Goal: Task Accomplishment & Management: Use online tool/utility

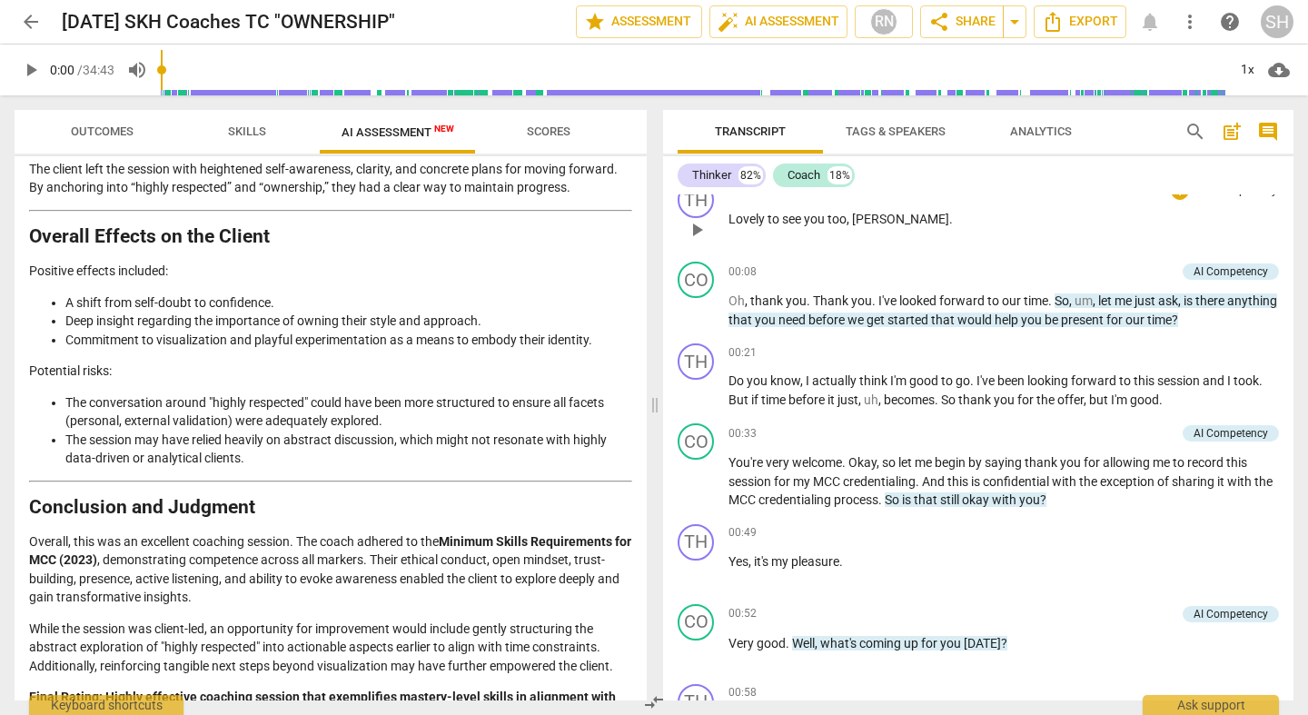
scroll to position [183, 0]
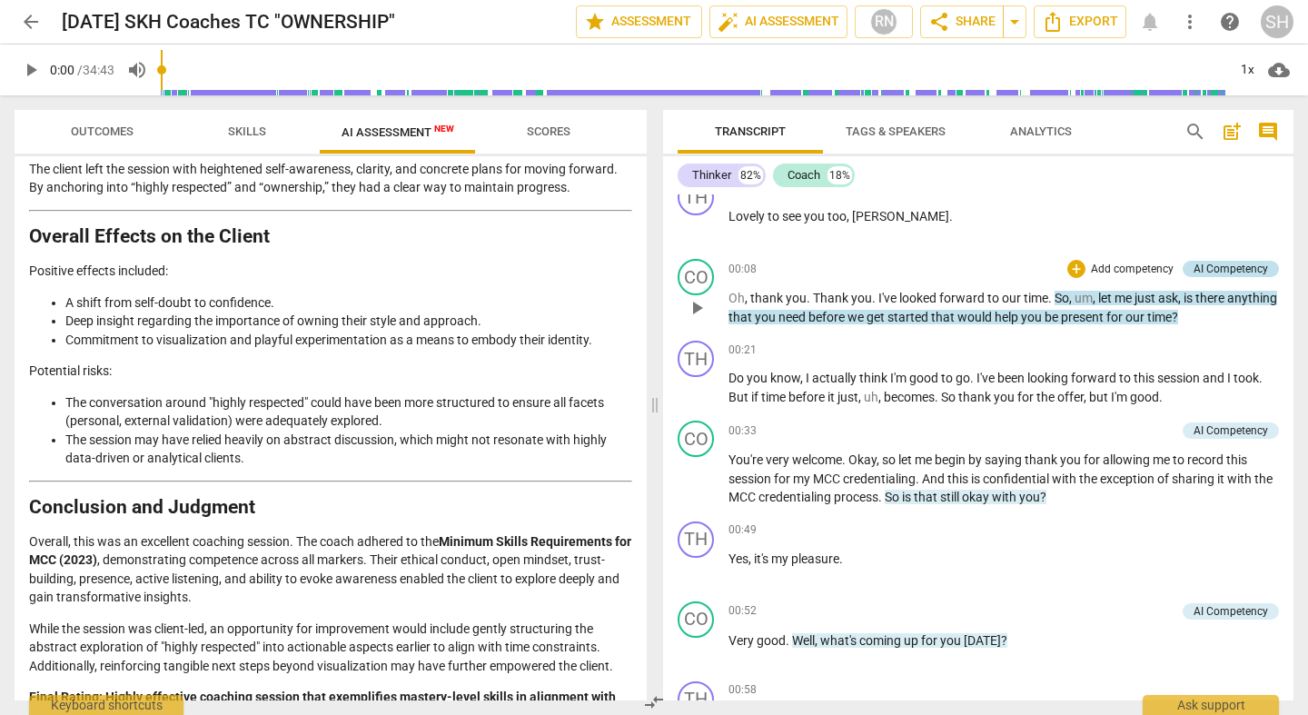
click at [1214, 270] on div "AI Competency" at bounding box center [1230, 269] width 74 height 16
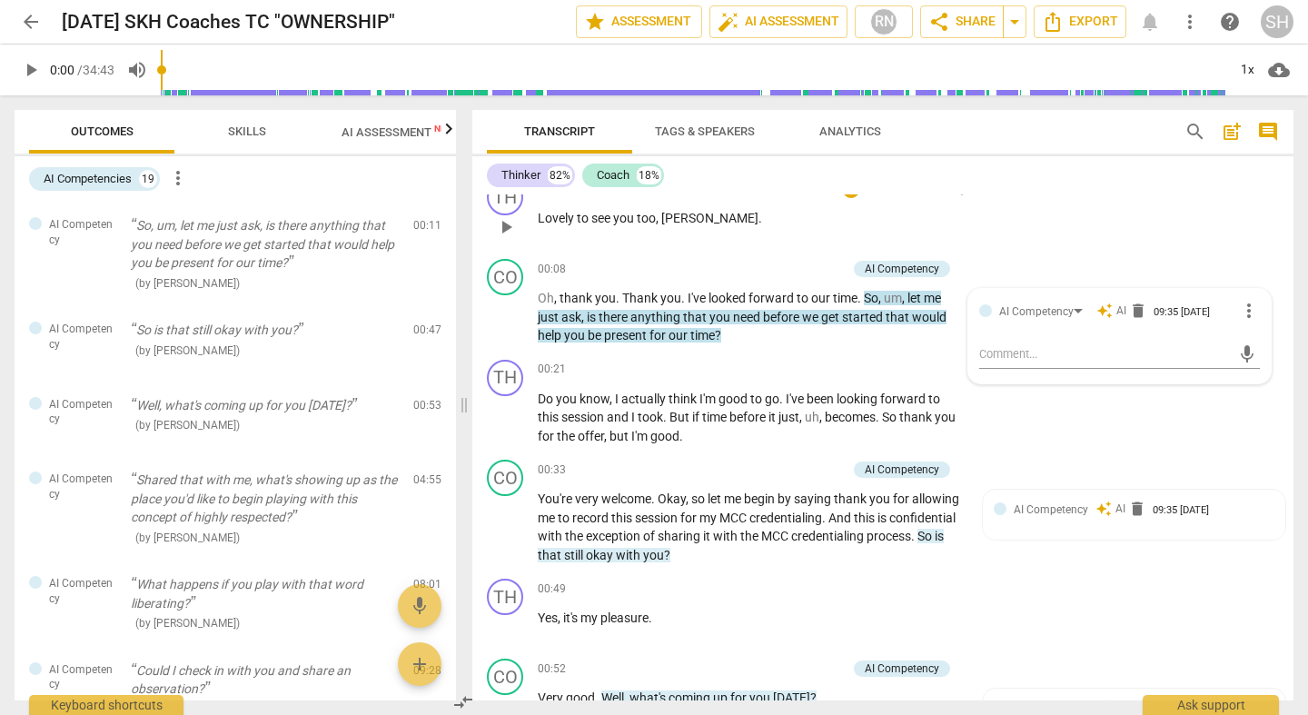
click at [1199, 250] on div "TH play_arrow pause 00:06 + Add competency keyboard_arrow_right Lovely to see y…" at bounding box center [882, 212] width 821 height 80
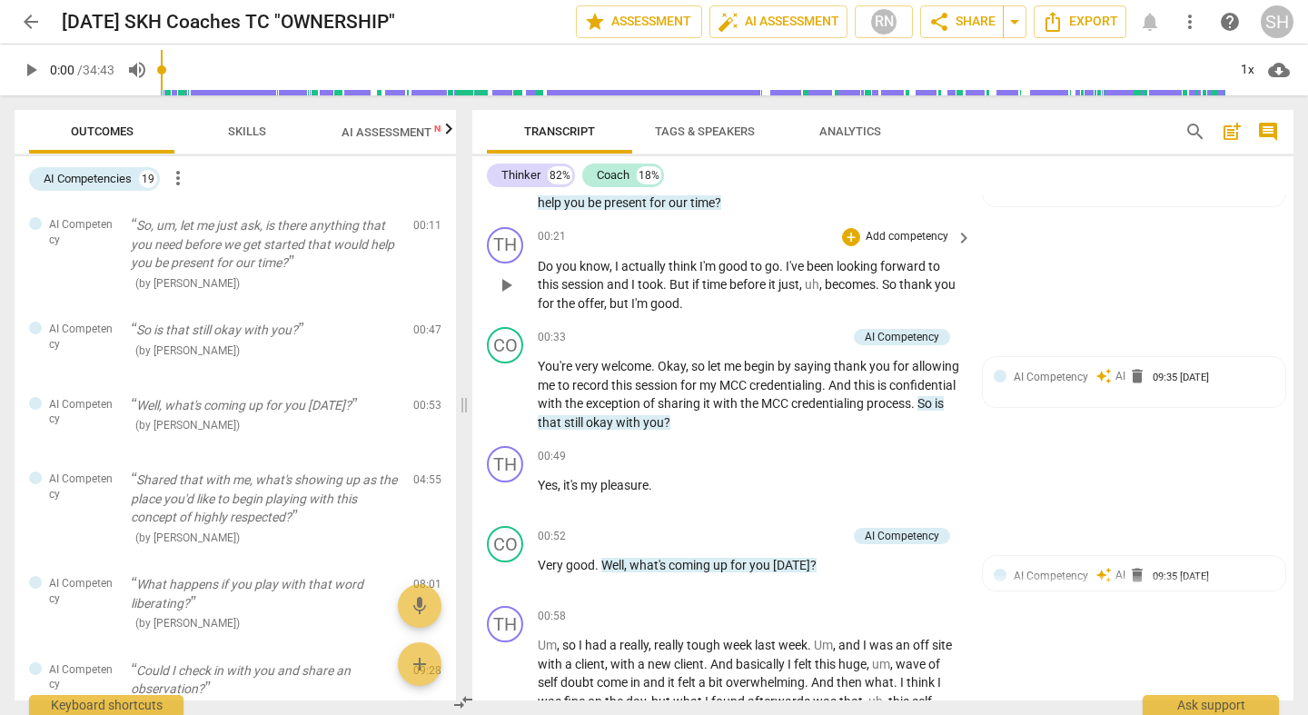
scroll to position [313, 0]
click at [30, 18] on span "arrow_back" at bounding box center [31, 22] width 22 height 22
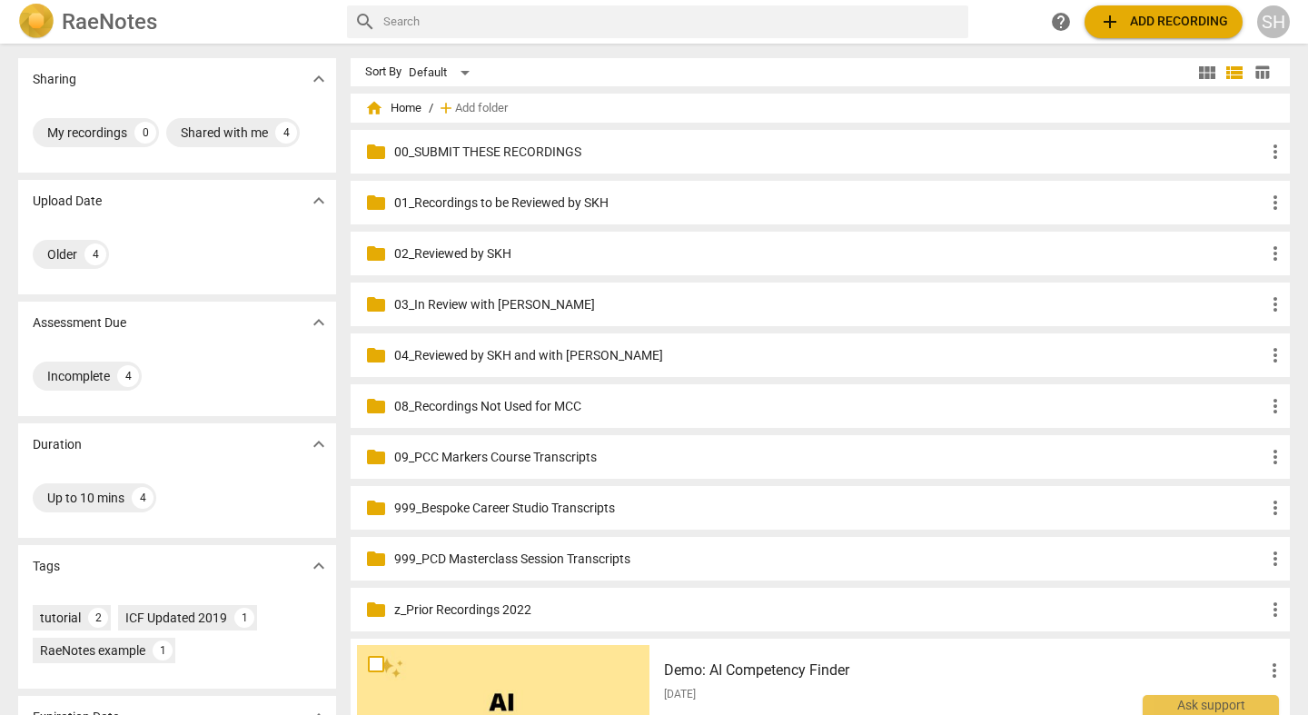
click at [465, 197] on p "01_Recordings to be Reviewed by SKH" at bounding box center [829, 202] width 870 height 19
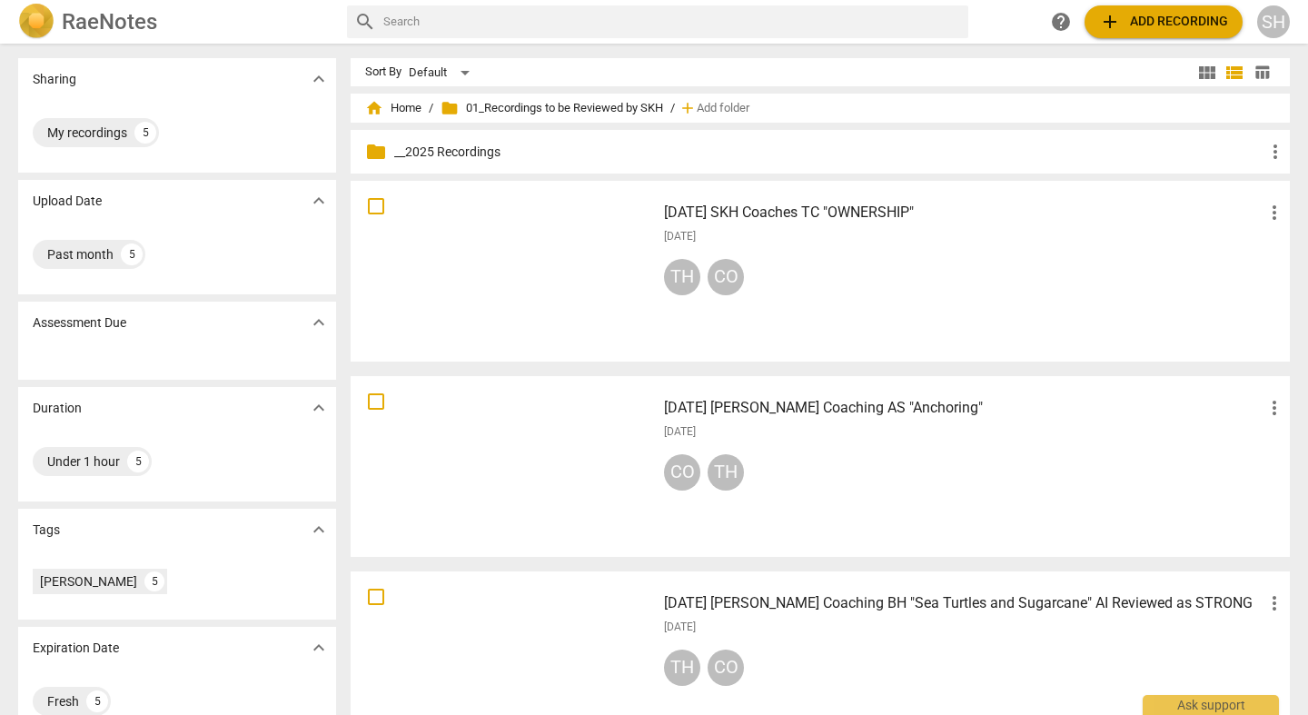
click at [924, 405] on h3 "[DATE] [PERSON_NAME] Coaching AS "Anchoring"" at bounding box center [963, 408] width 599 height 22
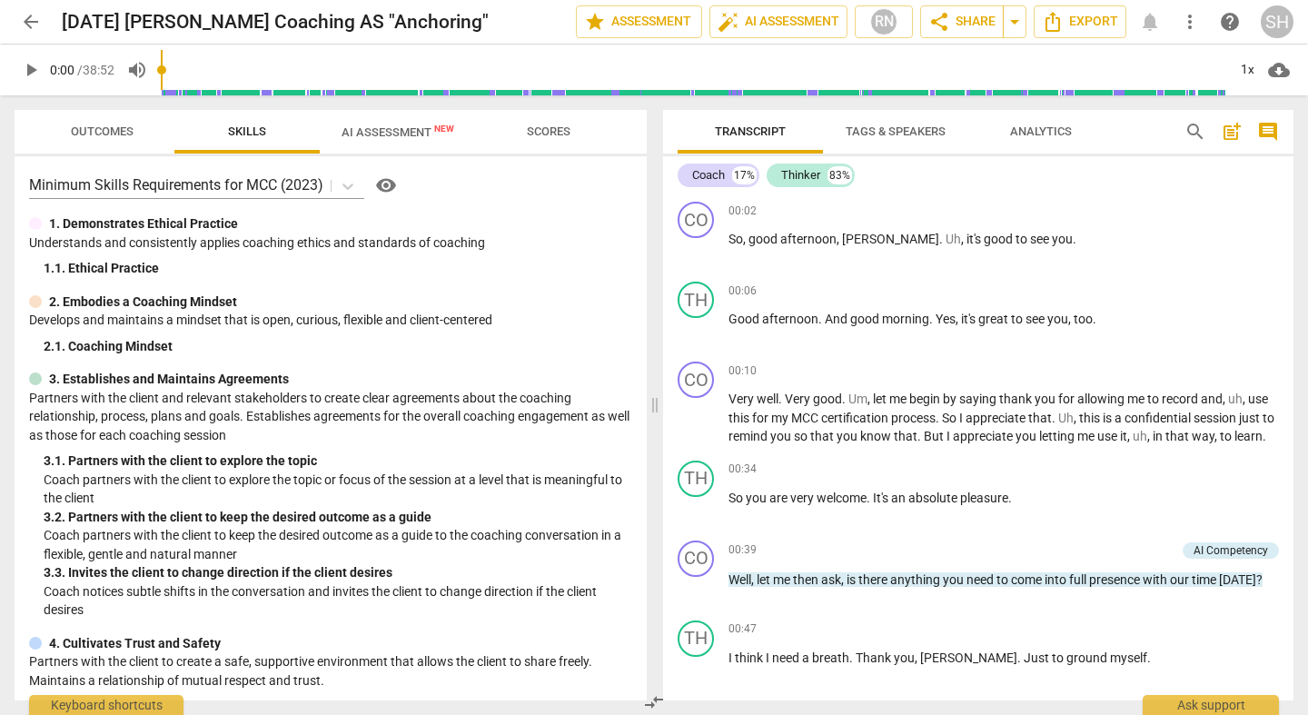
click at [408, 130] on span "AI Assessment New" at bounding box center [397, 132] width 113 height 14
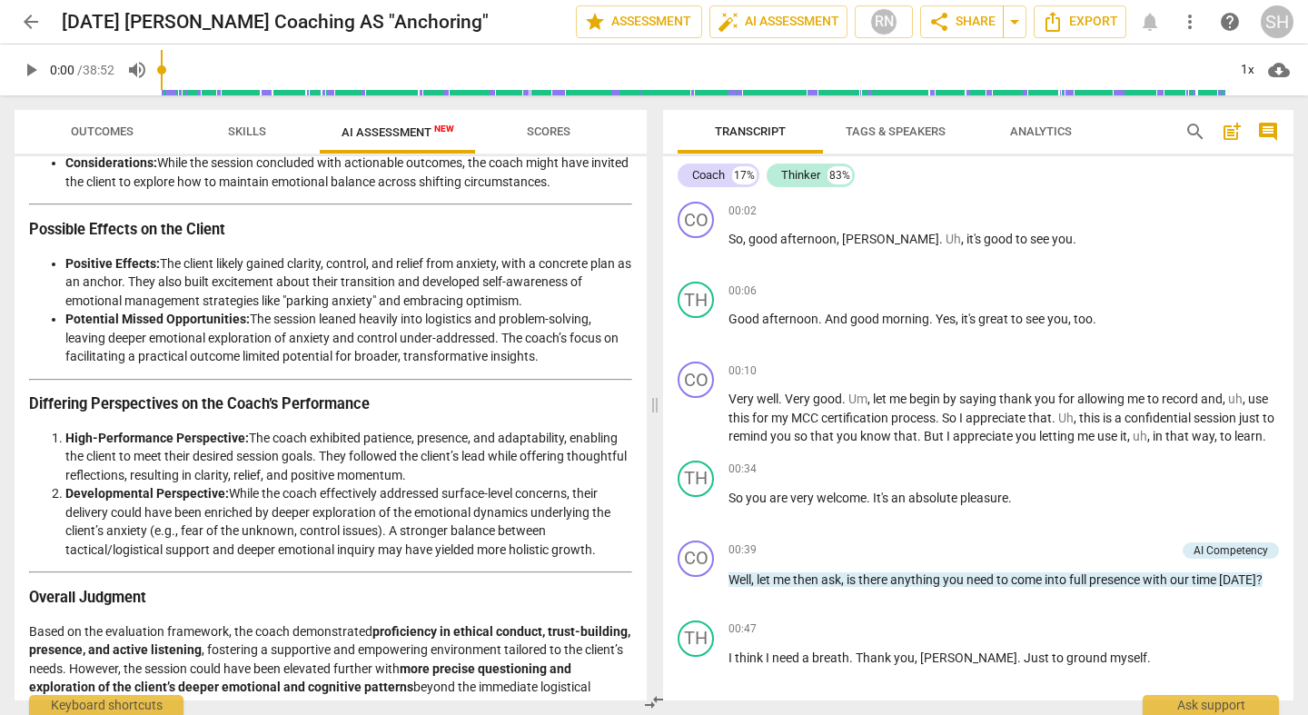
scroll to position [2395, 0]
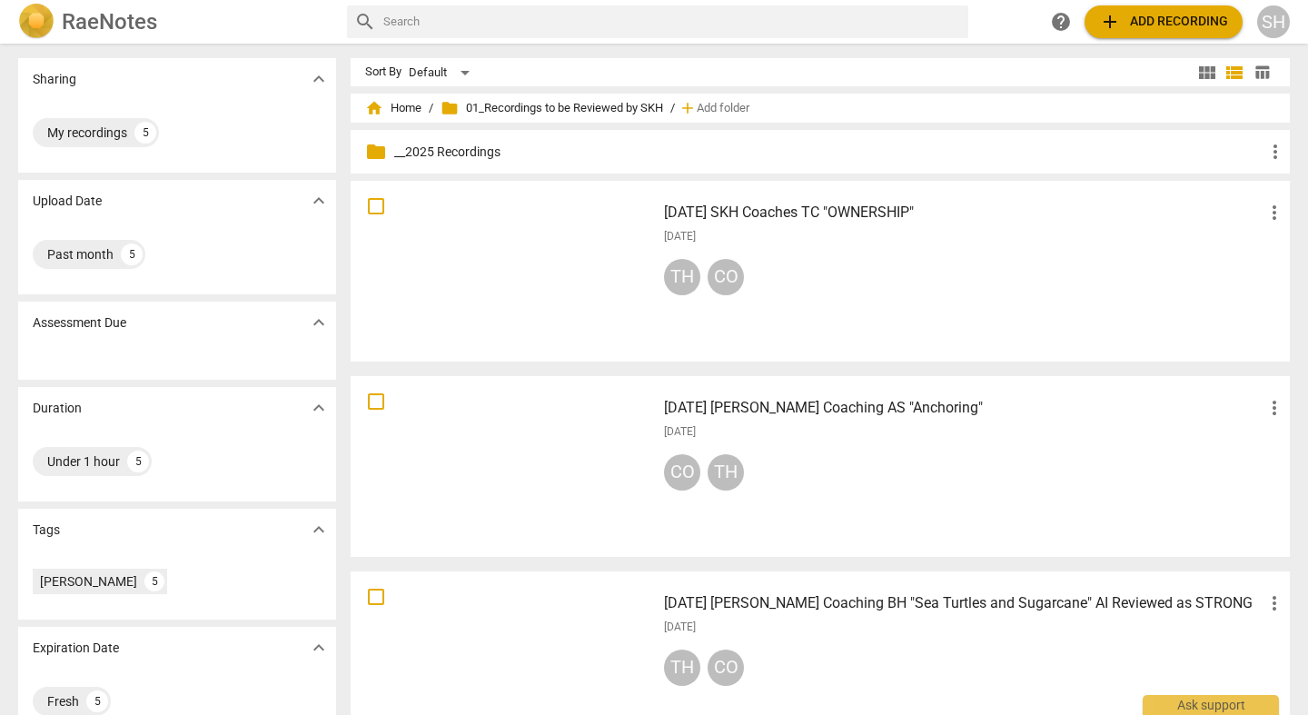
click at [815, 604] on h3 "[DATE] [PERSON_NAME] Coaching BH "Sea Turtles and Sugarcane" AI Reviewed as STR…" at bounding box center [963, 603] width 599 height 22
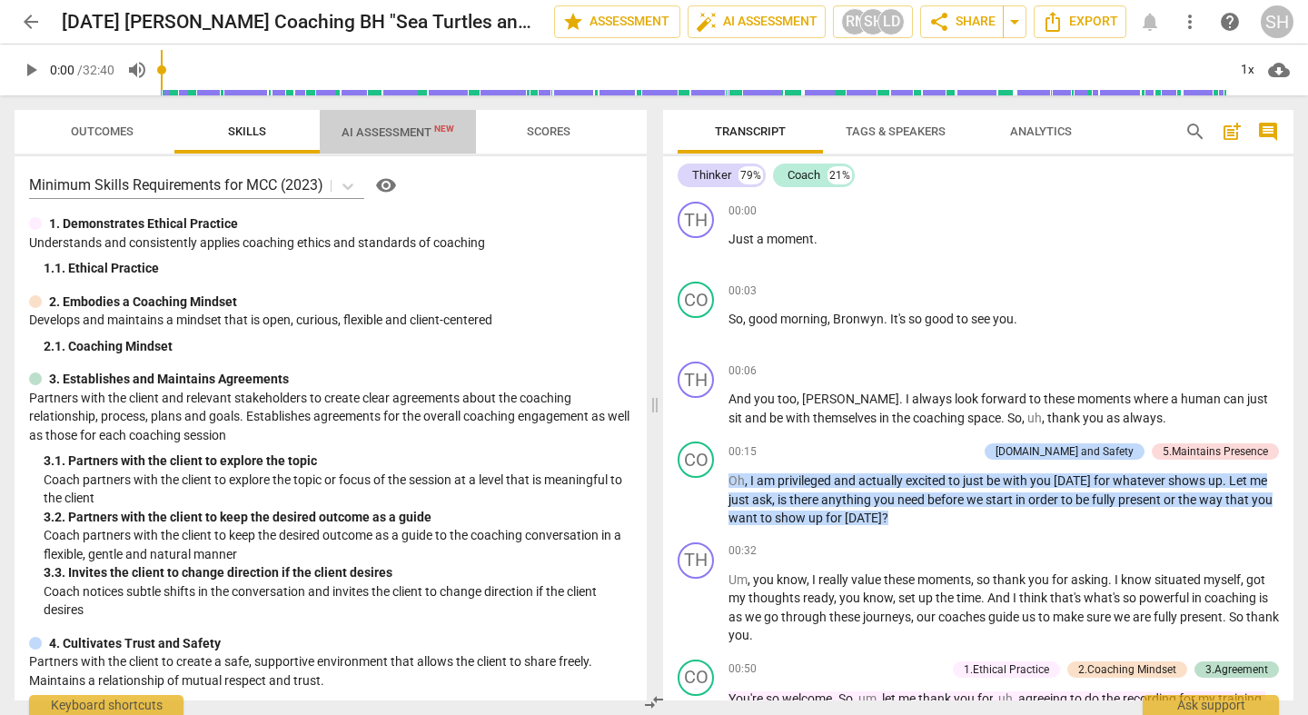
click at [414, 132] on span "AI Assessment New" at bounding box center [397, 132] width 113 height 14
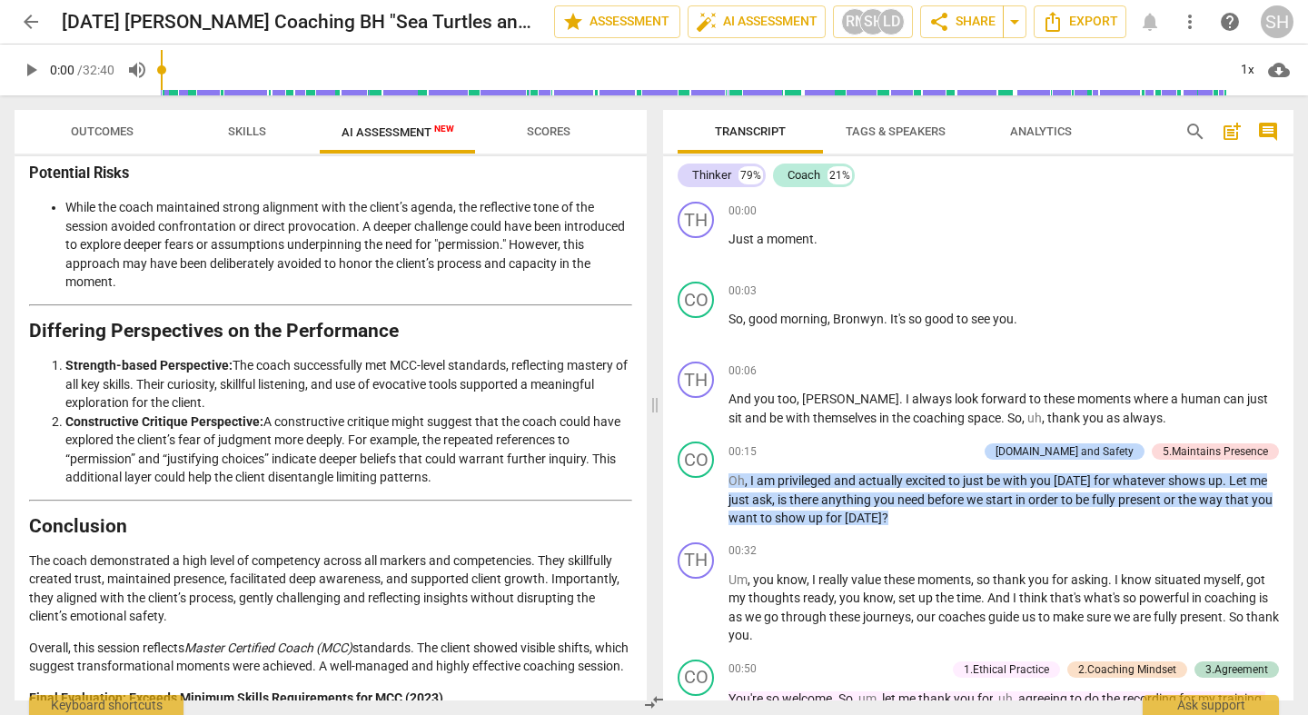
scroll to position [2686, 0]
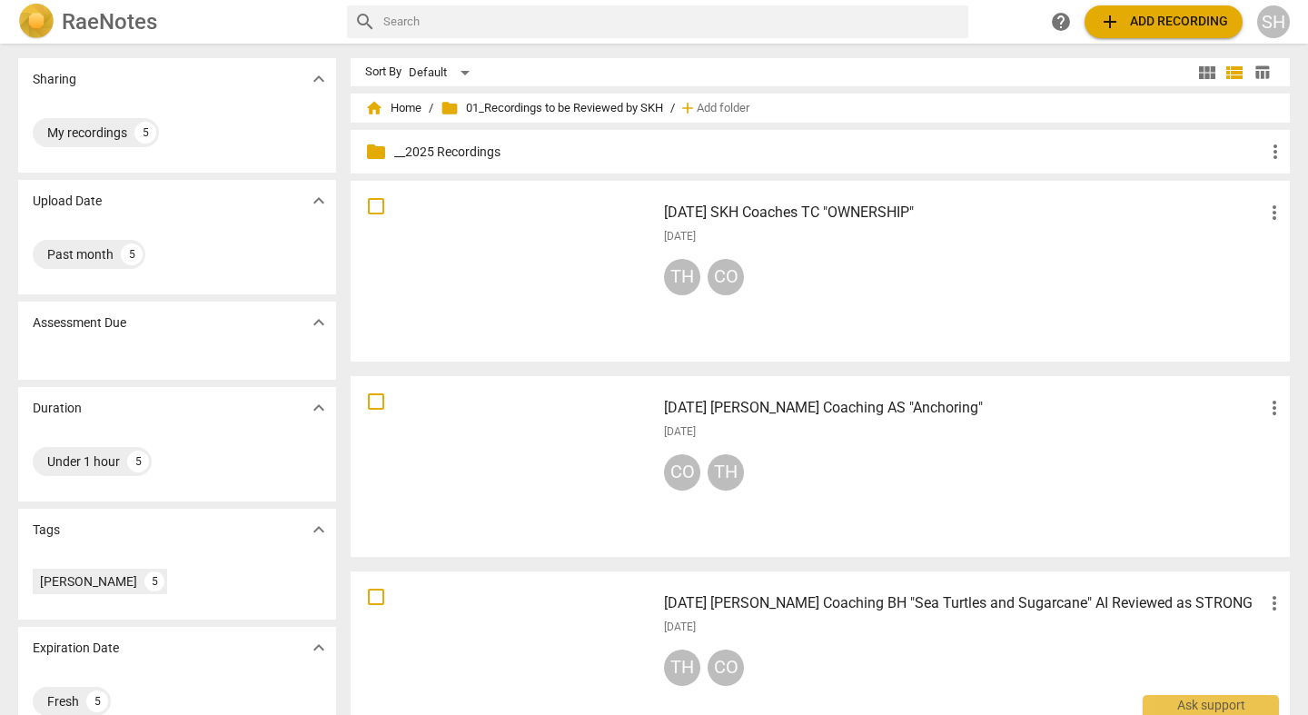
click at [1270, 211] on span "more_vert" at bounding box center [1274, 213] width 22 height 22
click at [945, 281] on div at bounding box center [654, 357] width 1308 height 715
click at [1271, 210] on span "more_vert" at bounding box center [1274, 213] width 22 height 22
click at [821, 212] on div at bounding box center [654, 357] width 1308 height 715
click at [728, 209] on h3 "[DATE] SKH Coaches TC "OWNERSHIP"" at bounding box center [963, 213] width 599 height 22
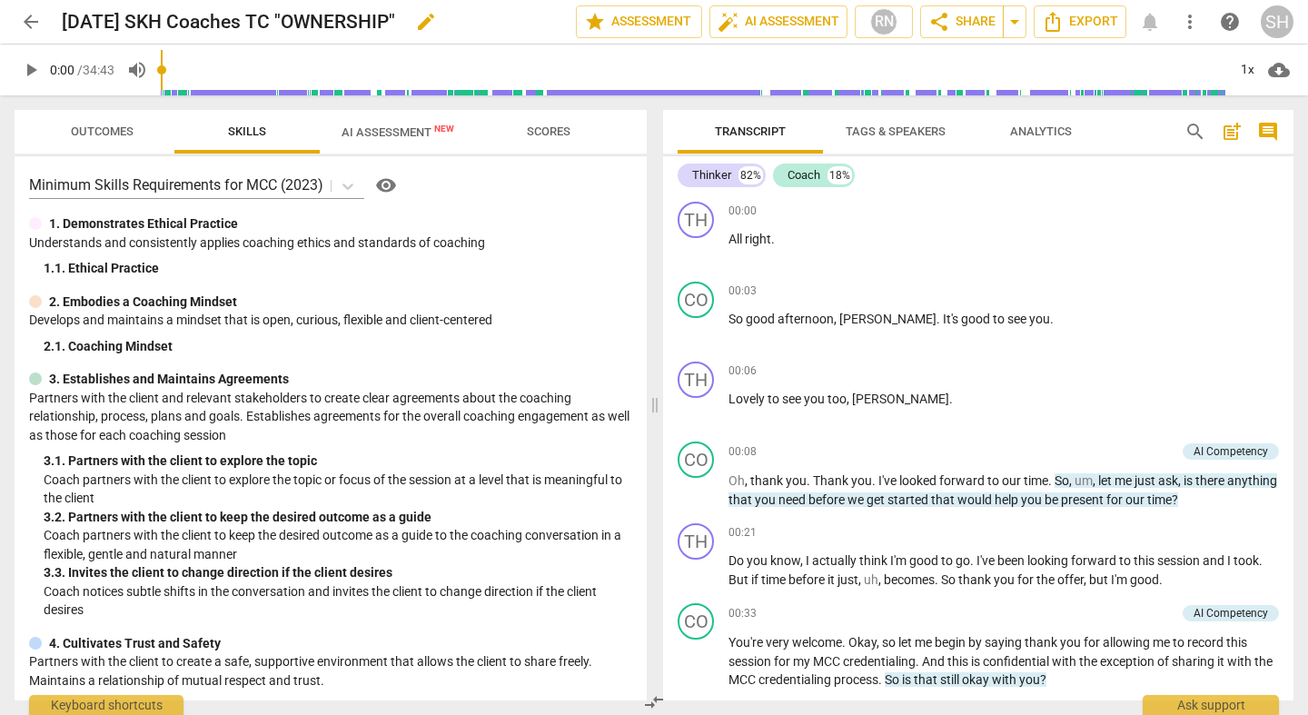
click at [437, 22] on span "edit" at bounding box center [426, 22] width 22 height 22
type input "[DATE] SKH Coaches TC "OWNERSHIP" - To Lyssa"
click at [504, 25] on span "done" at bounding box center [512, 22] width 22 height 22
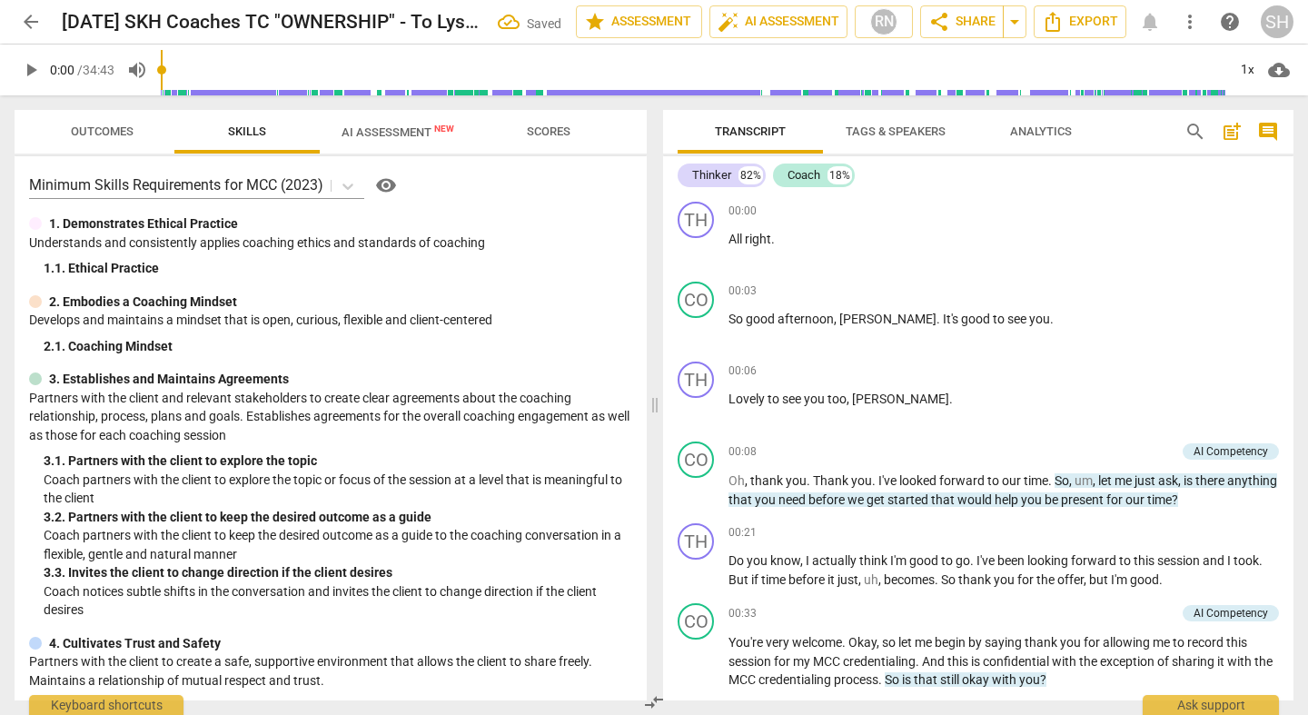
click at [34, 21] on span "arrow_back" at bounding box center [31, 22] width 22 height 22
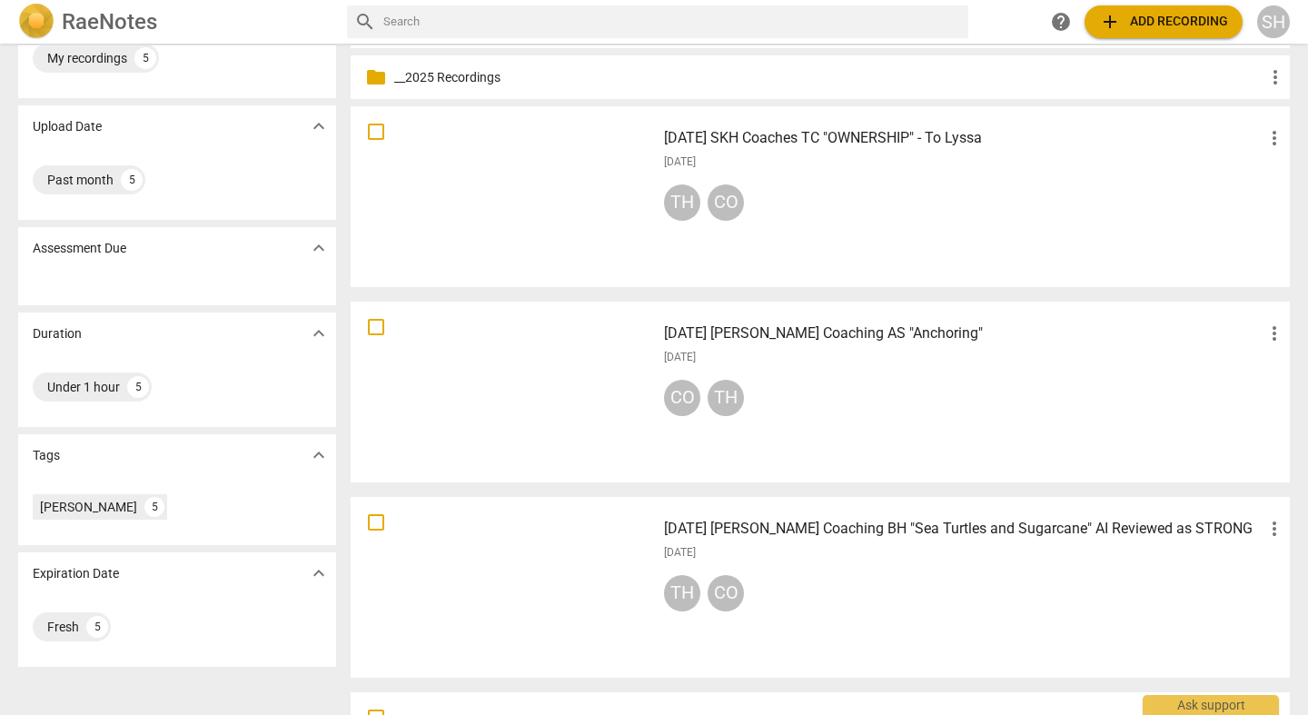
scroll to position [76, 0]
click at [814, 527] on h3 "[DATE] [PERSON_NAME] Coaching BH "Sea Turtles and Sugarcane" AI Reviewed as STR…" at bounding box center [963, 527] width 599 height 22
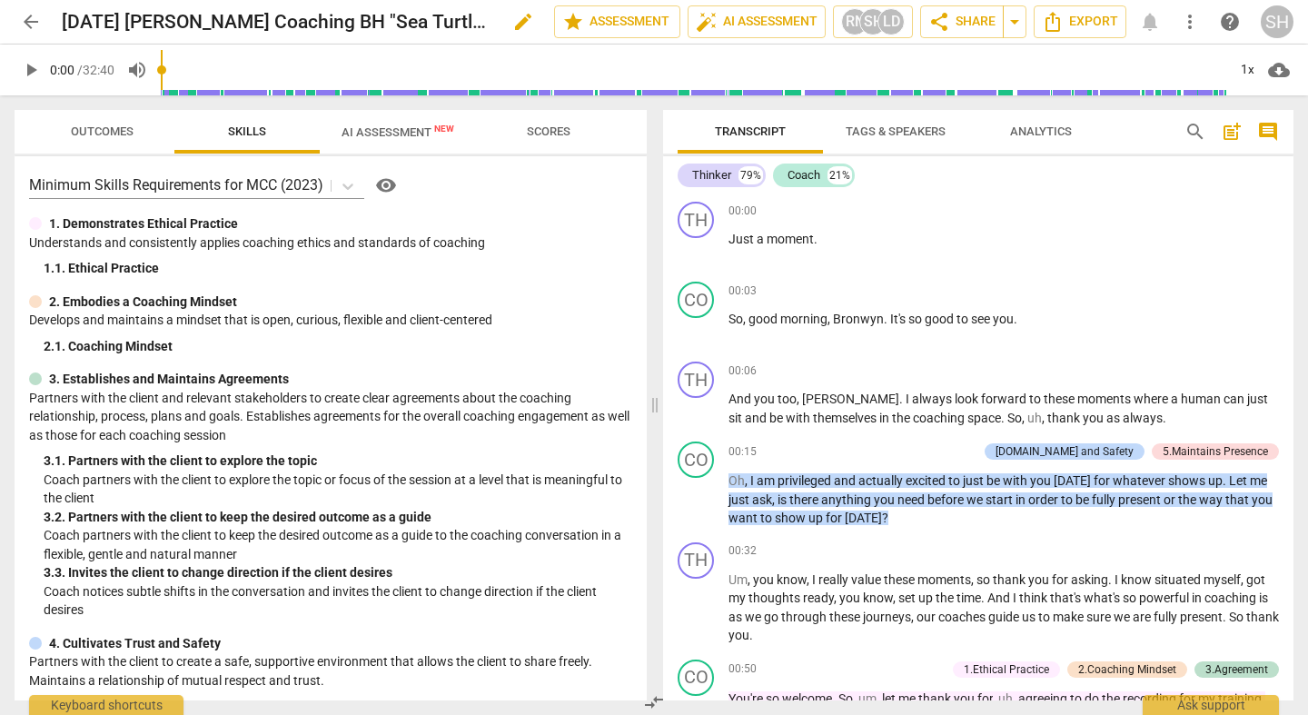
click at [517, 25] on span "edit" at bounding box center [523, 22] width 22 height 22
drag, startPoint x: 467, startPoint y: 19, endPoint x: 265, endPoint y: 20, distance: 201.6
click at [263, 20] on input "[DATE] [PERSON_NAME] Coaching BH "Sea Turtles and Sugarcane" AI Reviewed as STR…" at bounding box center [268, 22] width 412 height 35
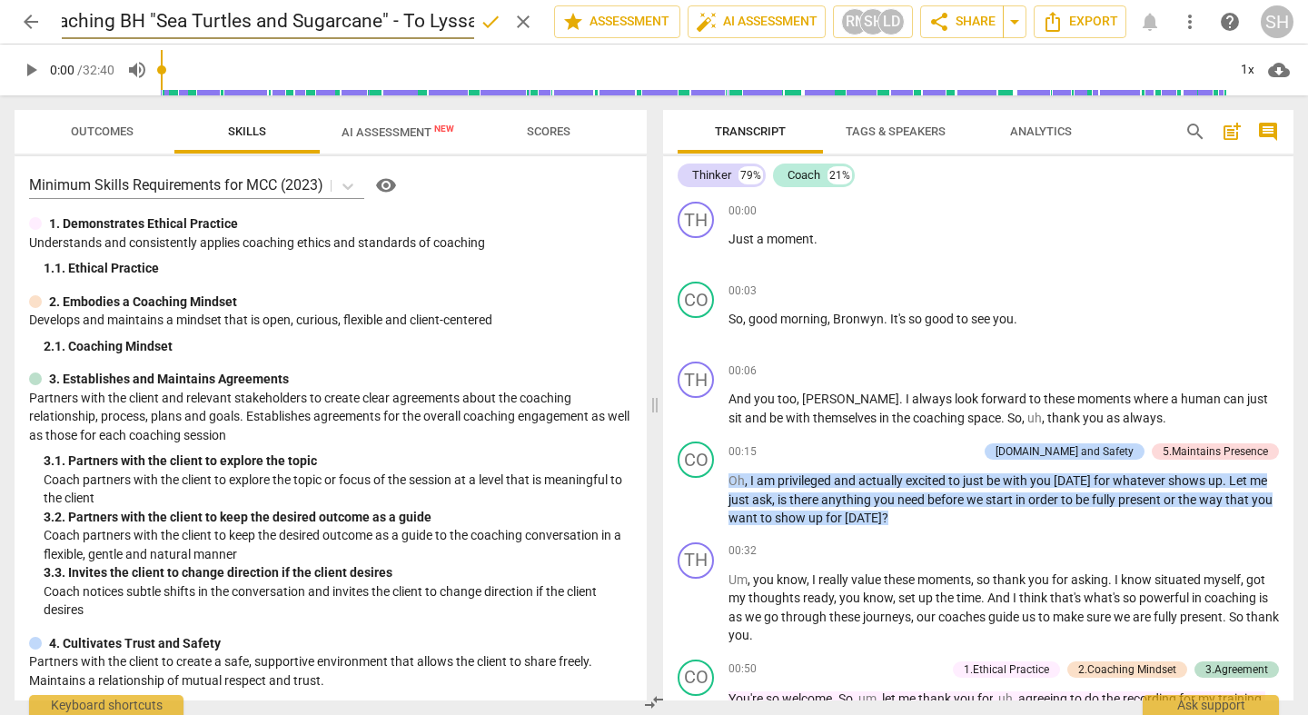
type input "[DATE] [PERSON_NAME] Coaching BH "Sea Turtles and Sugarcane" - To Lyssa"
click at [484, 29] on span "done" at bounding box center [490, 22] width 22 height 22
click at [32, 23] on span "arrow_back" at bounding box center [31, 22] width 22 height 22
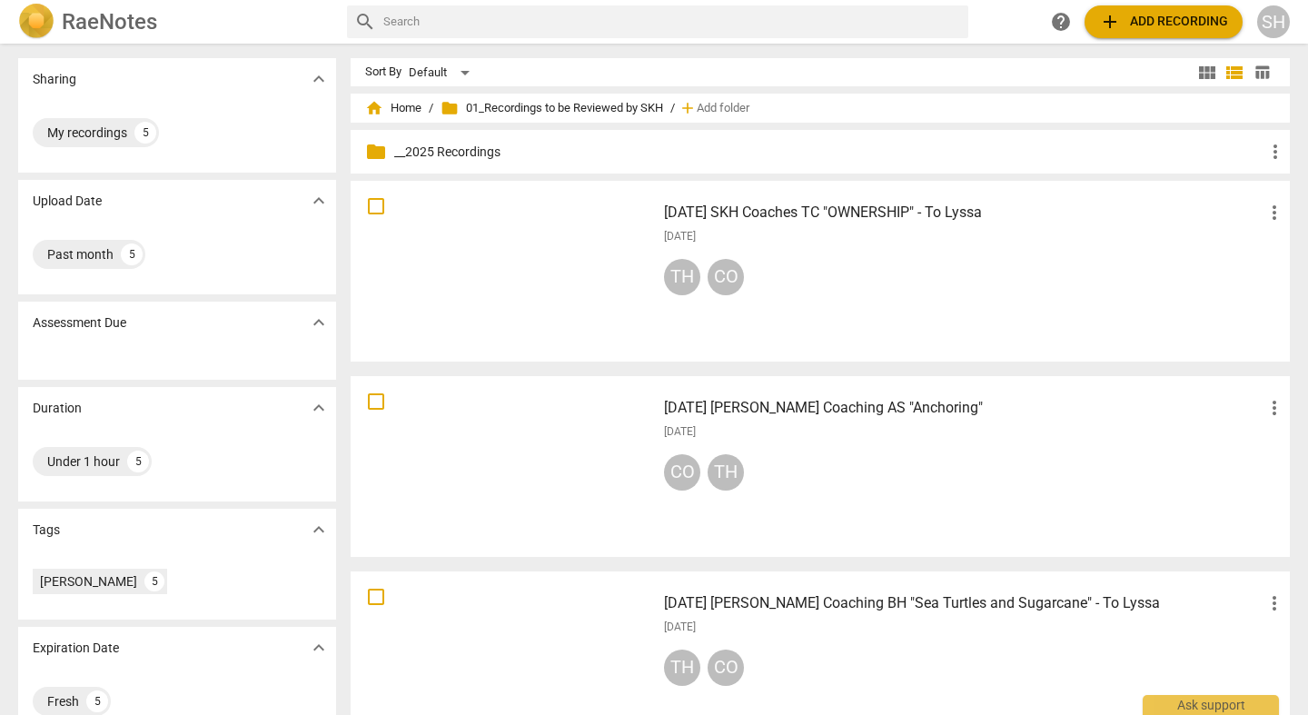
click at [374, 599] on input "checkbox" at bounding box center [376, 597] width 38 height 22
checkbox input "false"
click at [374, 205] on input "checkbox" at bounding box center [376, 206] width 38 height 22
checkbox input "false"
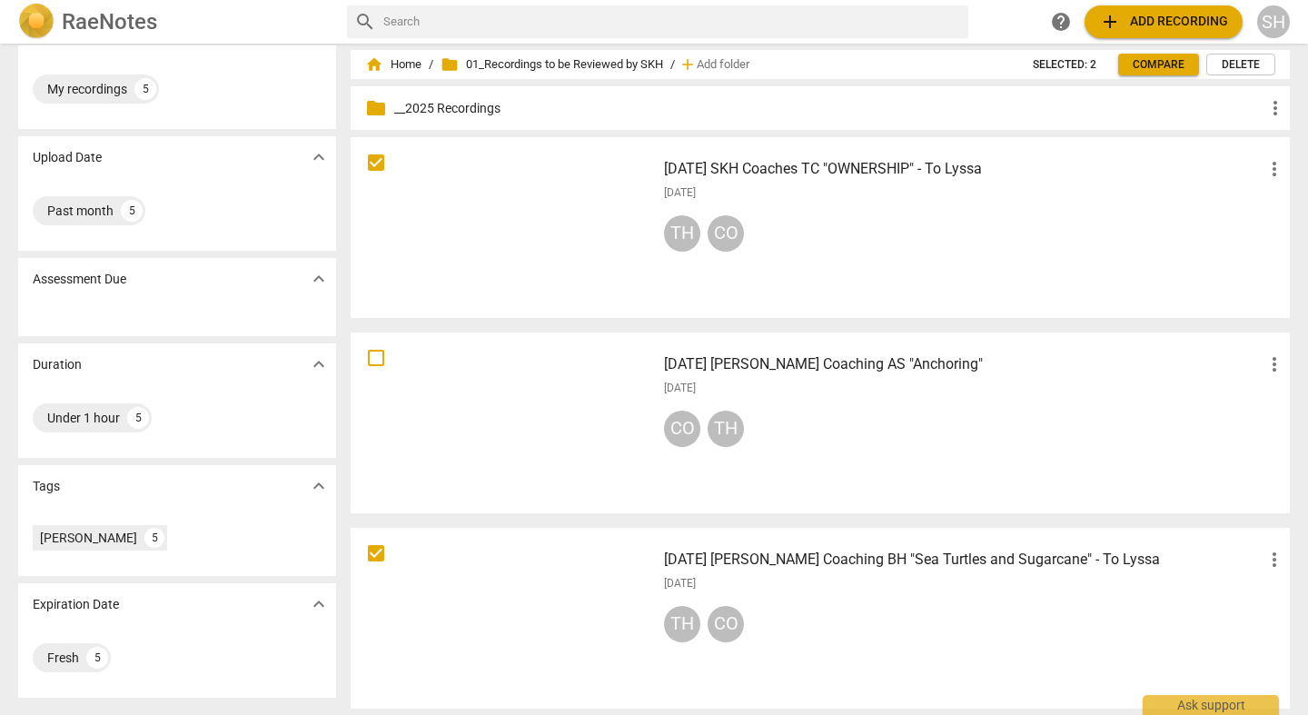
scroll to position [18, 0]
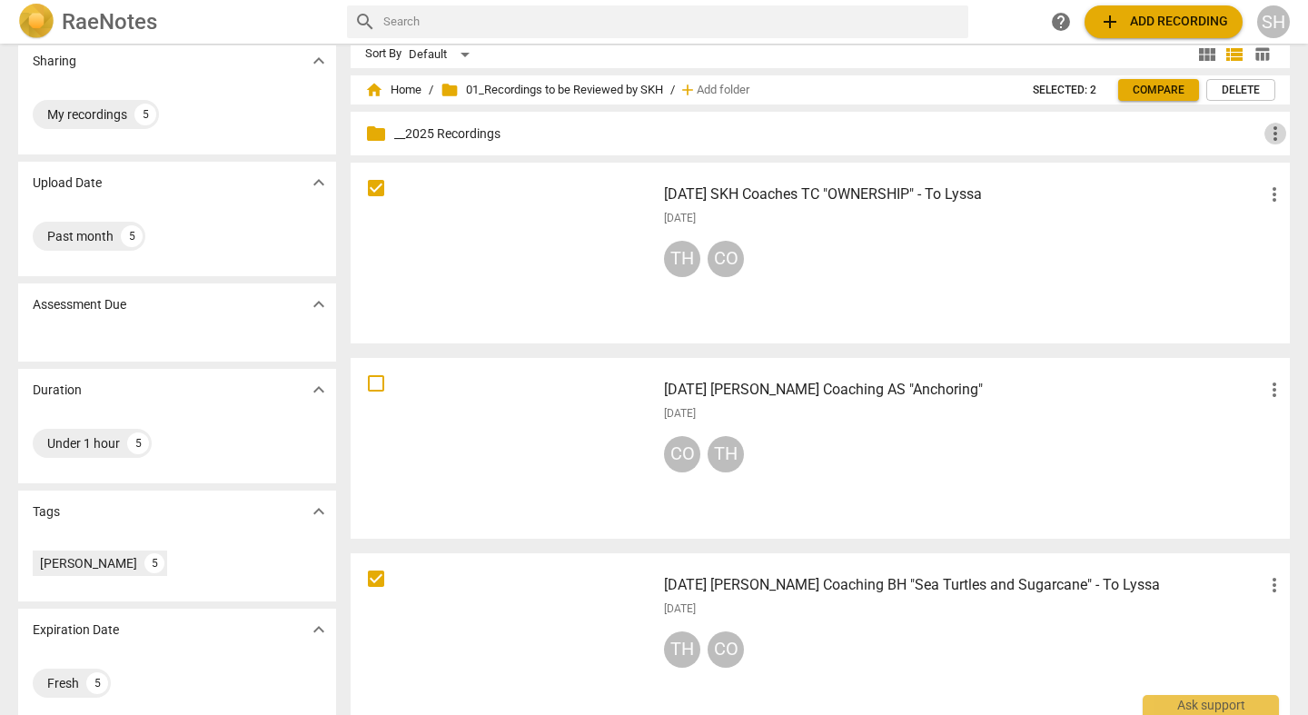
click at [1272, 129] on span "more_vert" at bounding box center [1275, 134] width 22 height 22
click at [1251, 215] on li "Move" at bounding box center [1252, 221] width 82 height 44
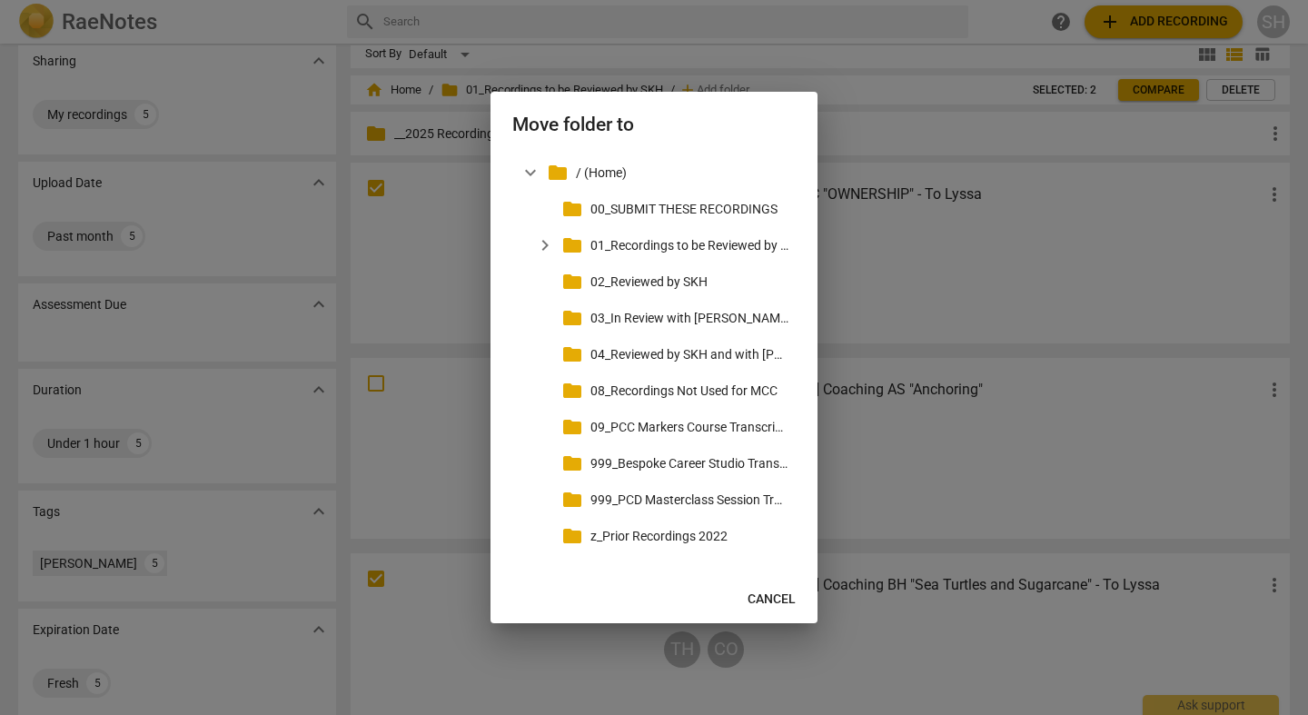
click at [755, 596] on span "Cancel" at bounding box center [771, 599] width 48 height 18
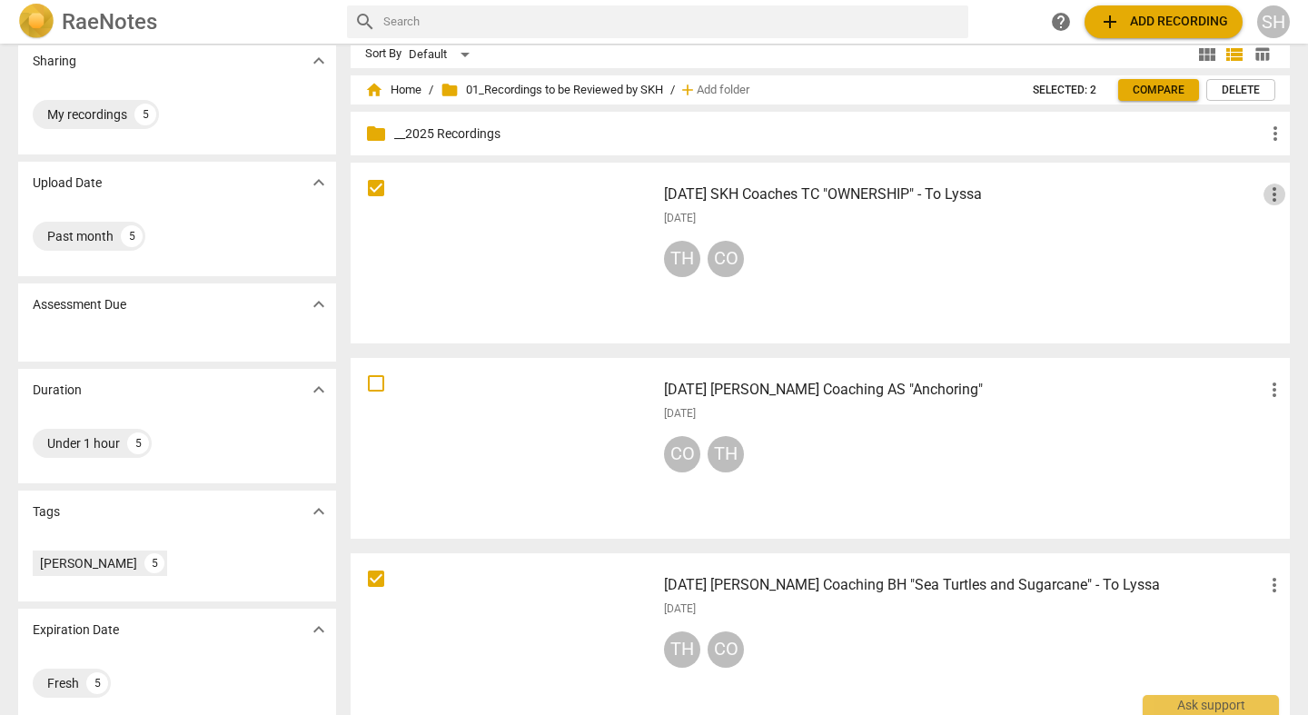
click at [1273, 190] on span "more_vert" at bounding box center [1274, 194] width 22 height 22
click at [1264, 199] on li "Move" at bounding box center [1257, 195] width 69 height 44
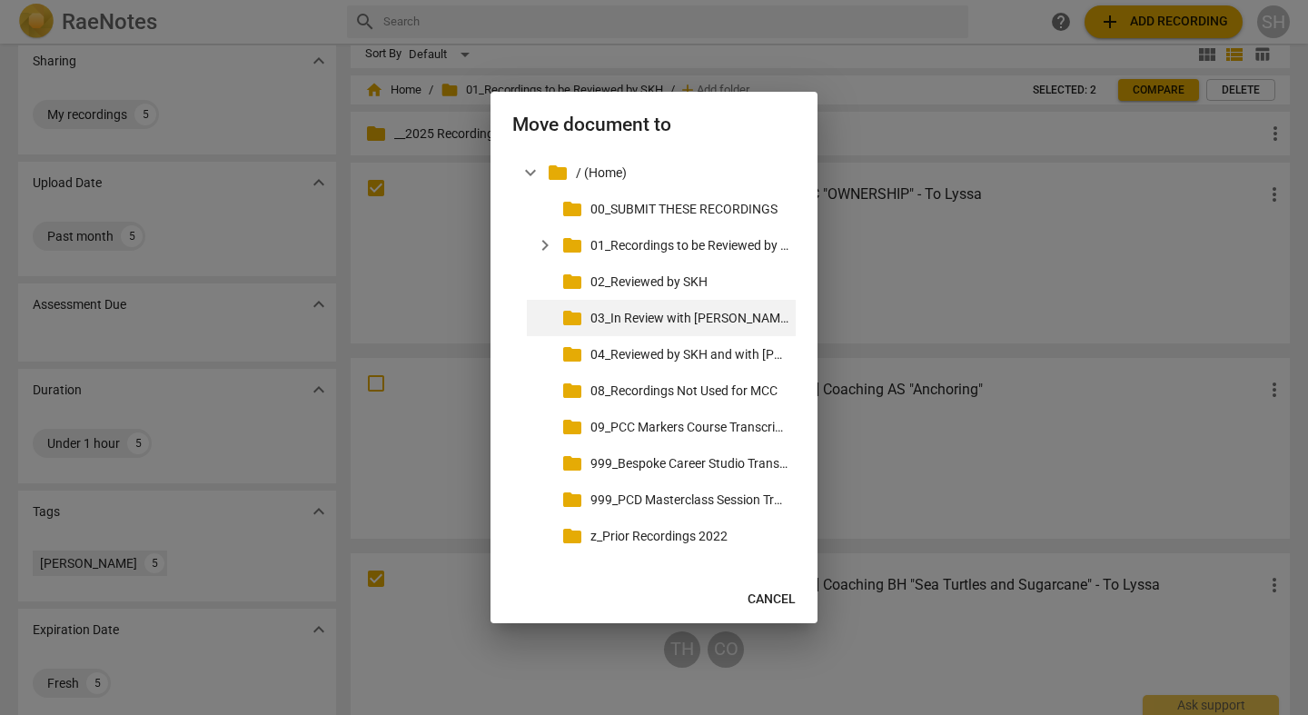
click at [672, 321] on p "03_In Review with [PERSON_NAME]" at bounding box center [689, 318] width 198 height 19
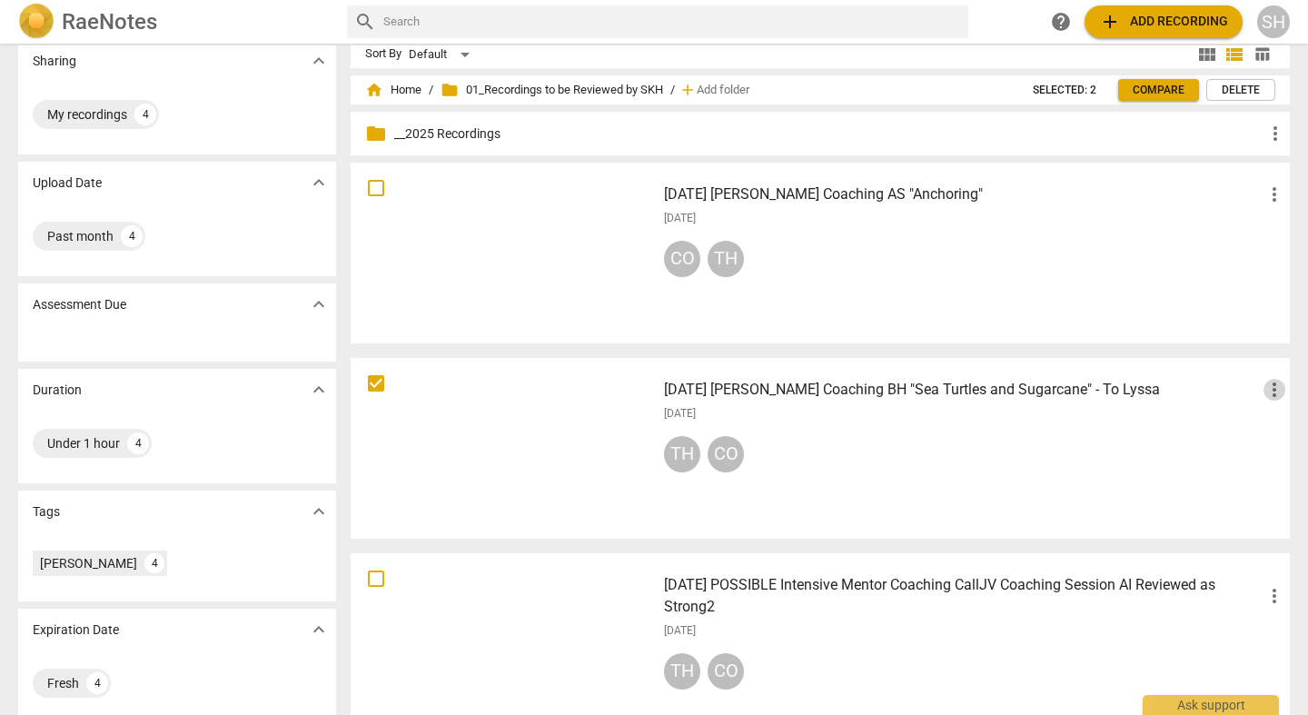
click at [1277, 382] on span "more_vert" at bounding box center [1274, 390] width 22 height 22
click at [1257, 391] on li "Move" at bounding box center [1257, 390] width 69 height 44
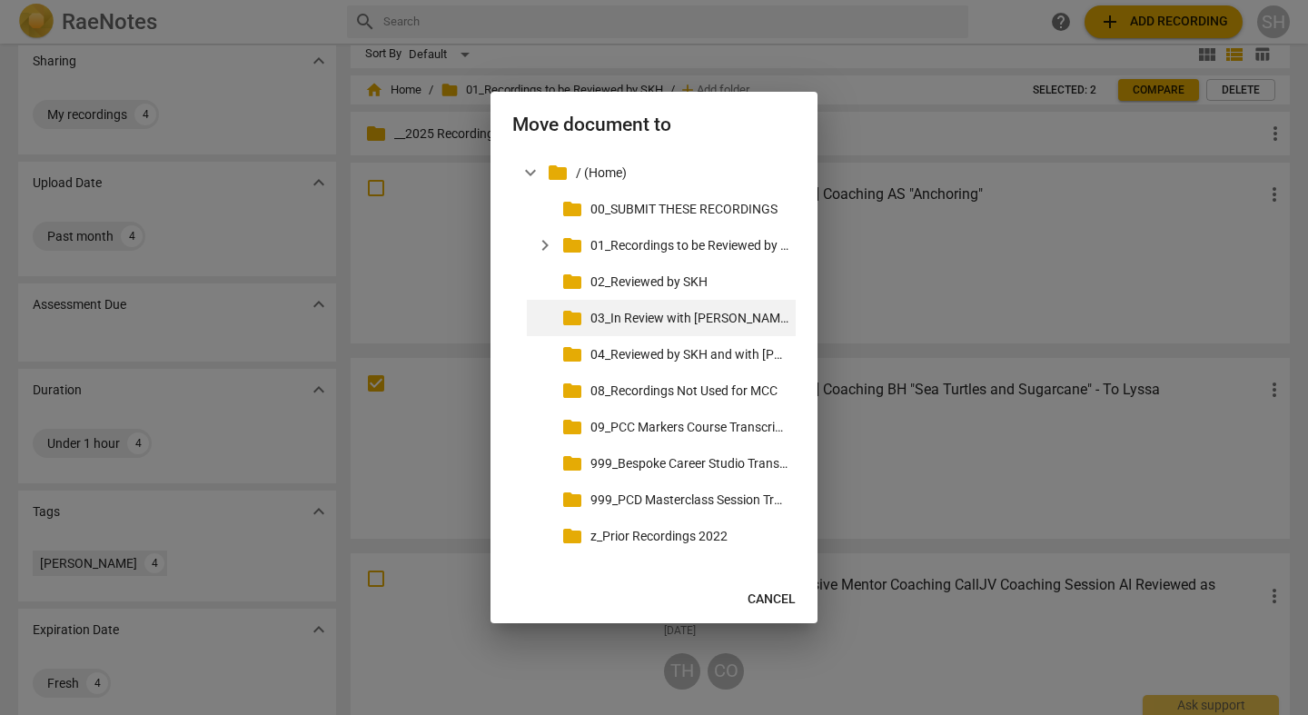
click at [680, 322] on p "03_In Review with [PERSON_NAME]" at bounding box center [689, 318] width 198 height 19
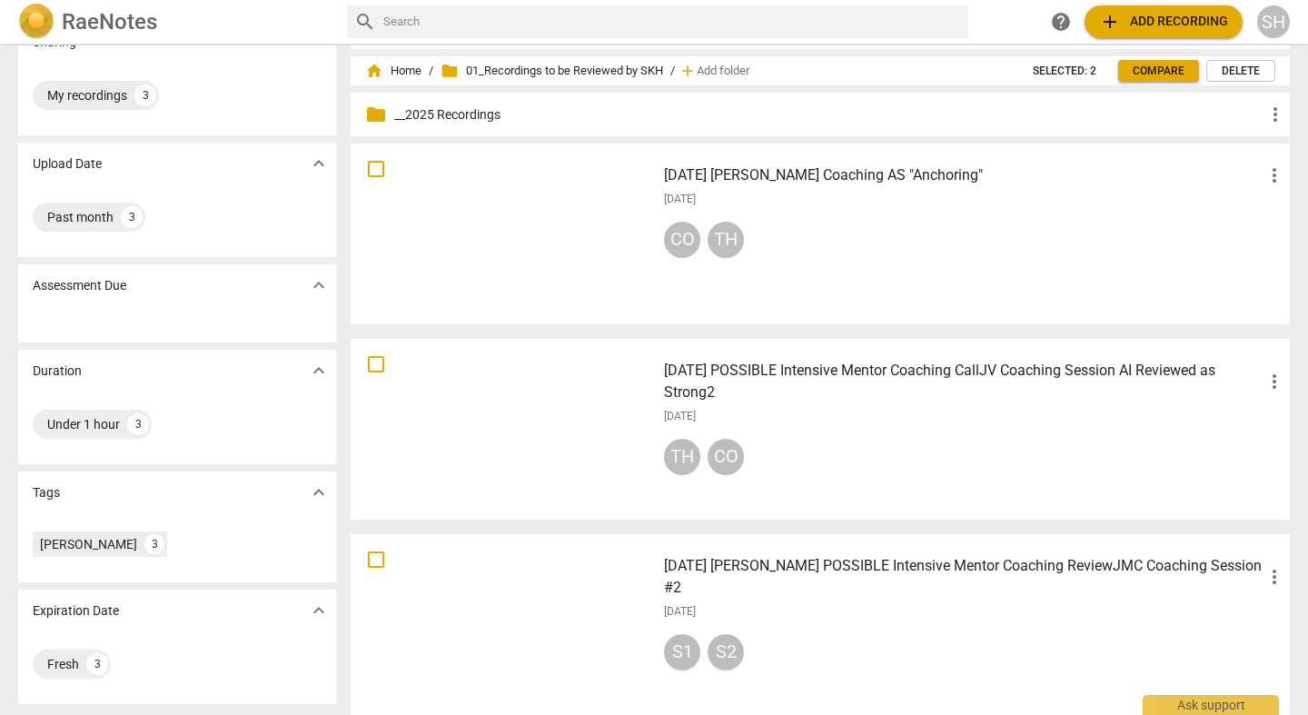
scroll to position [39, 0]
click at [413, 70] on span "home Home" at bounding box center [393, 69] width 56 height 18
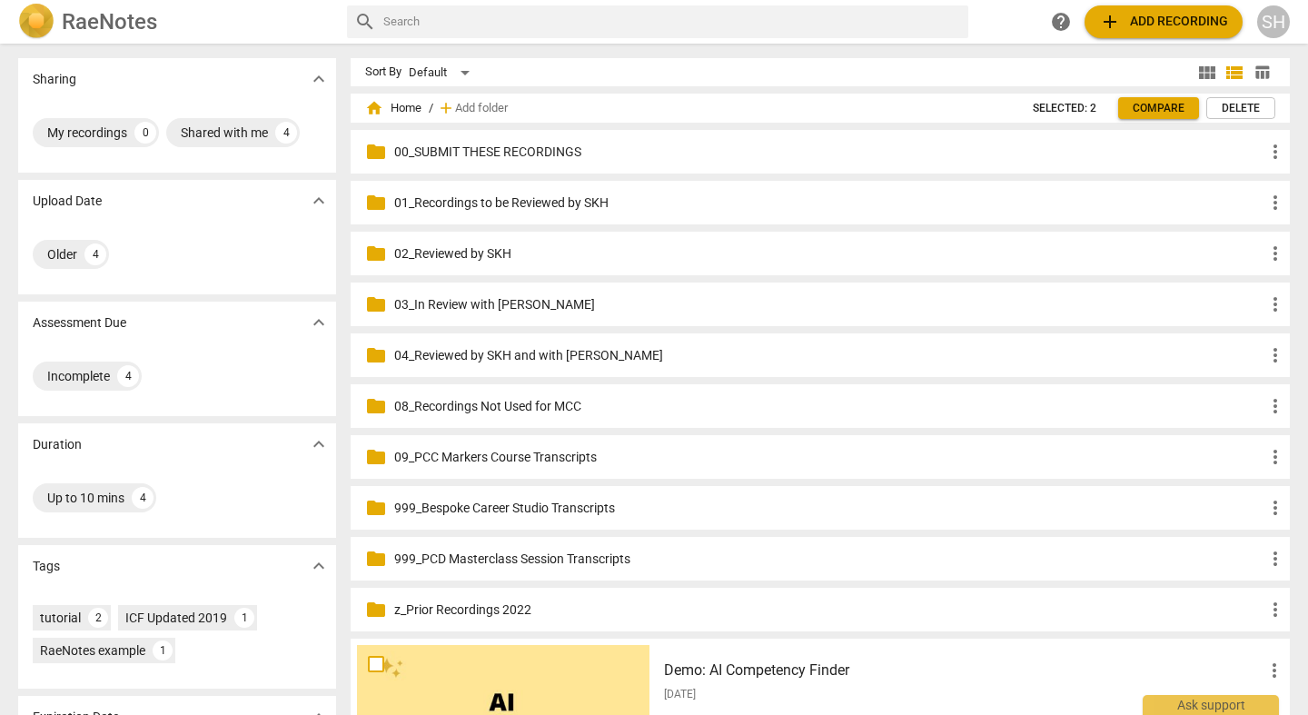
click at [507, 302] on p "03_In Review with [PERSON_NAME]" at bounding box center [829, 304] width 870 height 19
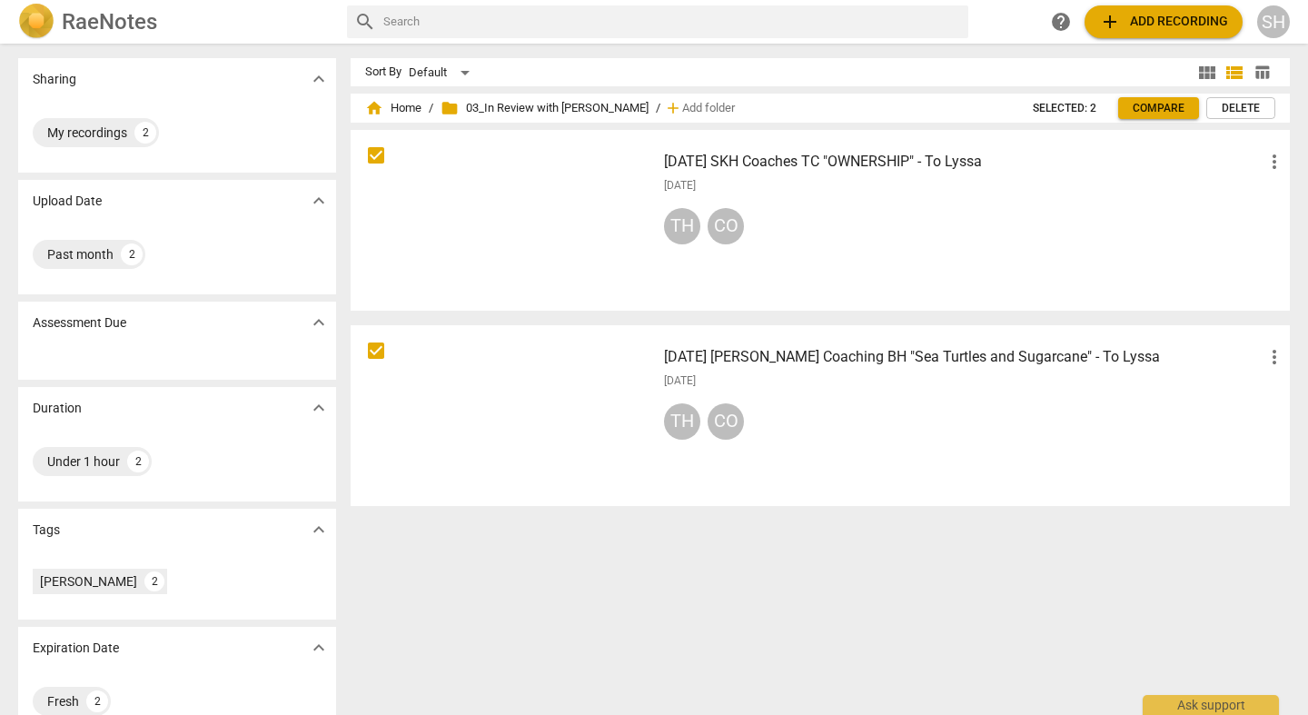
click at [372, 152] on input "checkbox" at bounding box center [376, 155] width 38 height 22
checkbox input "true"
click at [377, 351] on input "checkbox" at bounding box center [376, 351] width 38 height 22
checkbox input "true"
click at [855, 160] on h3 "[DATE] SKH Coaches TC "OWNERSHIP" - To Lyssa" at bounding box center [963, 162] width 599 height 22
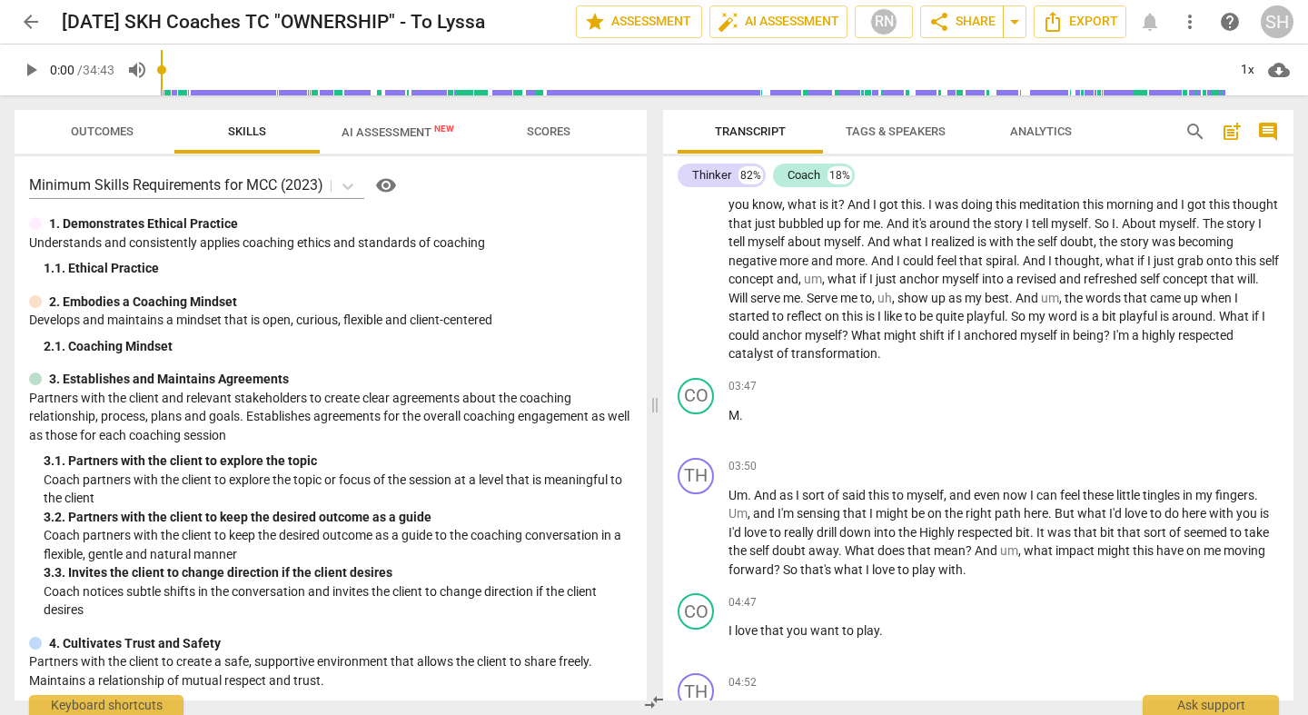
scroll to position [800, 0]
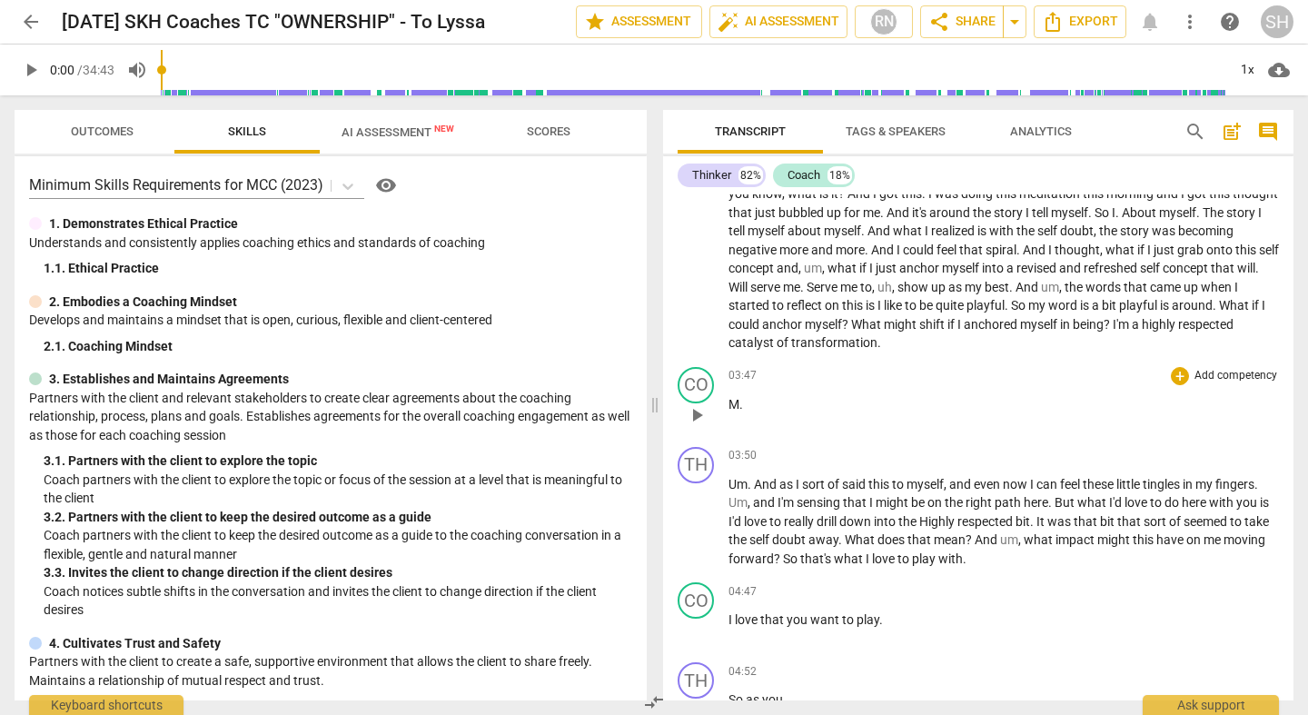
click at [730, 400] on span "M" at bounding box center [733, 404] width 11 height 15
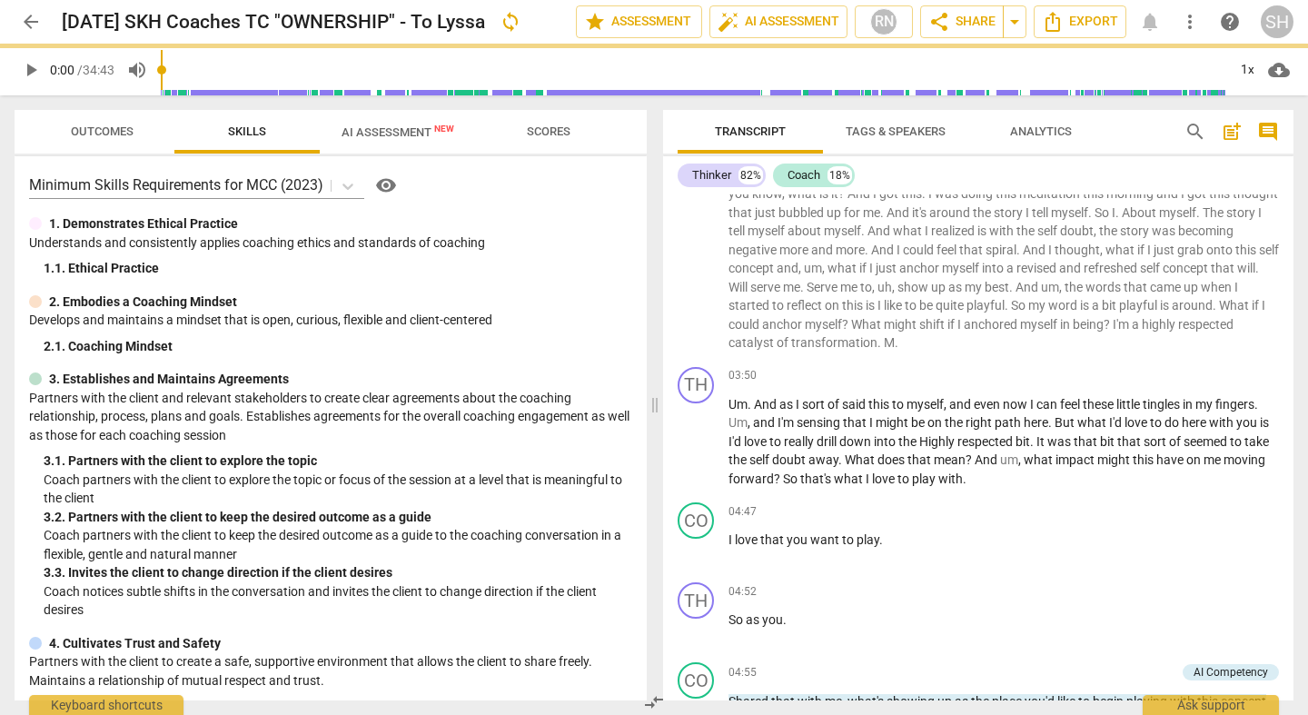
scroll to position [720, 0]
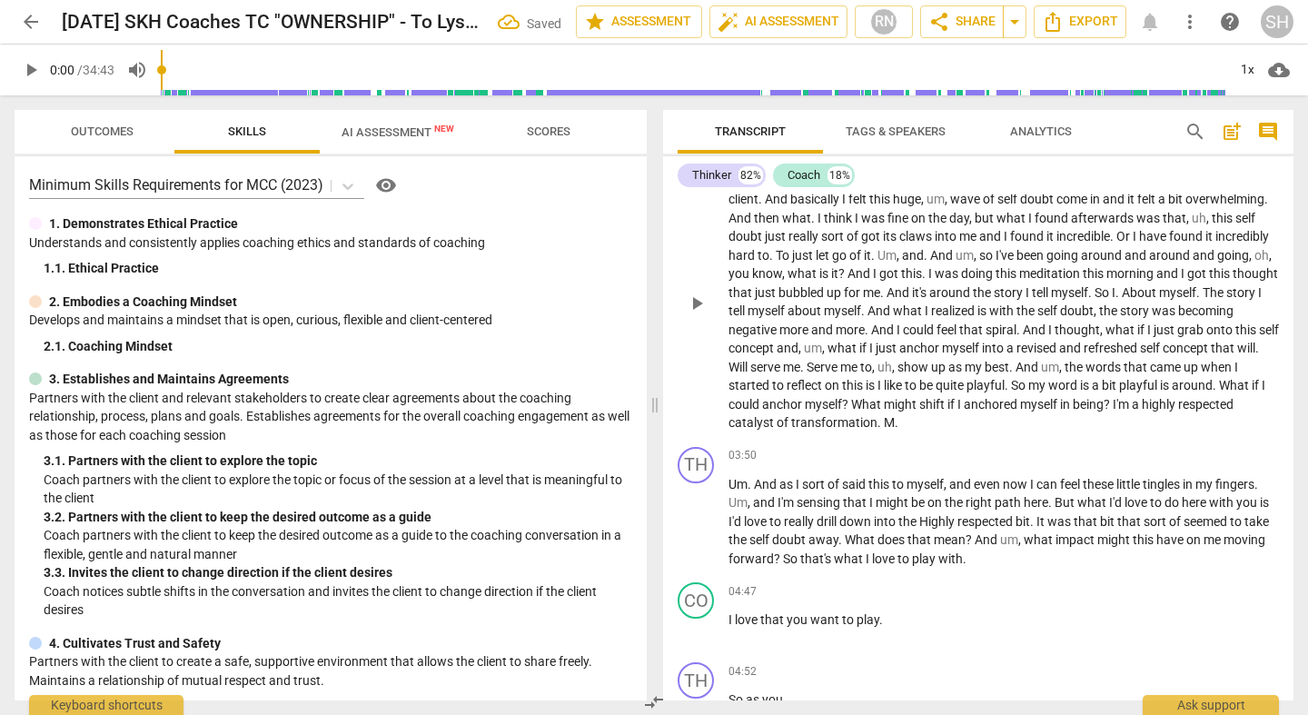
click at [884, 424] on span "." at bounding box center [880, 422] width 6 height 15
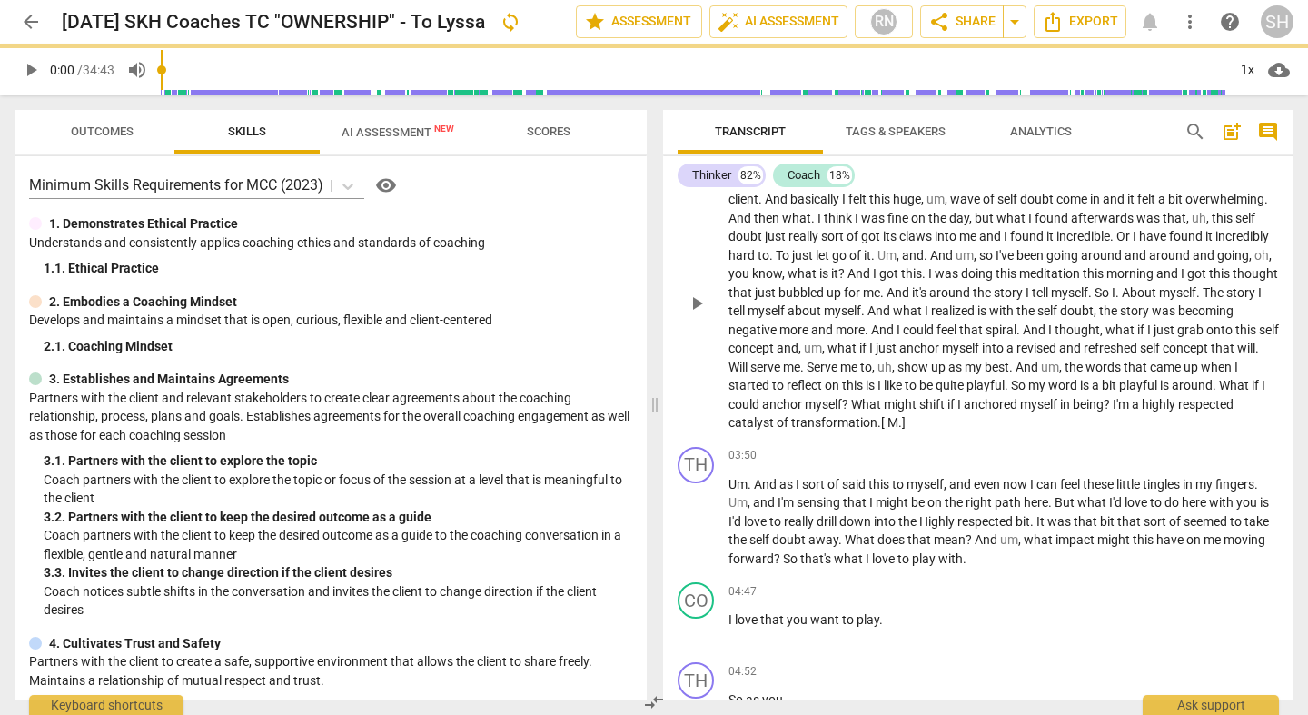
click at [887, 427] on span ".[" at bounding box center [882, 422] width 10 height 15
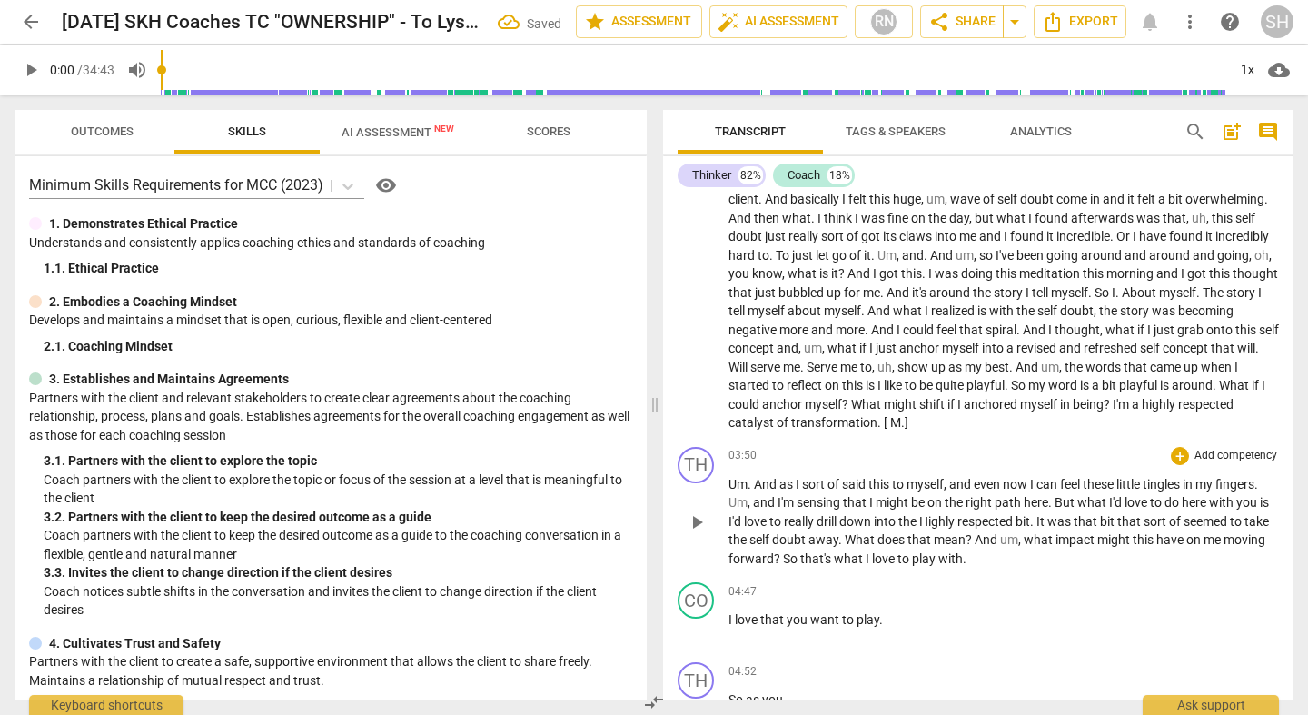
click at [728, 479] on span "Um" at bounding box center [737, 484] width 19 height 15
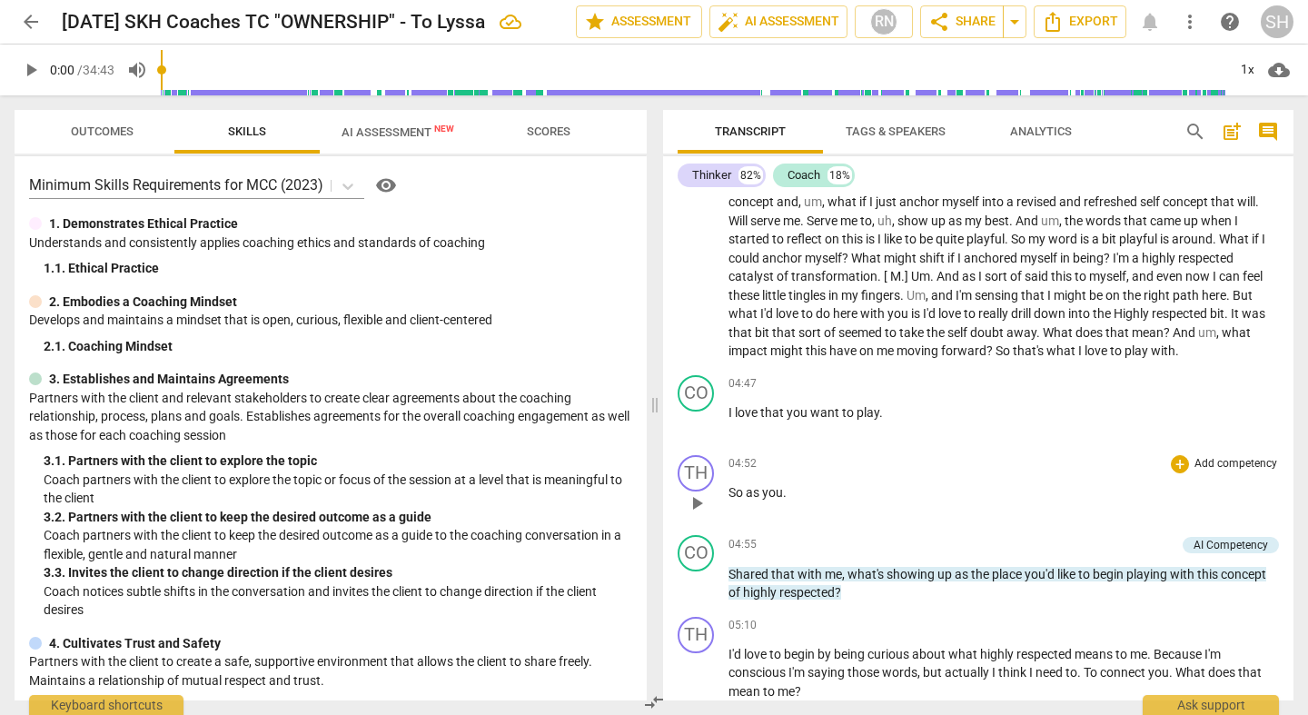
scroll to position [874, 0]
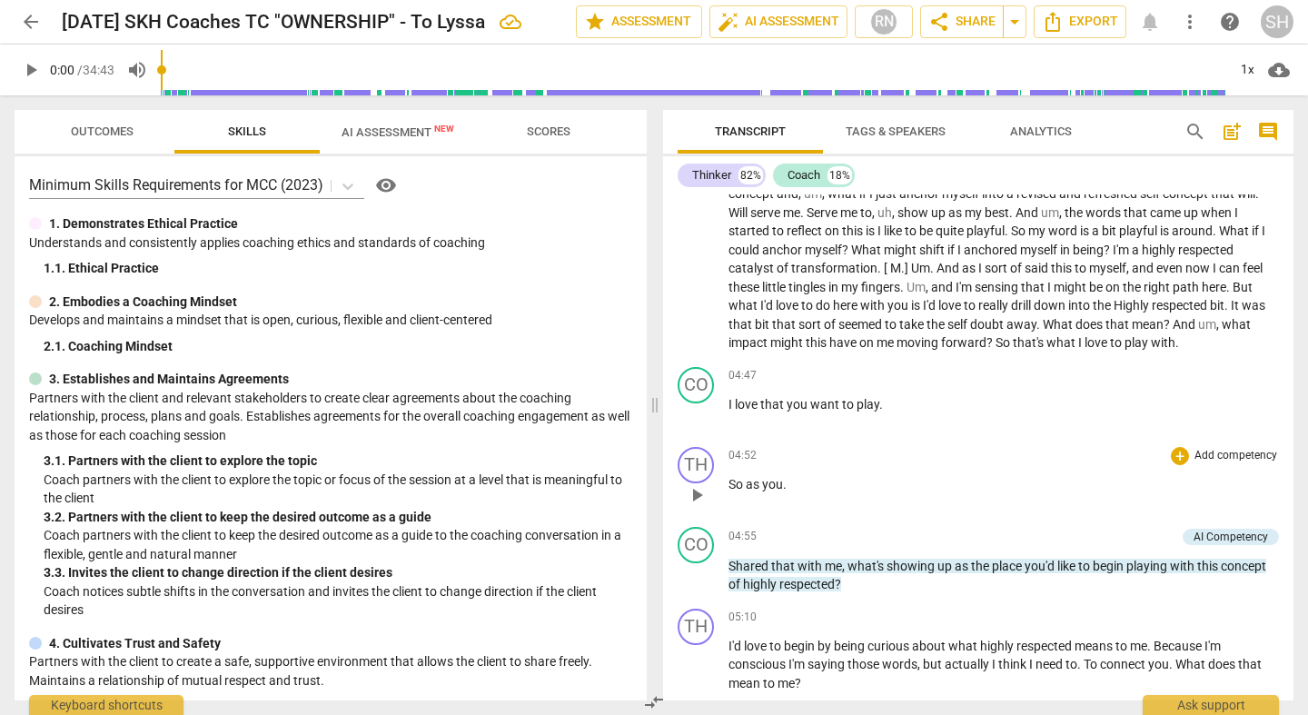
click at [694, 506] on span "play_arrow" at bounding box center [697, 495] width 22 height 22
click at [694, 506] on span "pause" at bounding box center [697, 495] width 22 height 22
click at [727, 503] on div "play_arrow pause" at bounding box center [705, 495] width 46 height 24
click at [697, 426] on span "play_arrow" at bounding box center [697, 415] width 22 height 22
click at [729, 491] on span "So" at bounding box center [736, 484] width 17 height 15
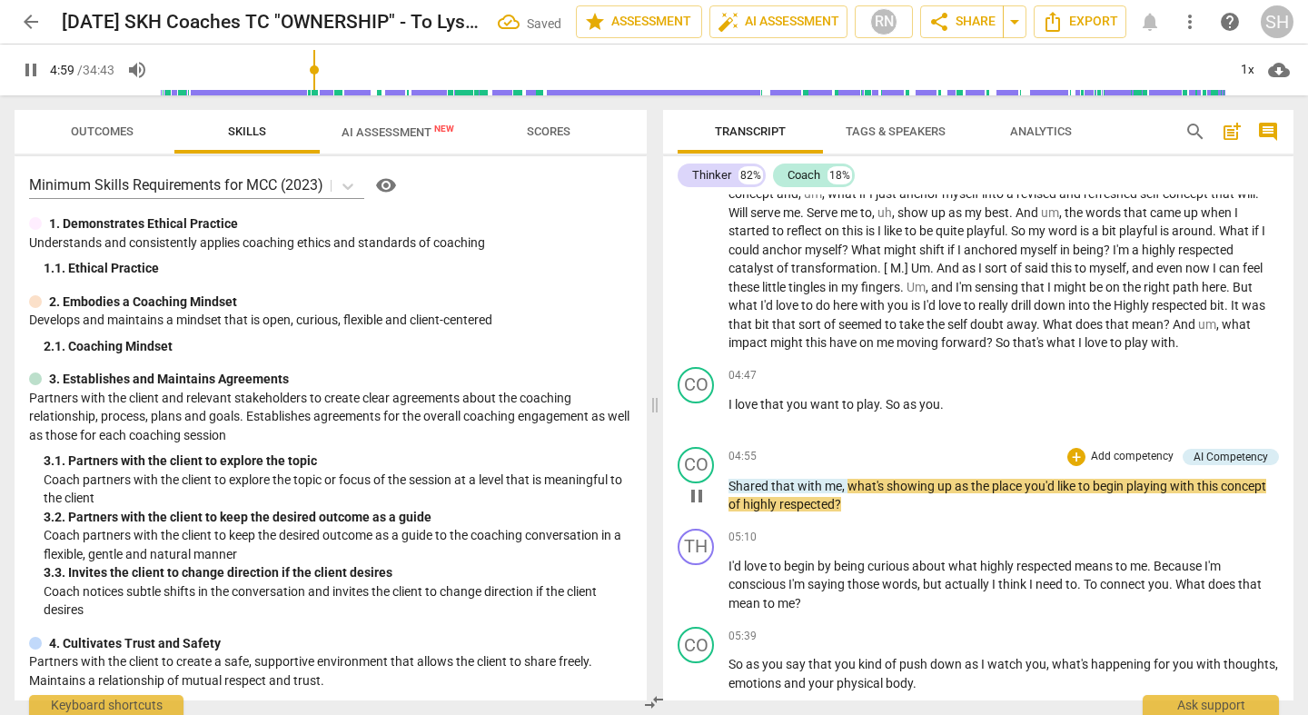
click at [724, 503] on div "play_arrow pause" at bounding box center [705, 495] width 46 height 25
click at [729, 493] on span "Shared" at bounding box center [749, 486] width 43 height 15
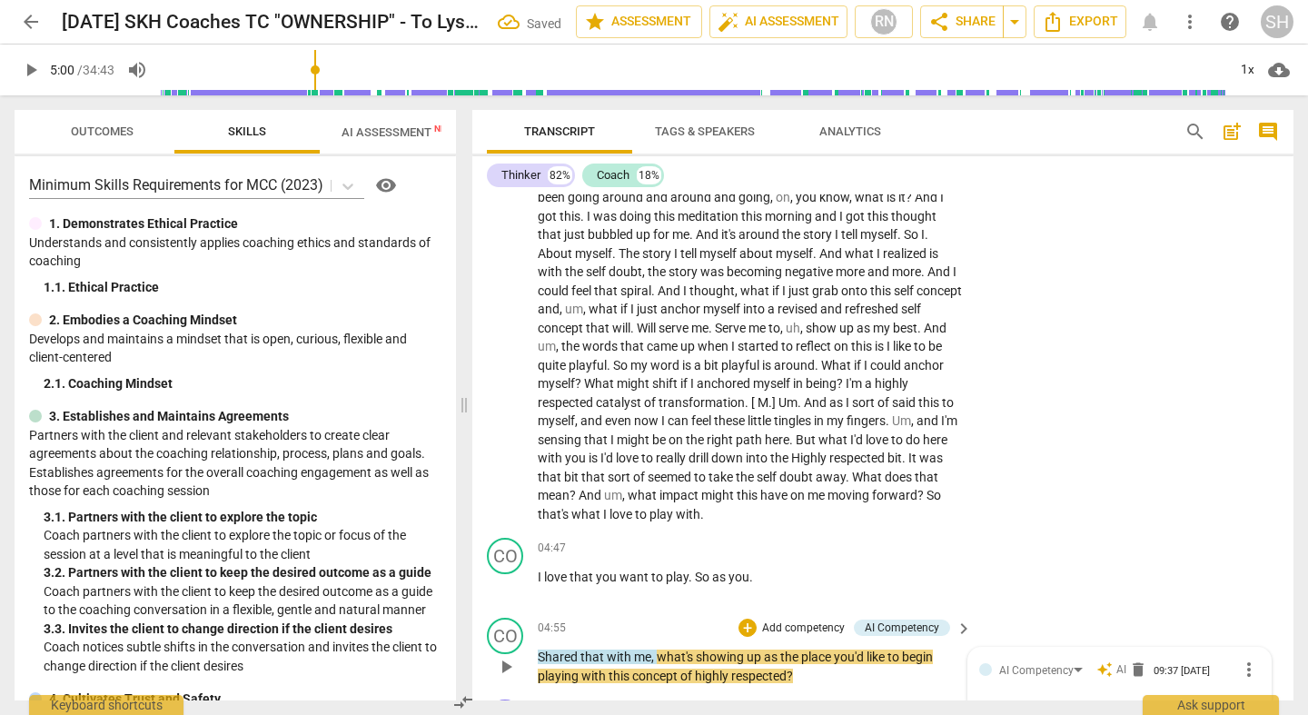
scroll to position [1053, 0]
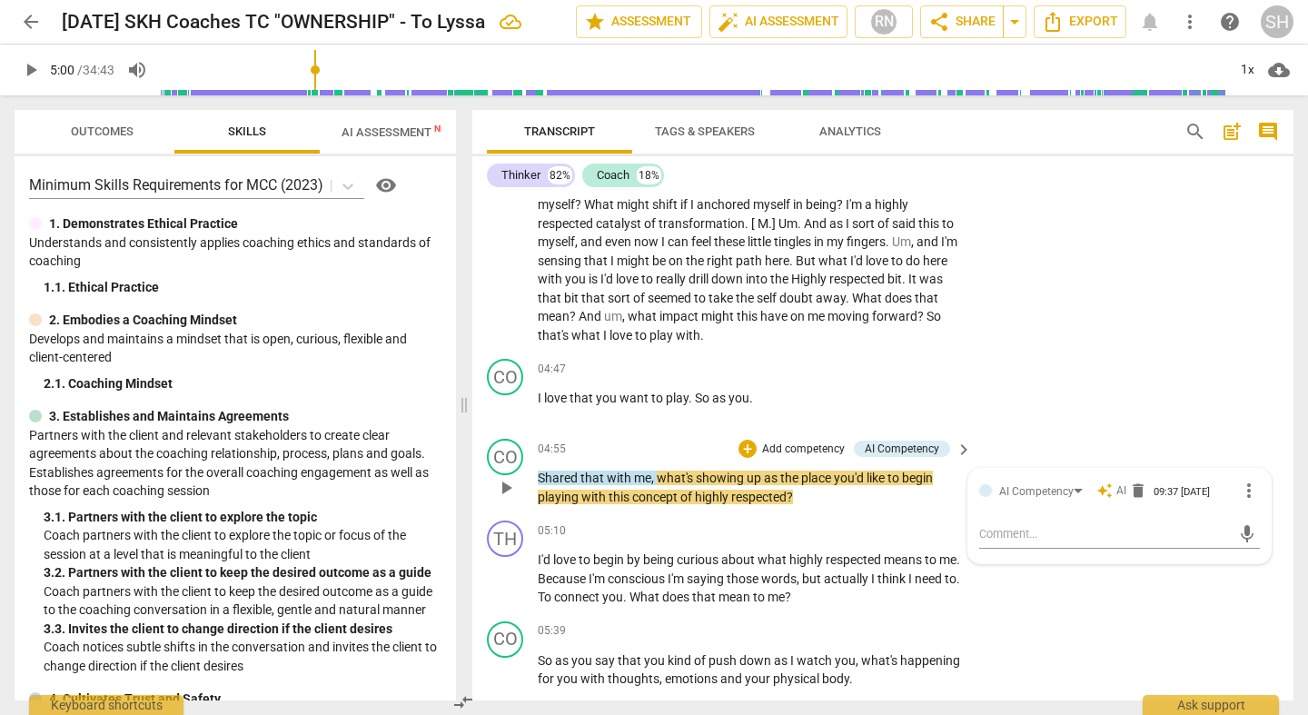
click at [551, 483] on span "Shared" at bounding box center [559, 477] width 43 height 15
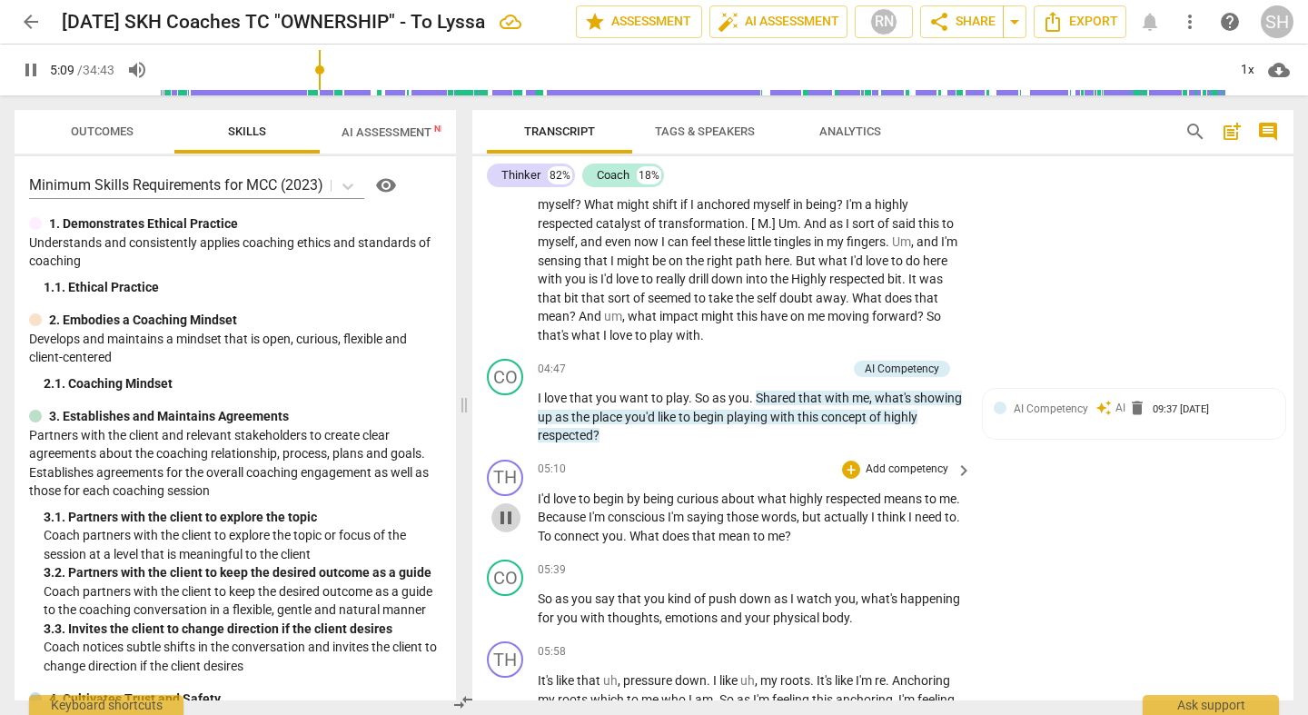
click at [506, 518] on span "pause" at bounding box center [506, 518] width 22 height 22
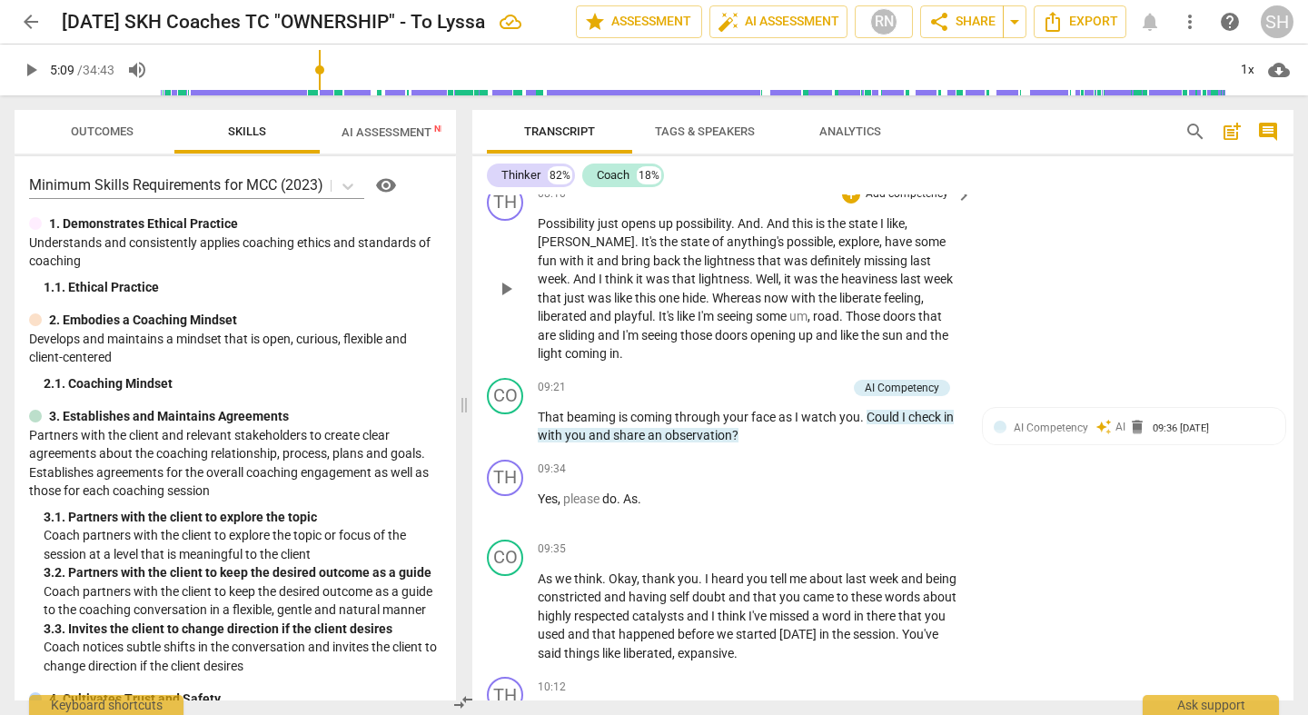
scroll to position [1896, 0]
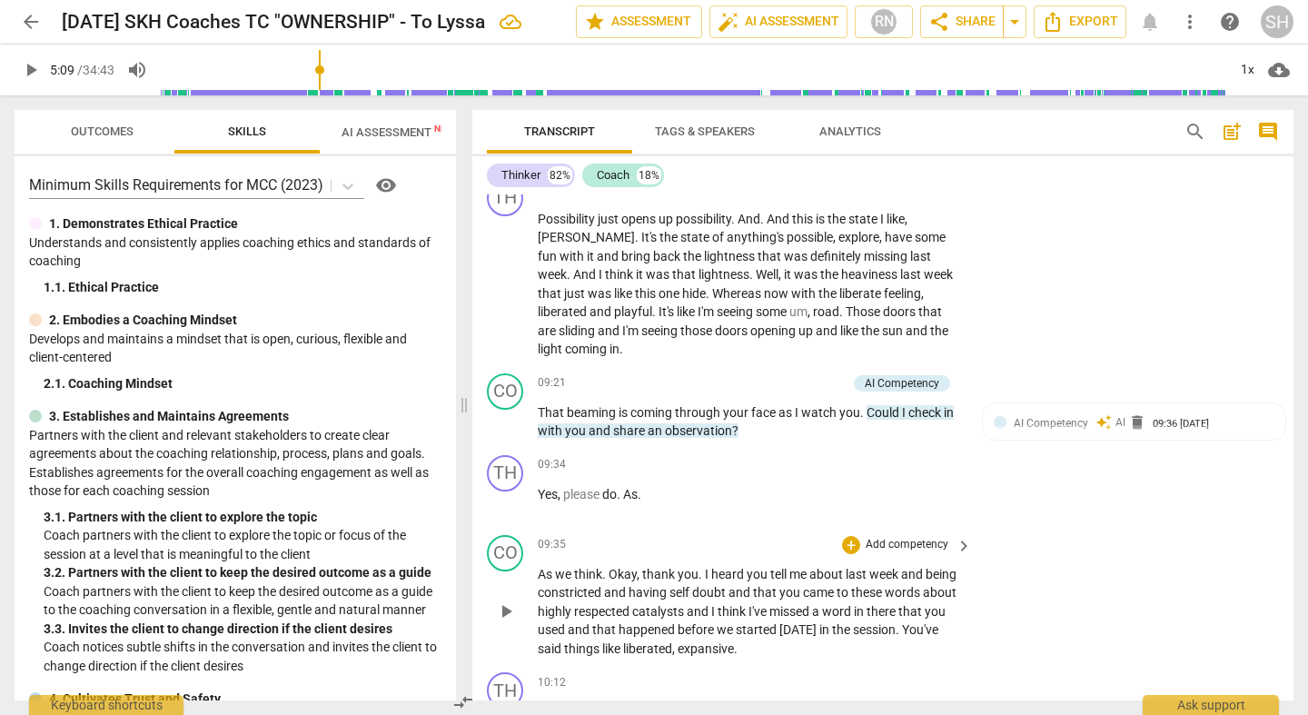
click at [538, 567] on span "As" at bounding box center [546, 574] width 17 height 15
click at [509, 492] on span "play_arrow" at bounding box center [506, 503] width 22 height 22
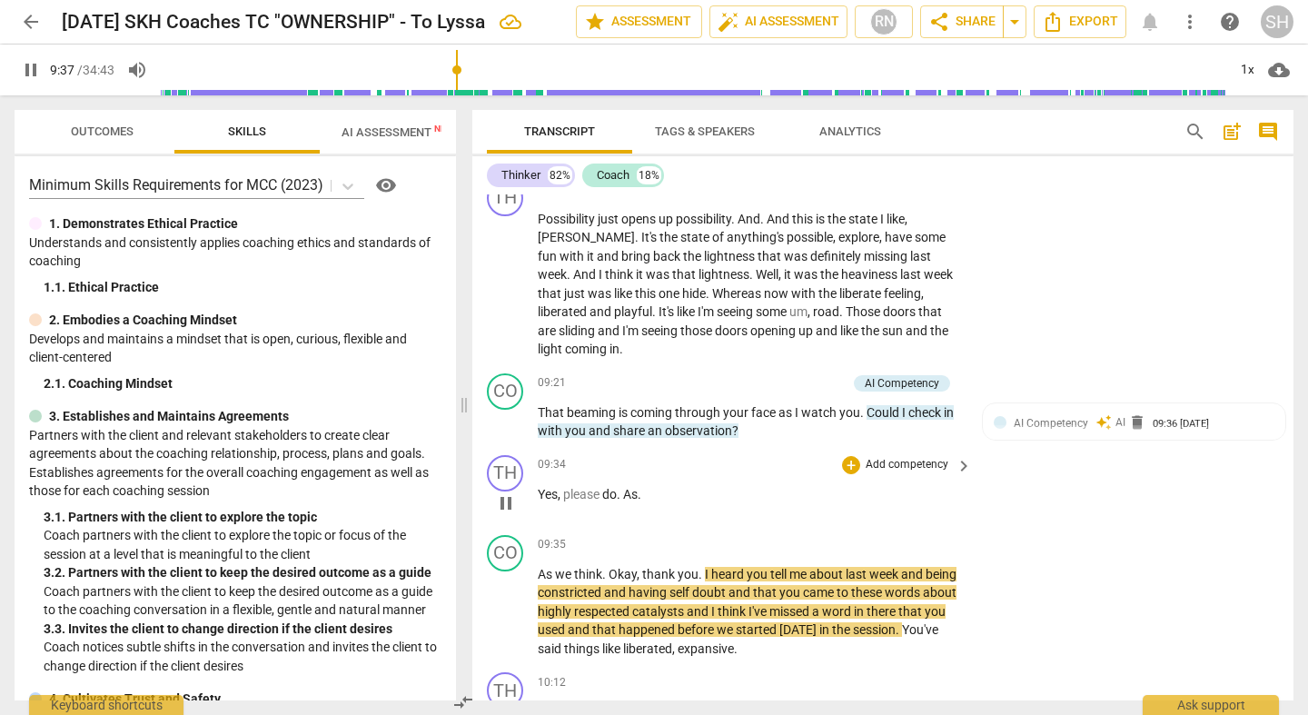
click at [625, 487] on span "As" at bounding box center [630, 494] width 15 height 15
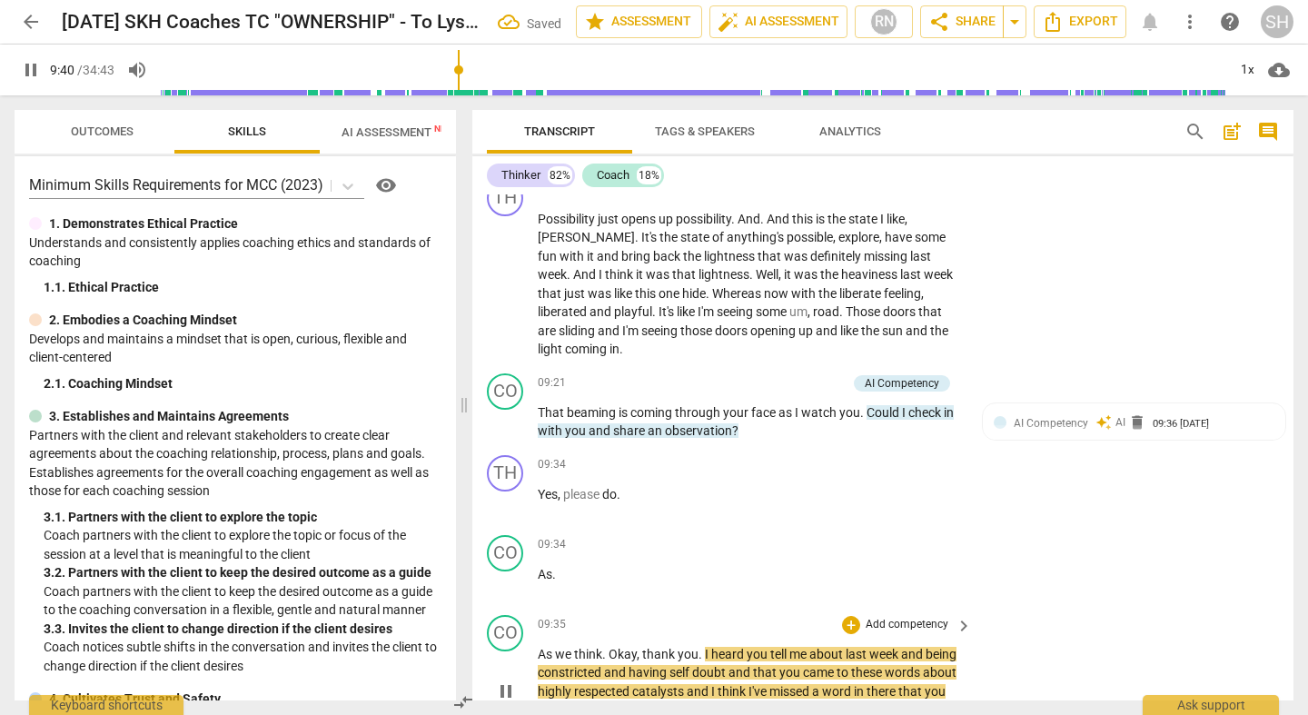
click at [538, 647] on span "As" at bounding box center [546, 654] width 17 height 15
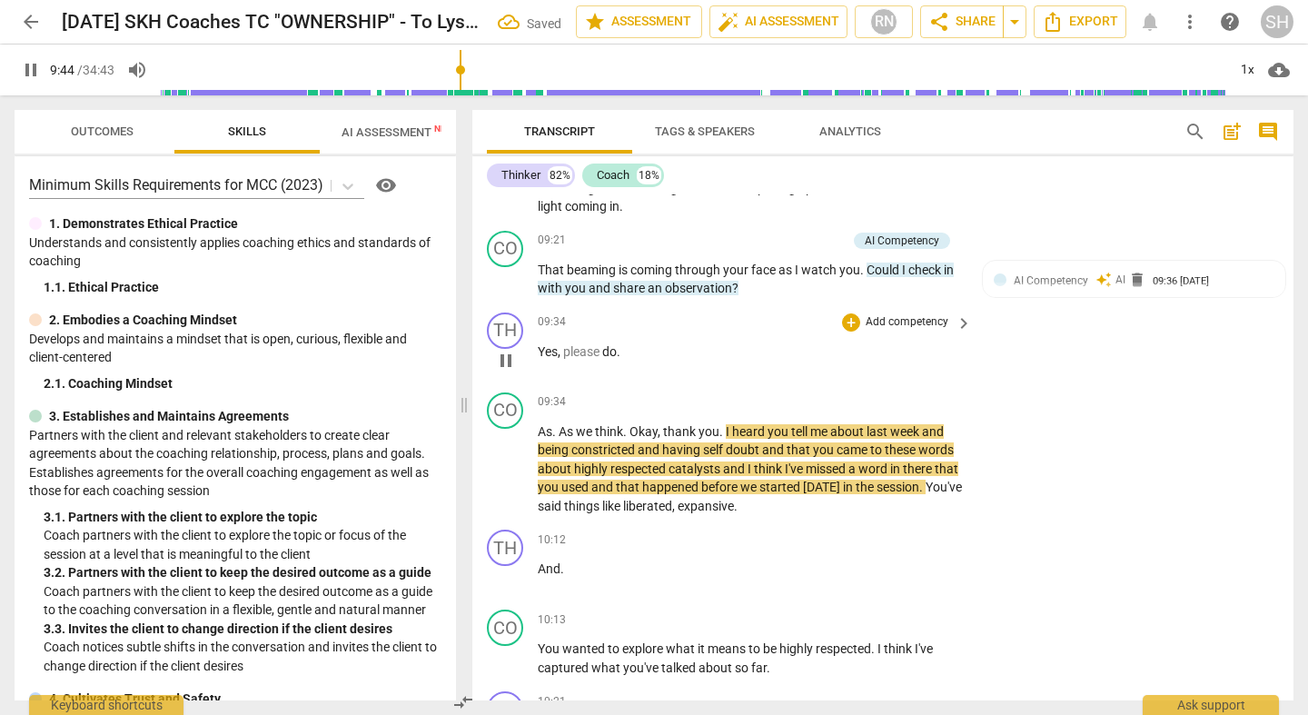
scroll to position [2040, 0]
click at [720, 460] on span "catalysts" at bounding box center [695, 467] width 54 height 15
type input "594"
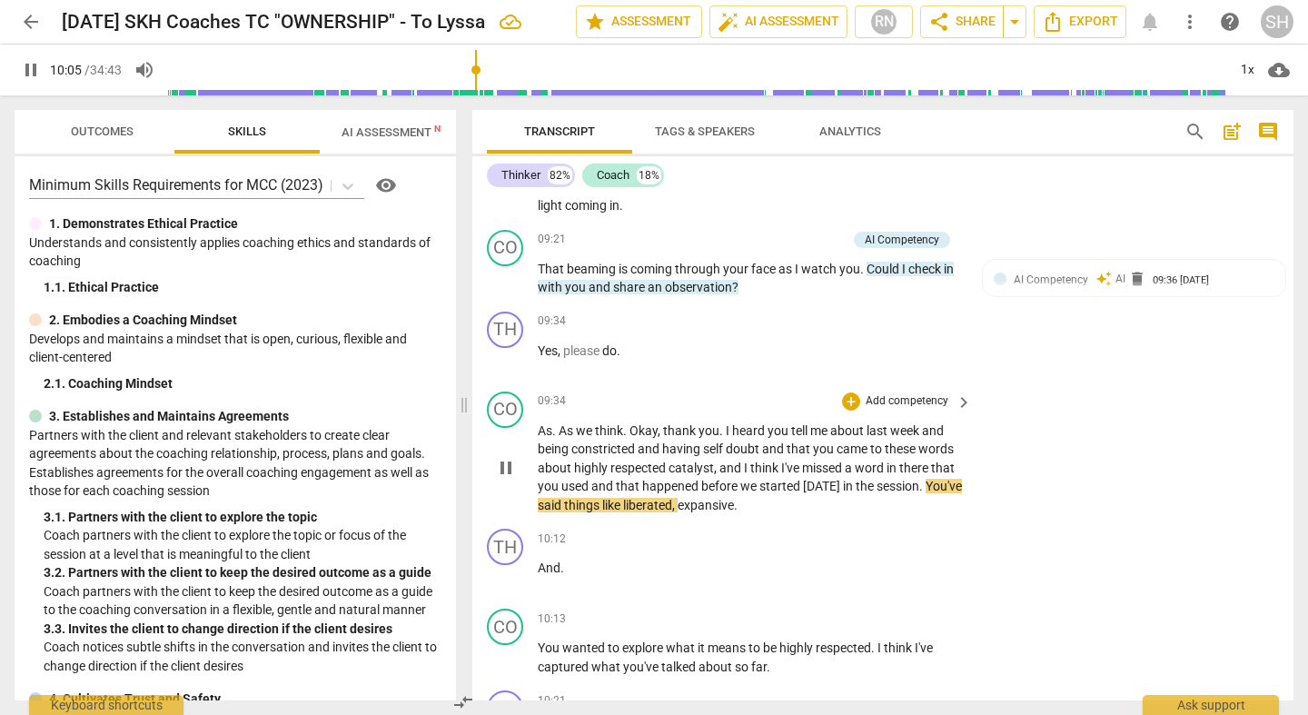
click at [834, 479] on span "[DATE]" at bounding box center [823, 486] width 40 height 15
click at [921, 479] on span "." at bounding box center [923, 486] width 4 height 15
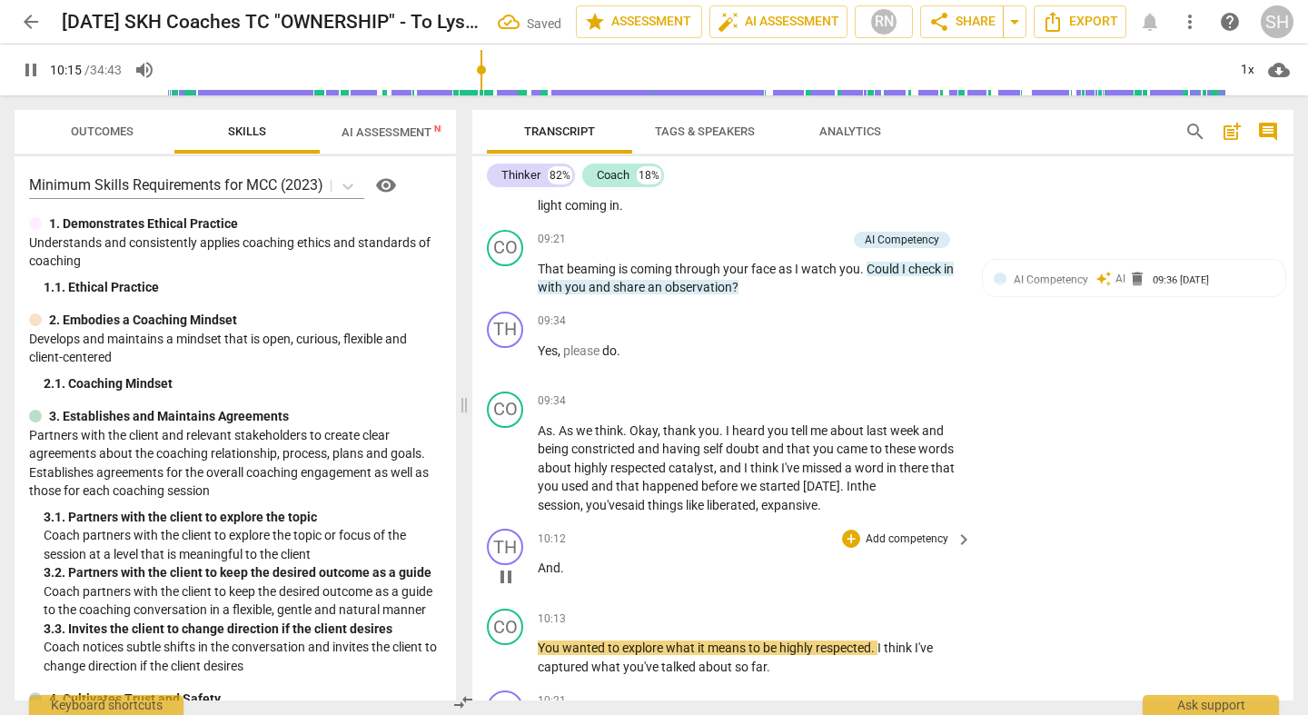
click at [541, 560] on span "And" at bounding box center [549, 567] width 23 height 15
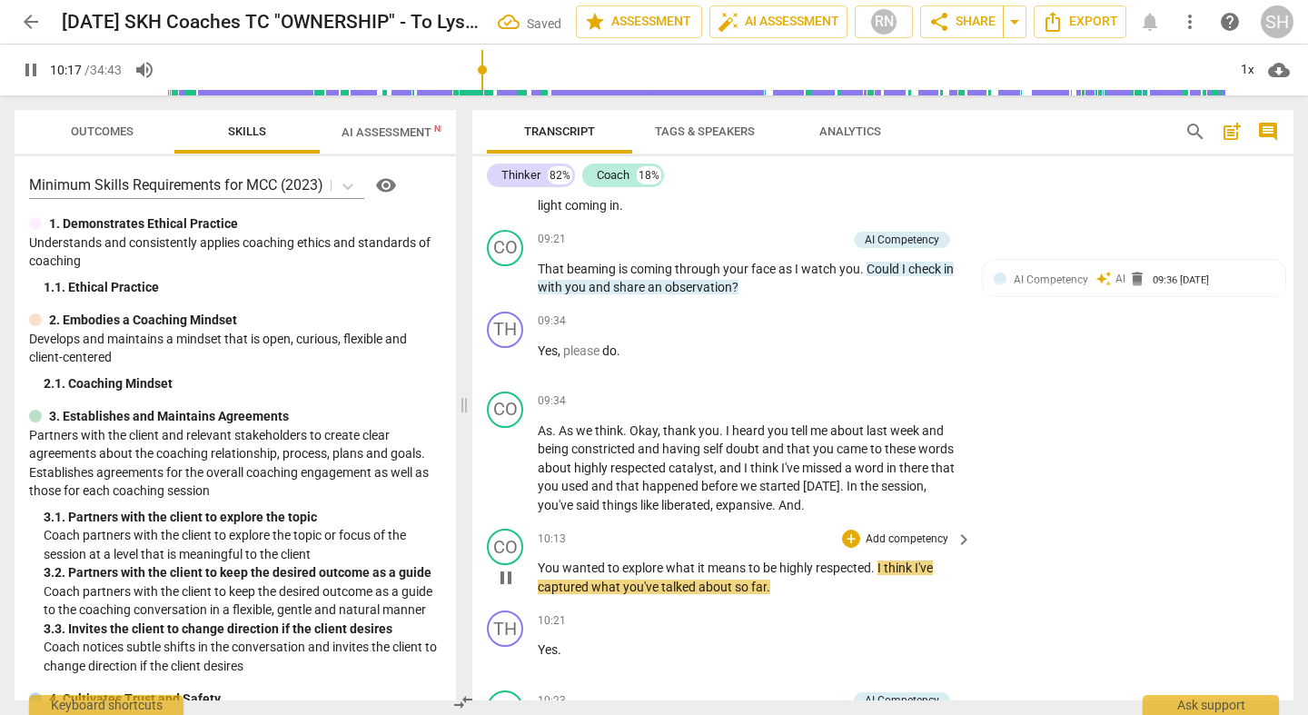
click at [538, 560] on span "You" at bounding box center [550, 567] width 25 height 15
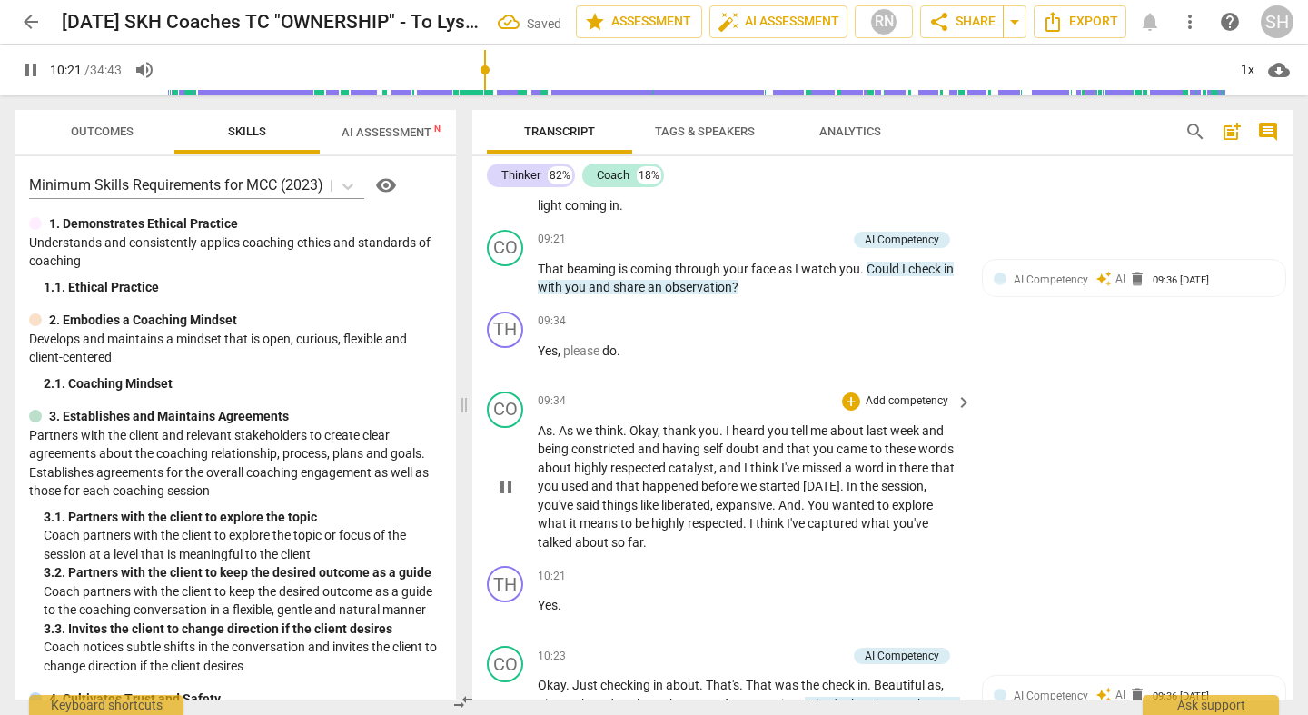
click at [817, 498] on span "You" at bounding box center [819, 505] width 25 height 15
type input "622"
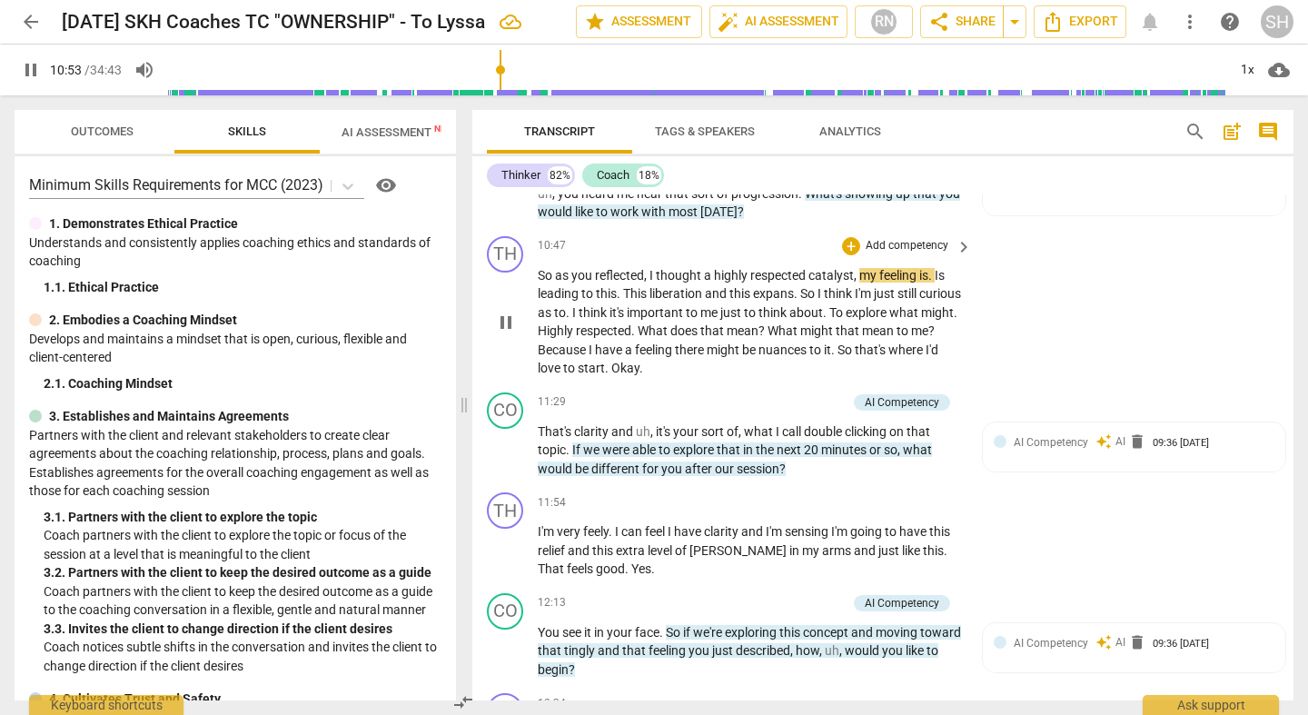
scroll to position [2553, 0]
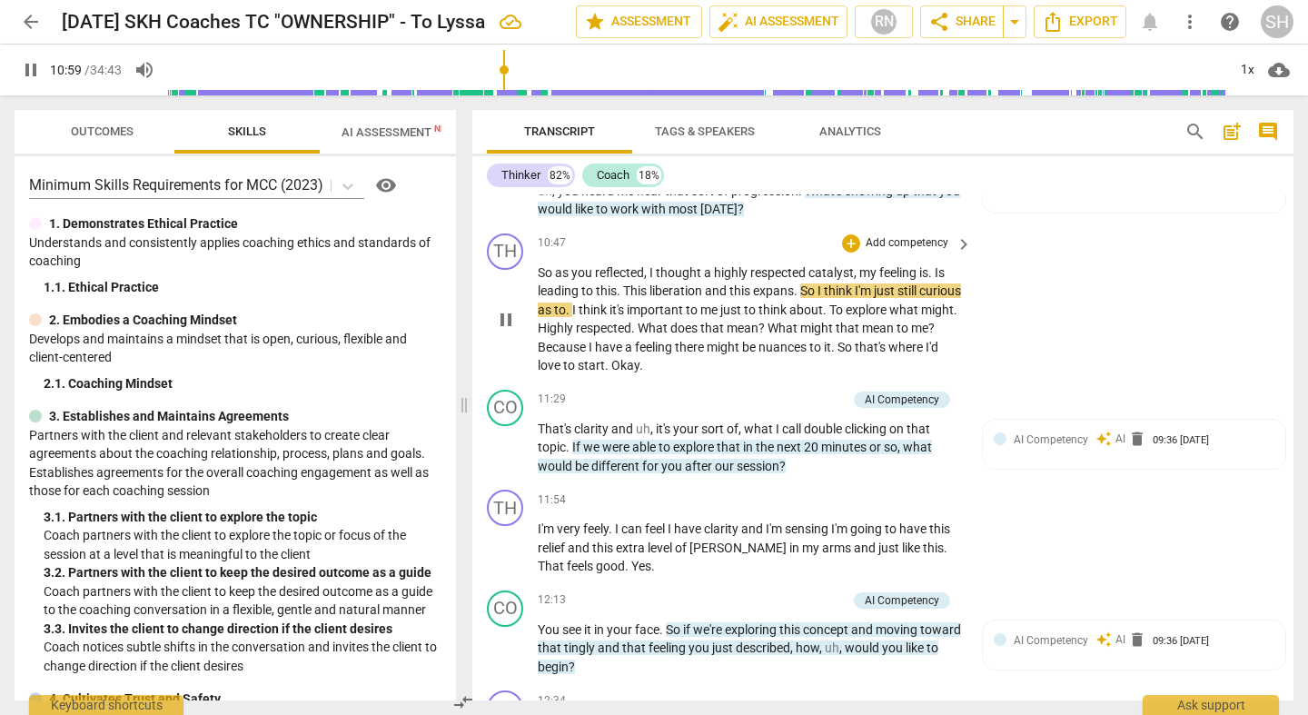
click at [933, 265] on span "." at bounding box center [931, 272] width 6 height 15
type input "661"
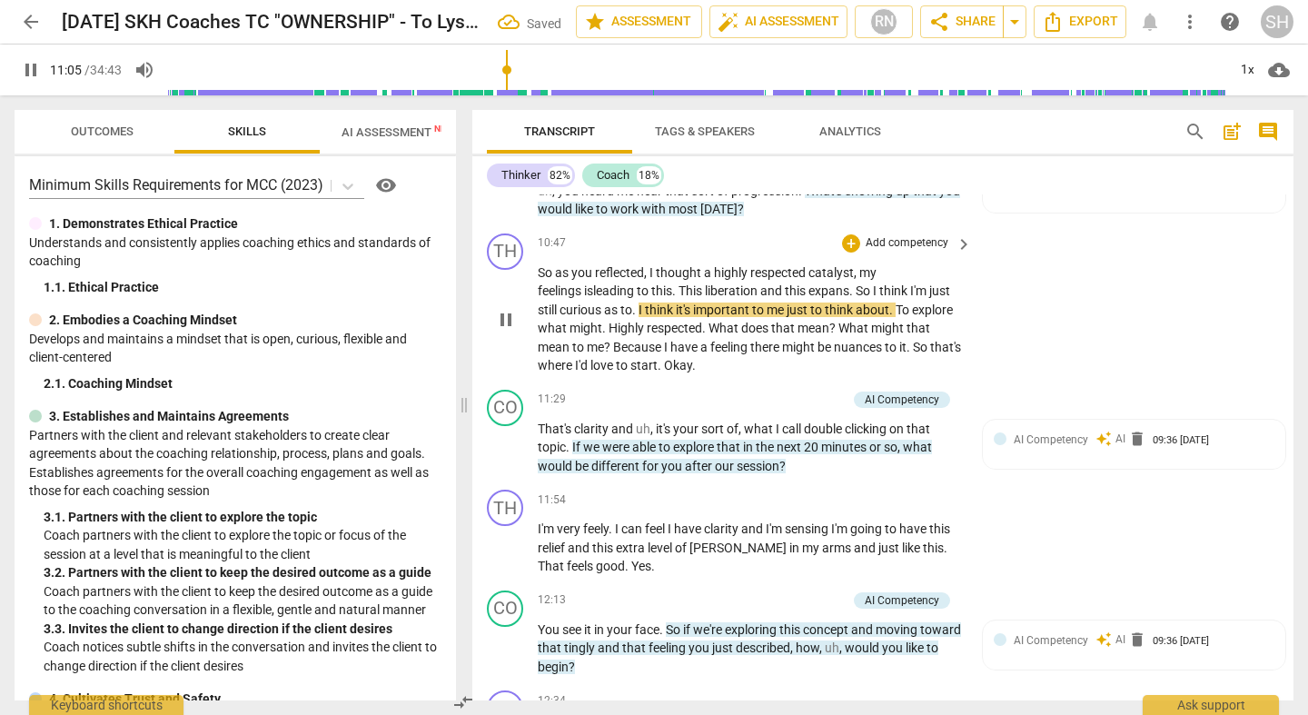
click at [672, 283] on span "." at bounding box center [675, 290] width 6 height 15
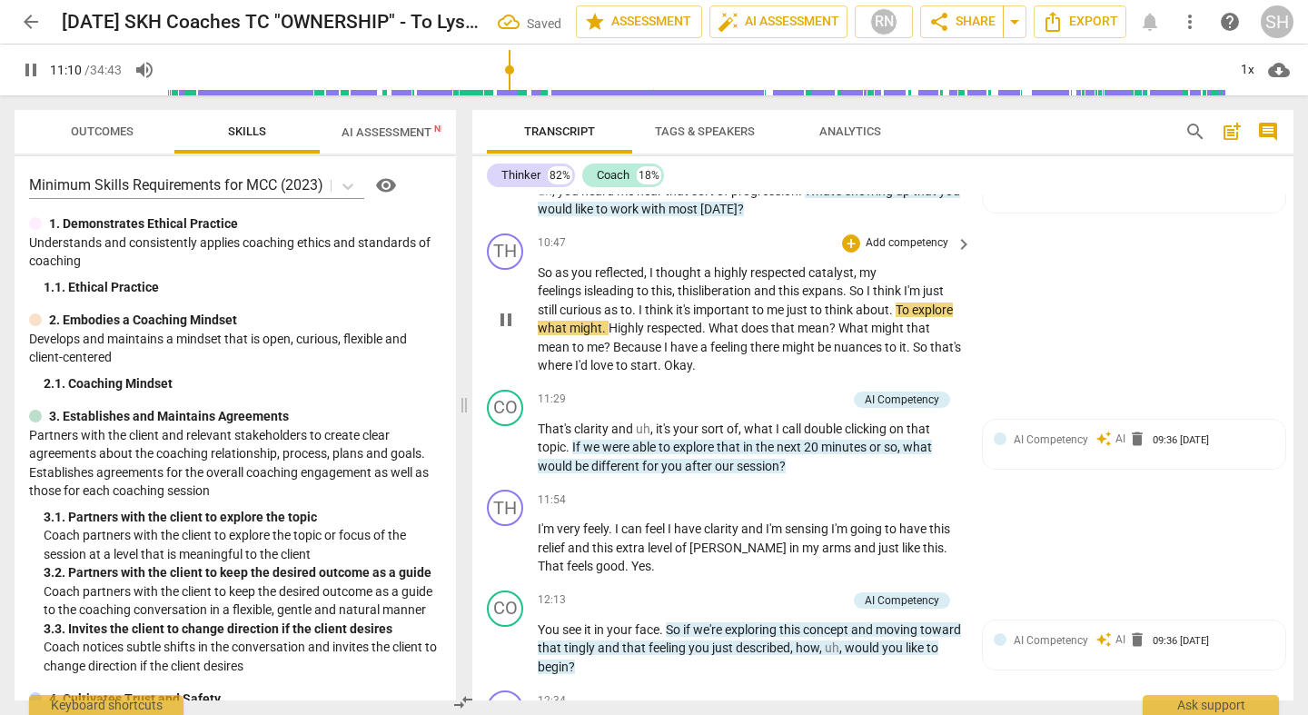
click at [843, 283] on span "." at bounding box center [846, 290] width 6 height 15
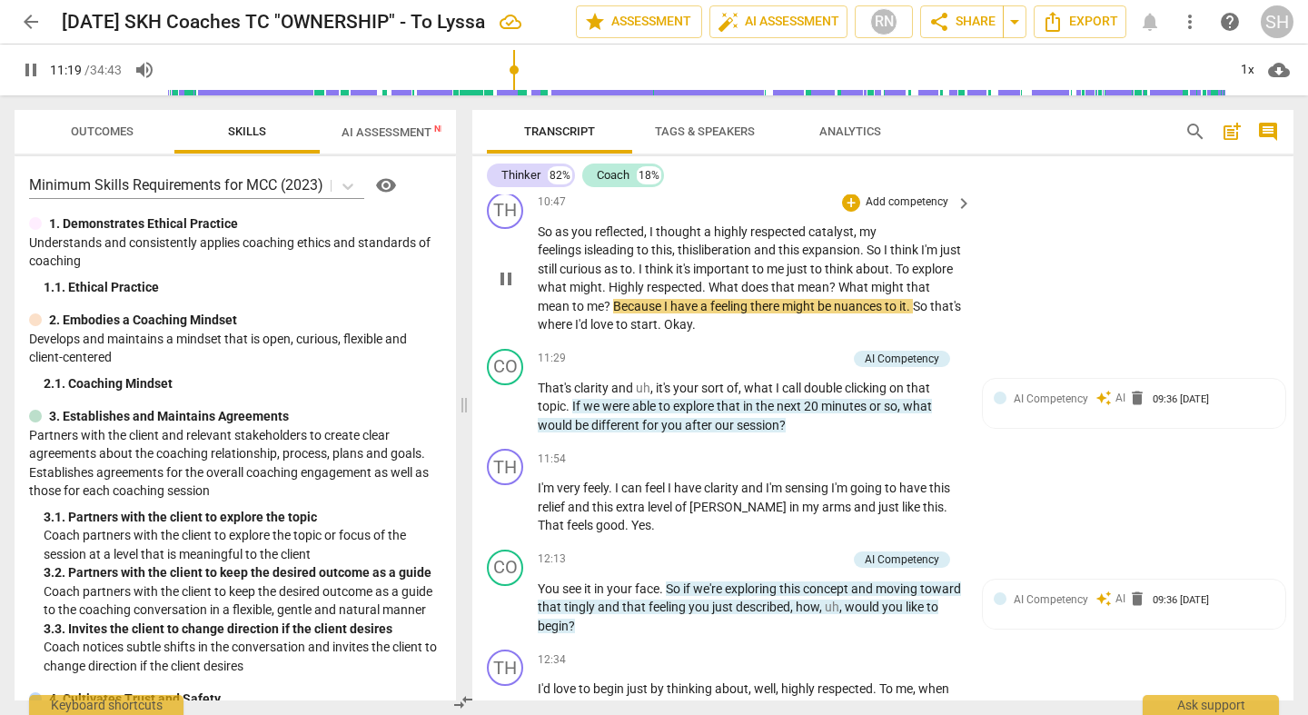
scroll to position [2595, 0]
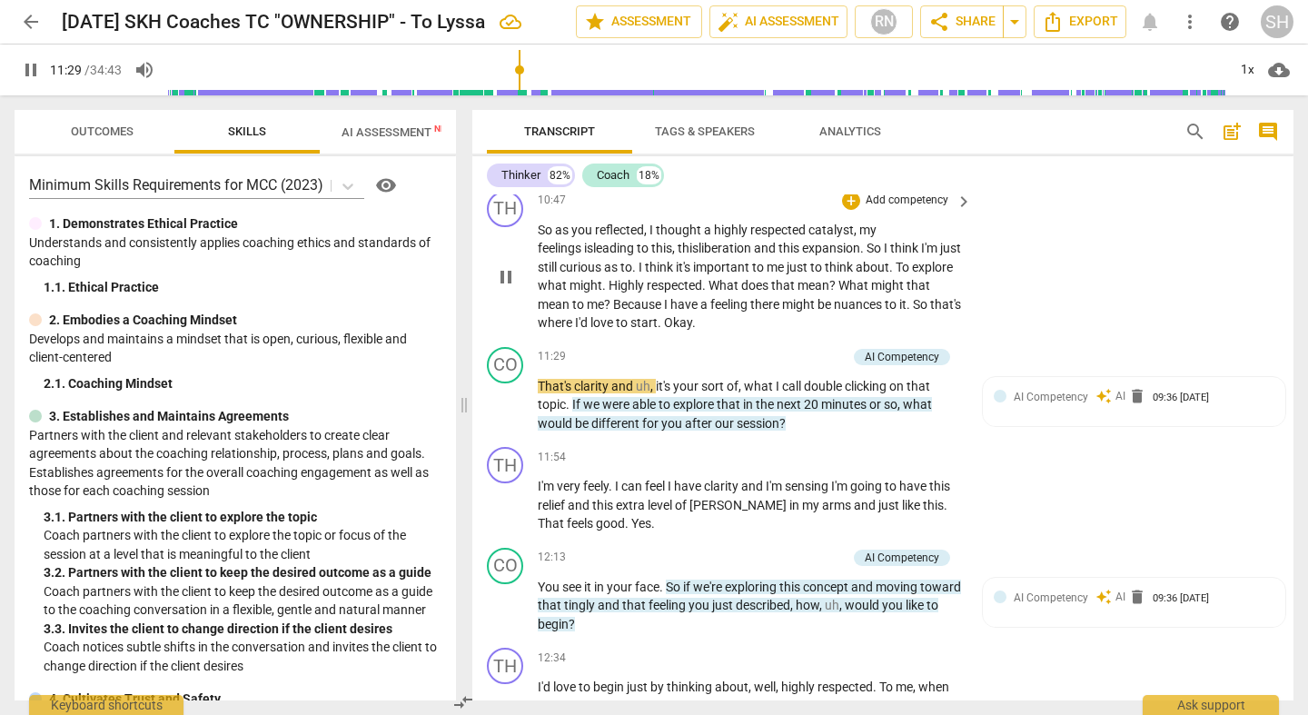
click at [692, 315] on span "Okay" at bounding box center [678, 322] width 28 height 15
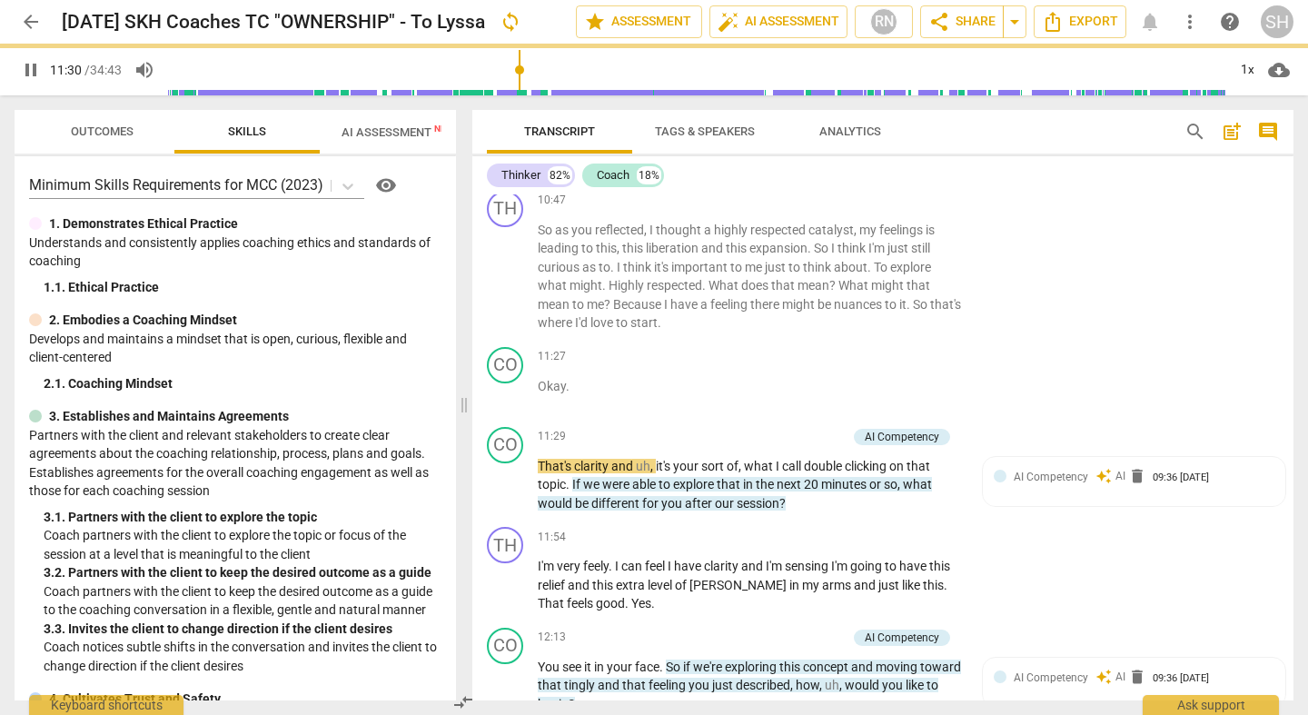
scroll to position [2675, 0]
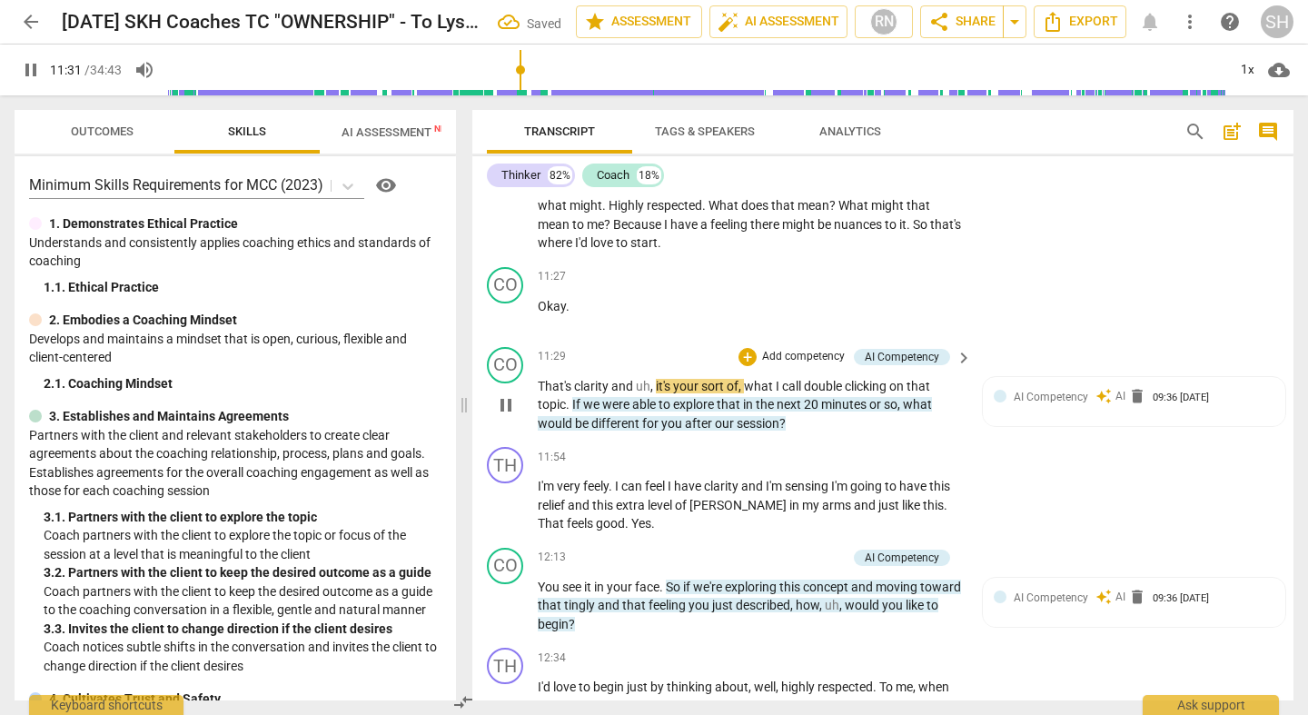
click at [539, 379] on span "That's" at bounding box center [556, 386] width 36 height 15
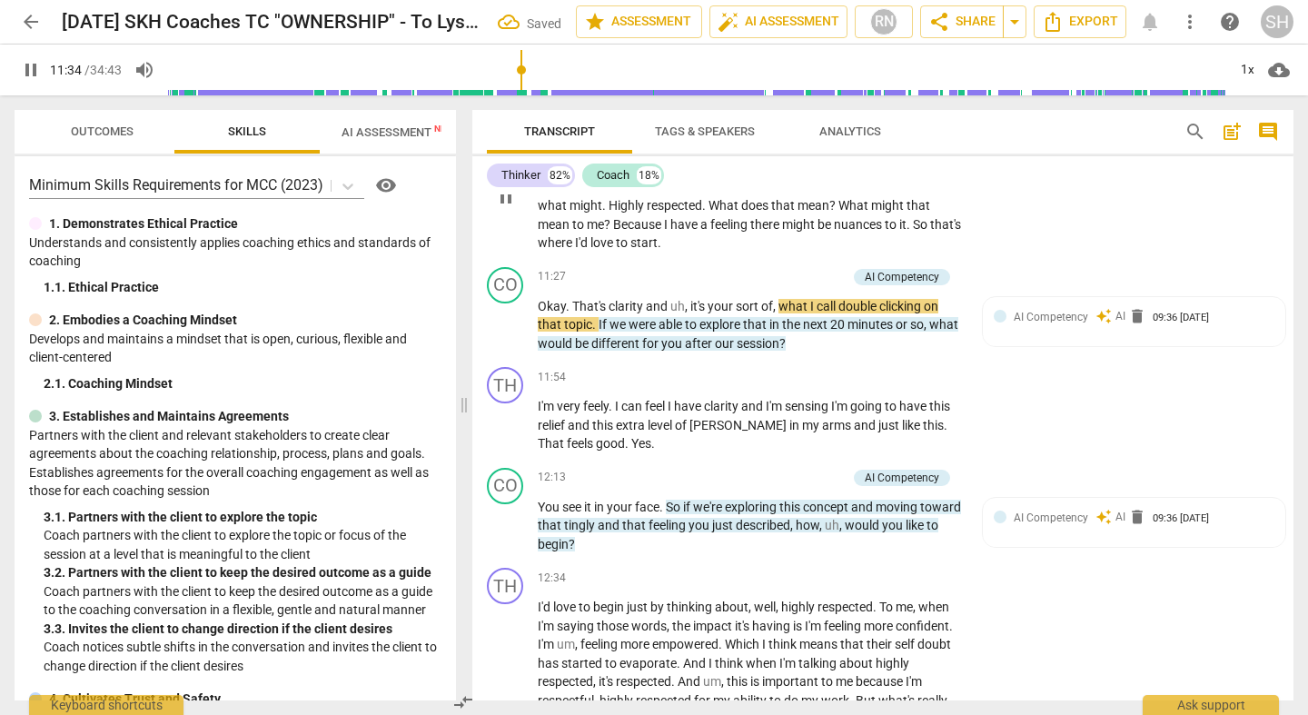
click at [1076, 219] on div "TH play_arrow pause 10:47 + Add competency keyboard_arrow_right So as you refle…" at bounding box center [882, 182] width 821 height 156
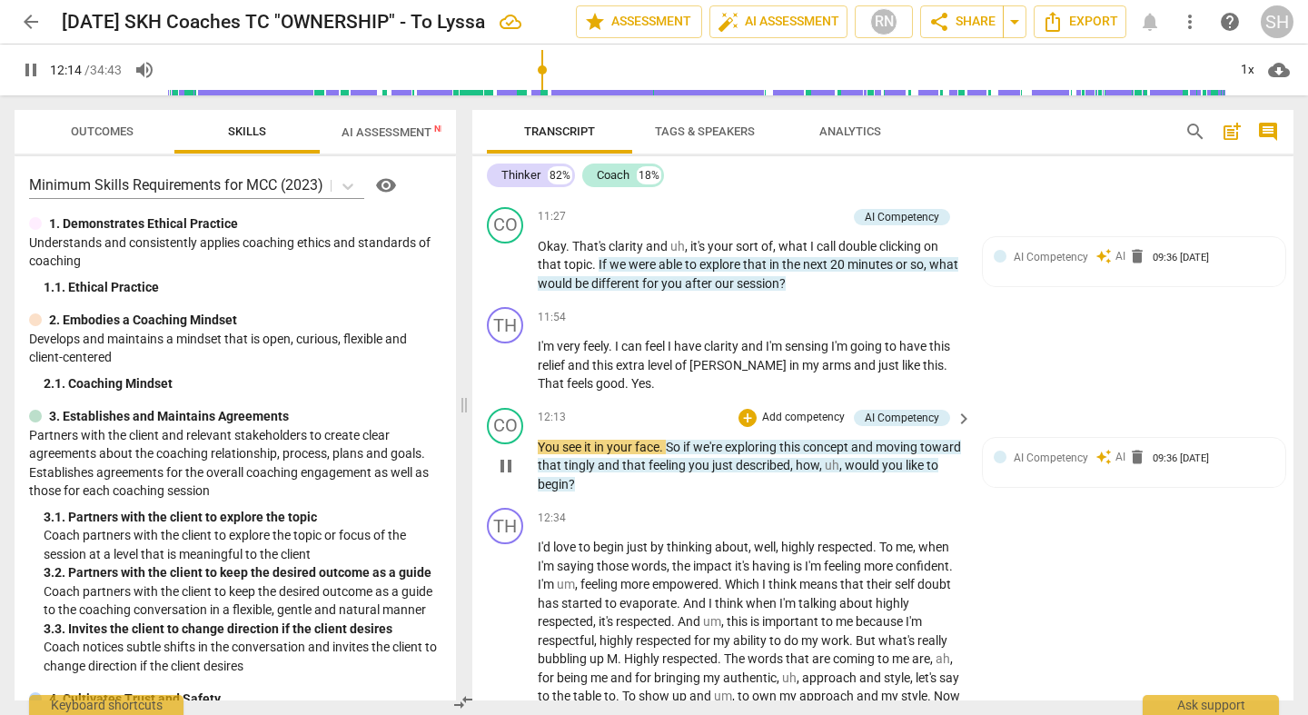
scroll to position [2738, 0]
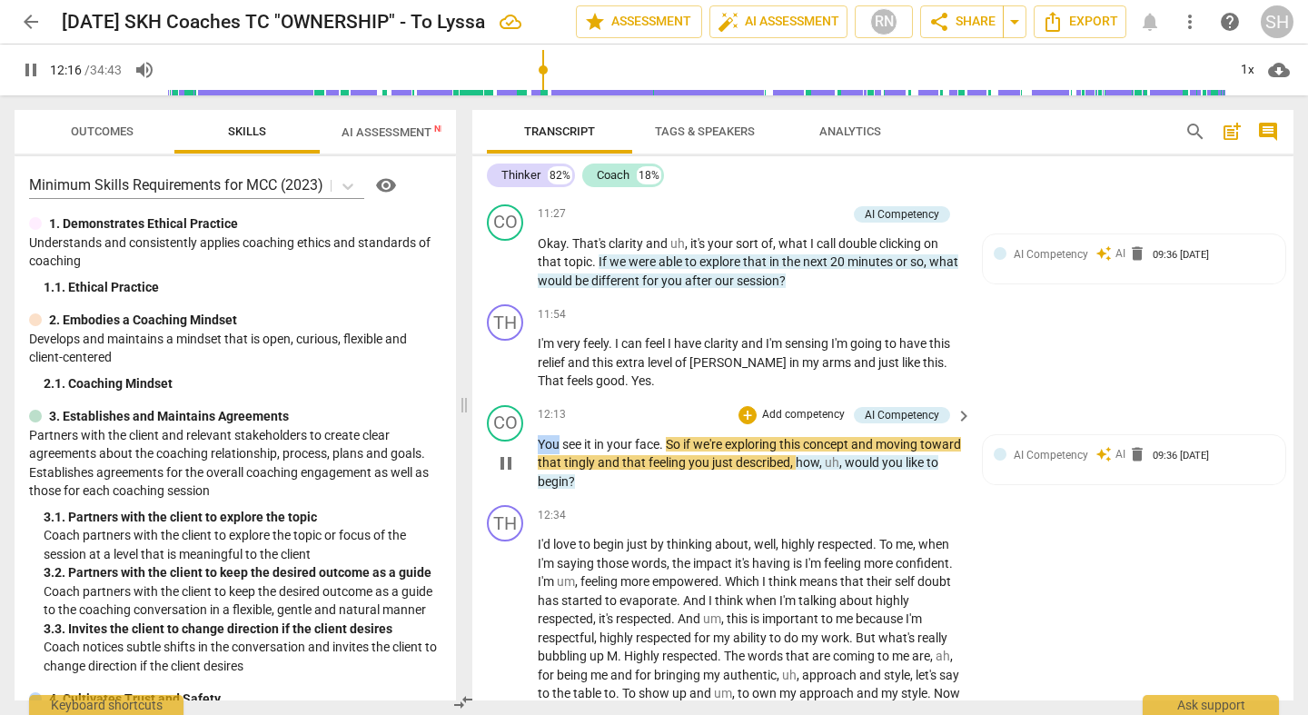
drag, startPoint x: 560, startPoint y: 426, endPoint x: 524, endPoint y: 426, distance: 36.3
click at [524, 426] on div "CO play_arrow pause 12:13 + Add competency AI Competency keyboard_arrow_right Y…" at bounding box center [882, 448] width 821 height 101
type input "738"
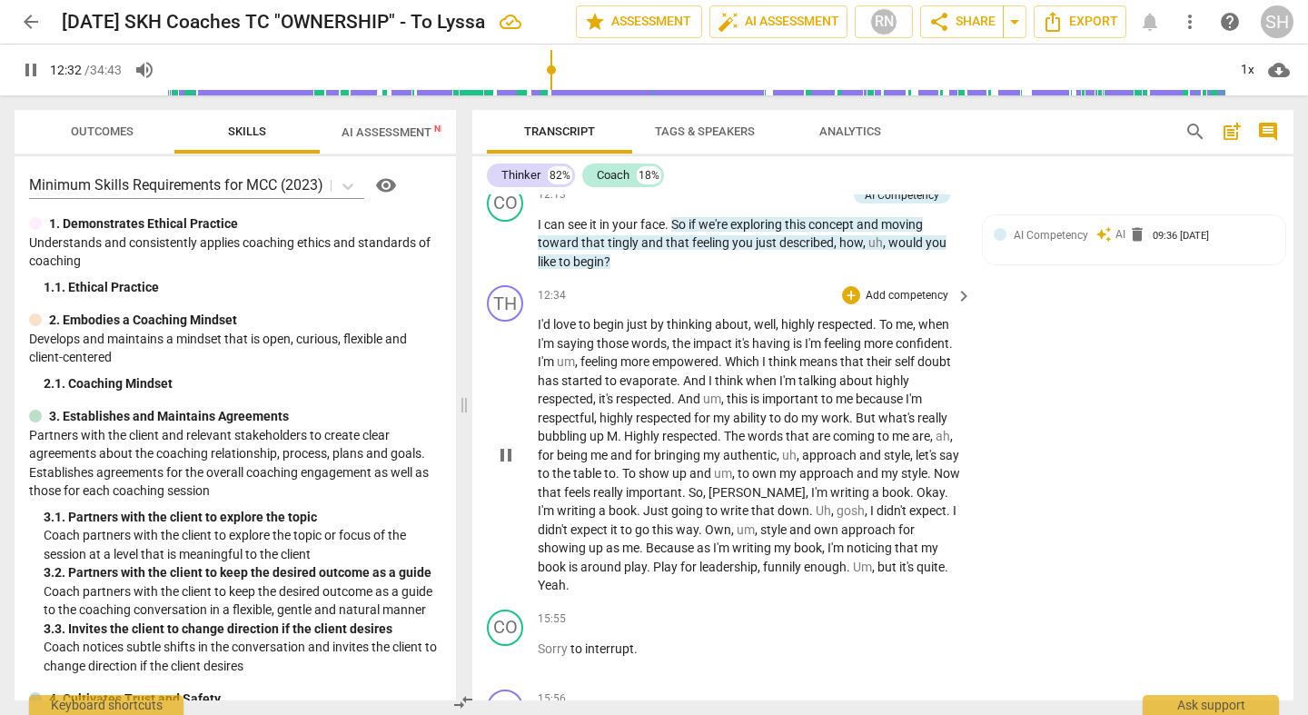
scroll to position [2966, 0]
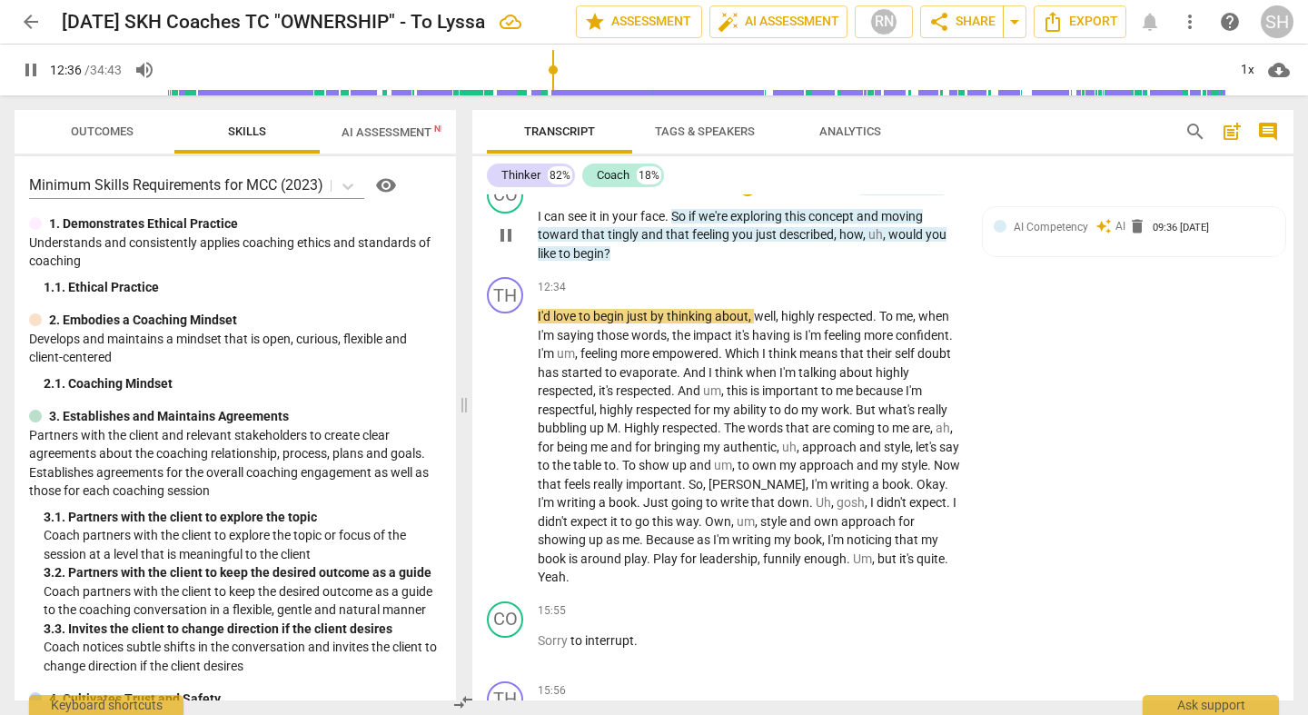
click at [888, 227] on span "would" at bounding box center [906, 234] width 37 height 15
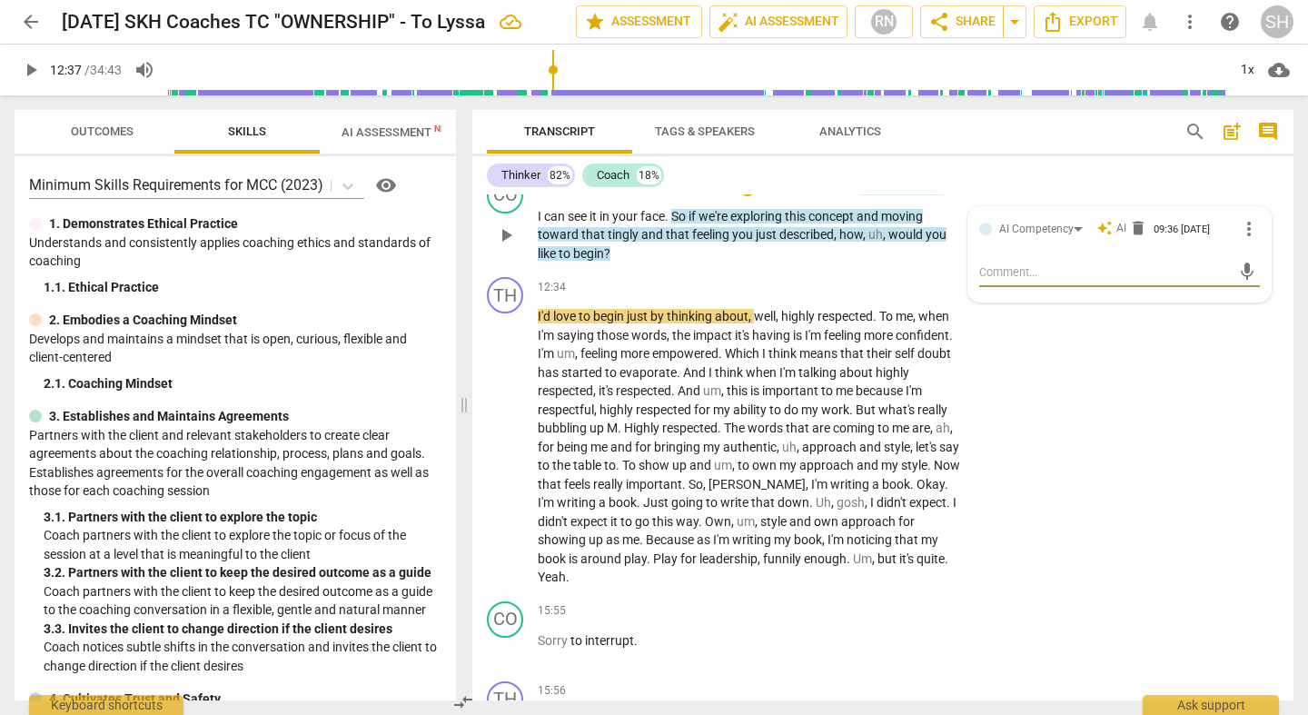
click at [888, 227] on span "would" at bounding box center [906, 234] width 37 height 15
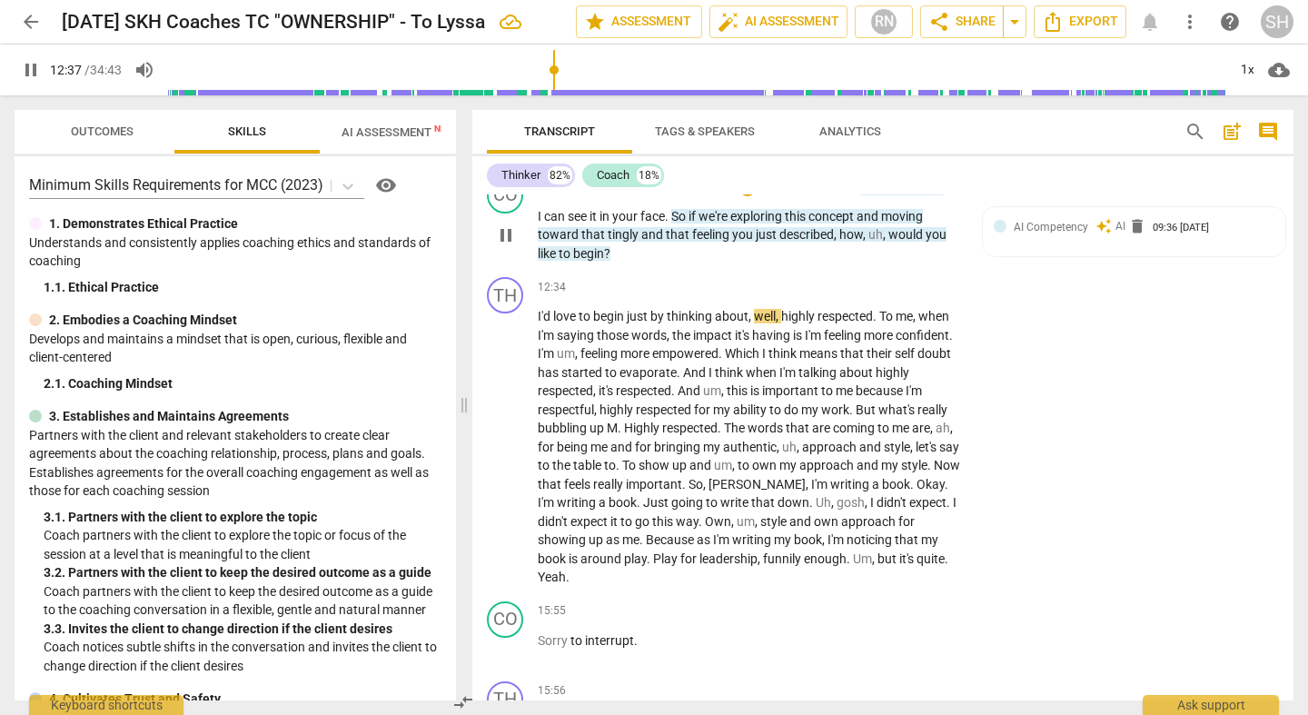
type input "758"
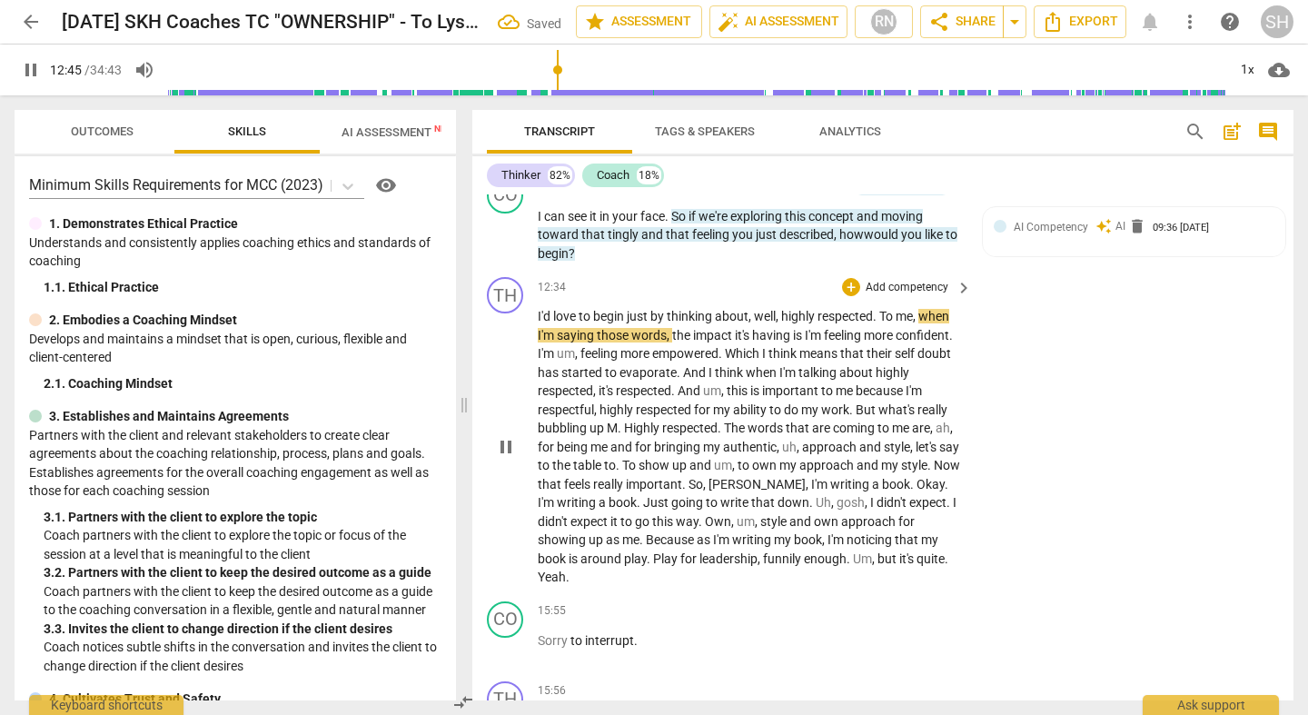
click at [879, 309] on span "." at bounding box center [876, 316] width 6 height 15
type input "766"
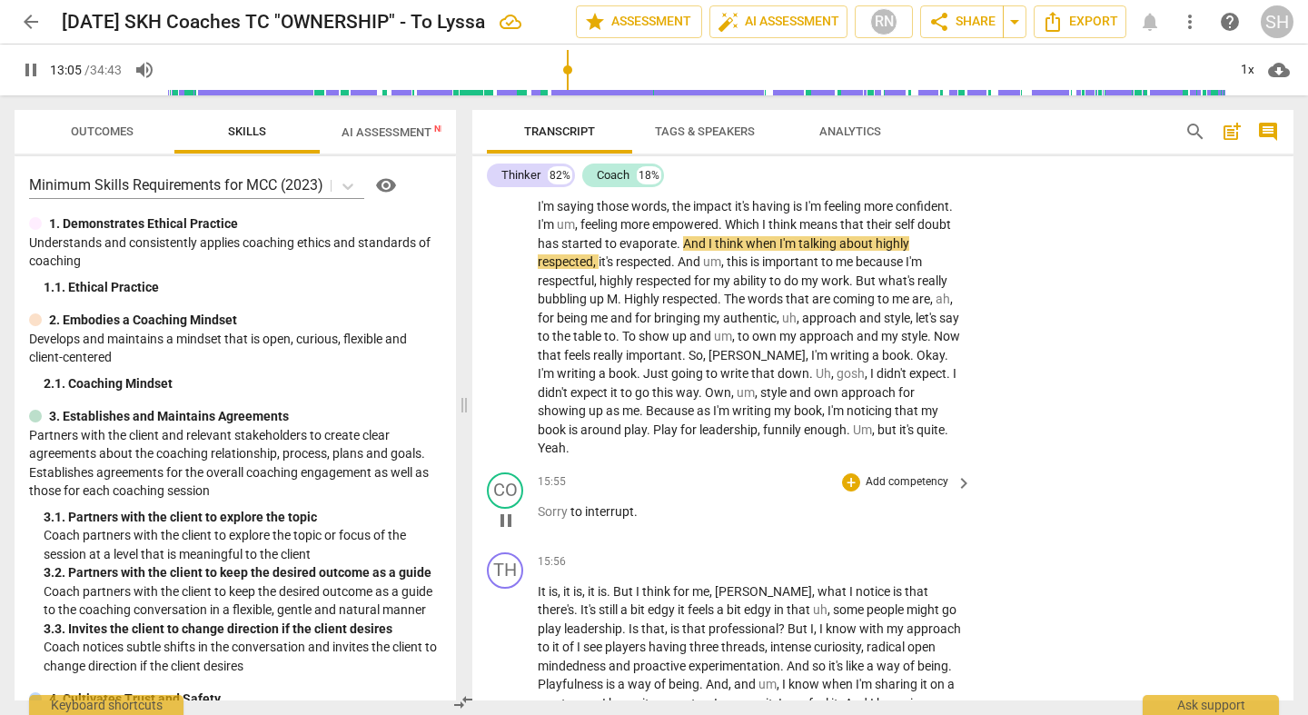
scroll to position [3097, 0]
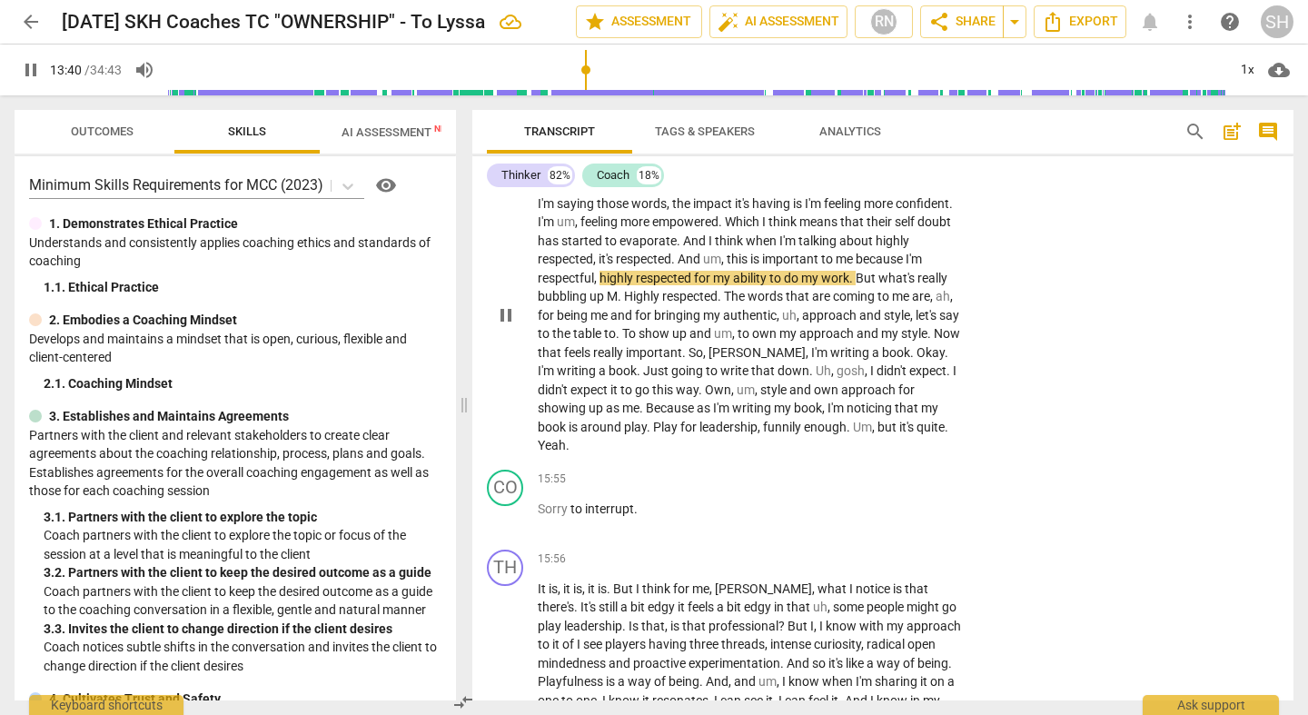
click at [697, 271] on span "for" at bounding box center [703, 278] width 19 height 15
click at [597, 252] on span "," at bounding box center [595, 259] width 5 height 15
click at [509, 304] on span "pause" at bounding box center [506, 315] width 22 height 22
click at [509, 304] on span "play_arrow" at bounding box center [506, 315] width 22 height 22
click at [619, 289] on span "." at bounding box center [620, 296] width 6 height 15
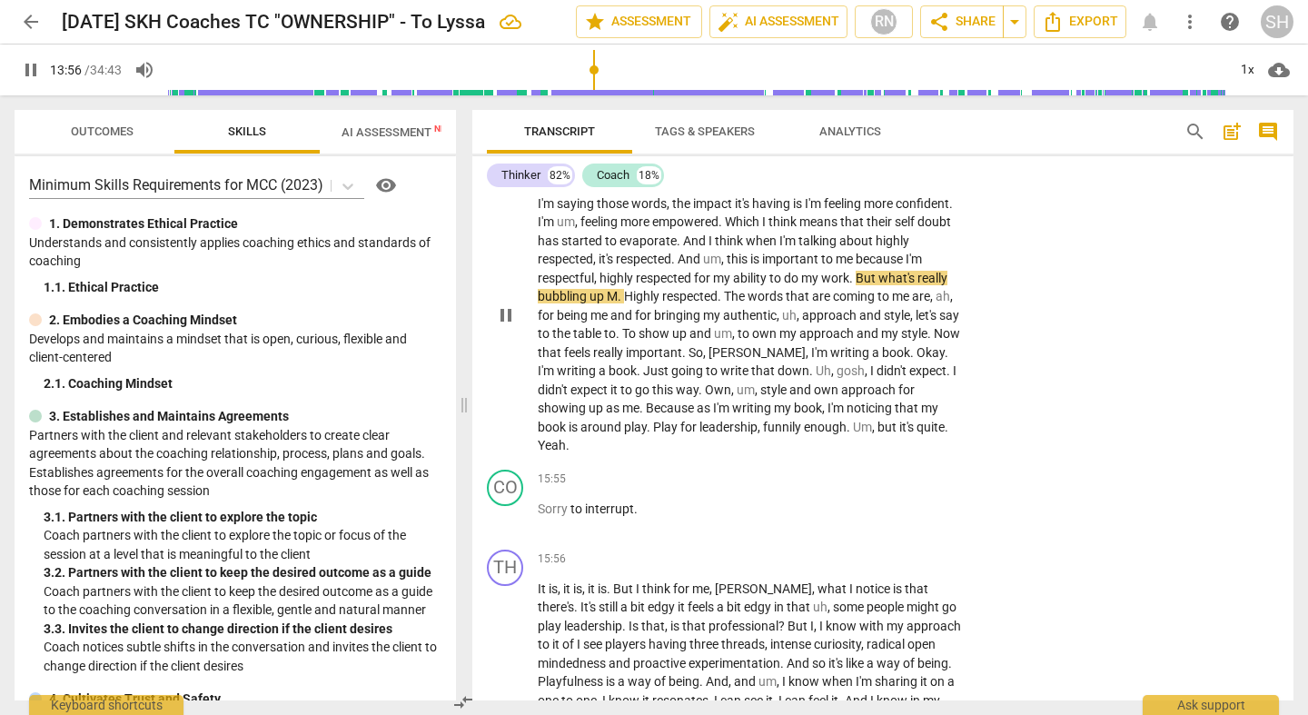
type input "837"
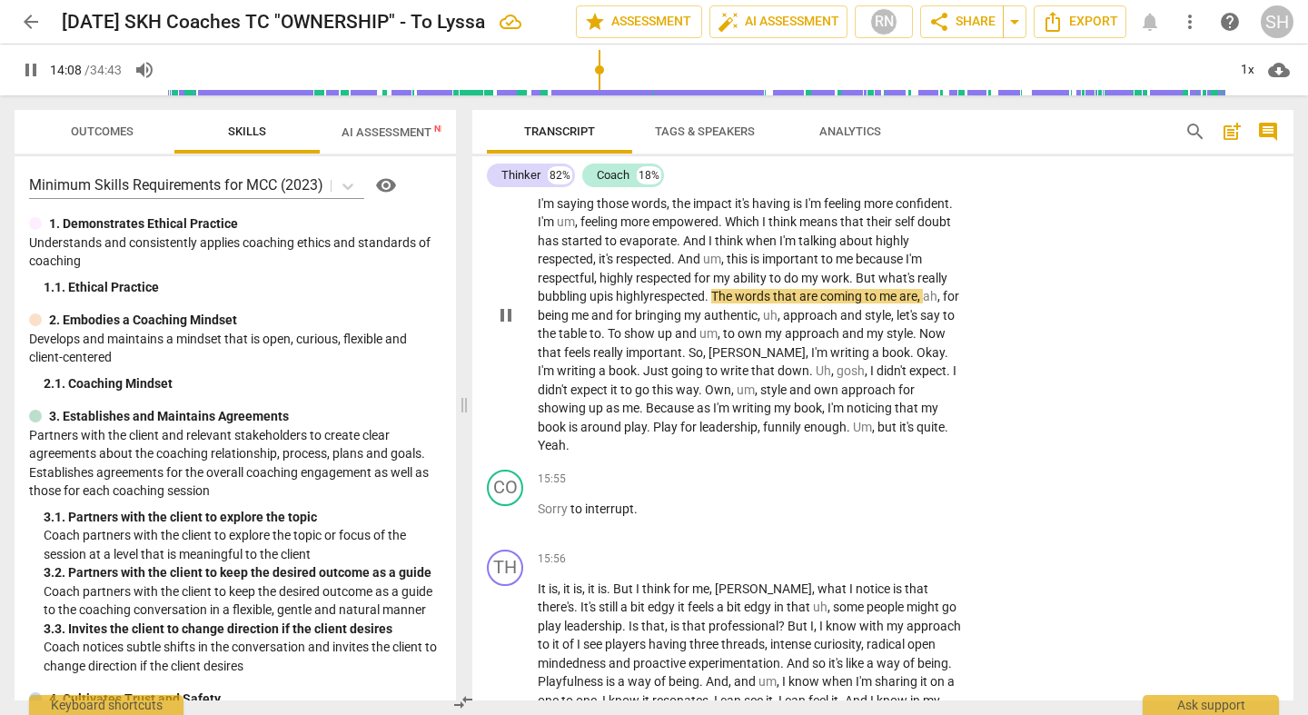
scroll to position [3112, 0]
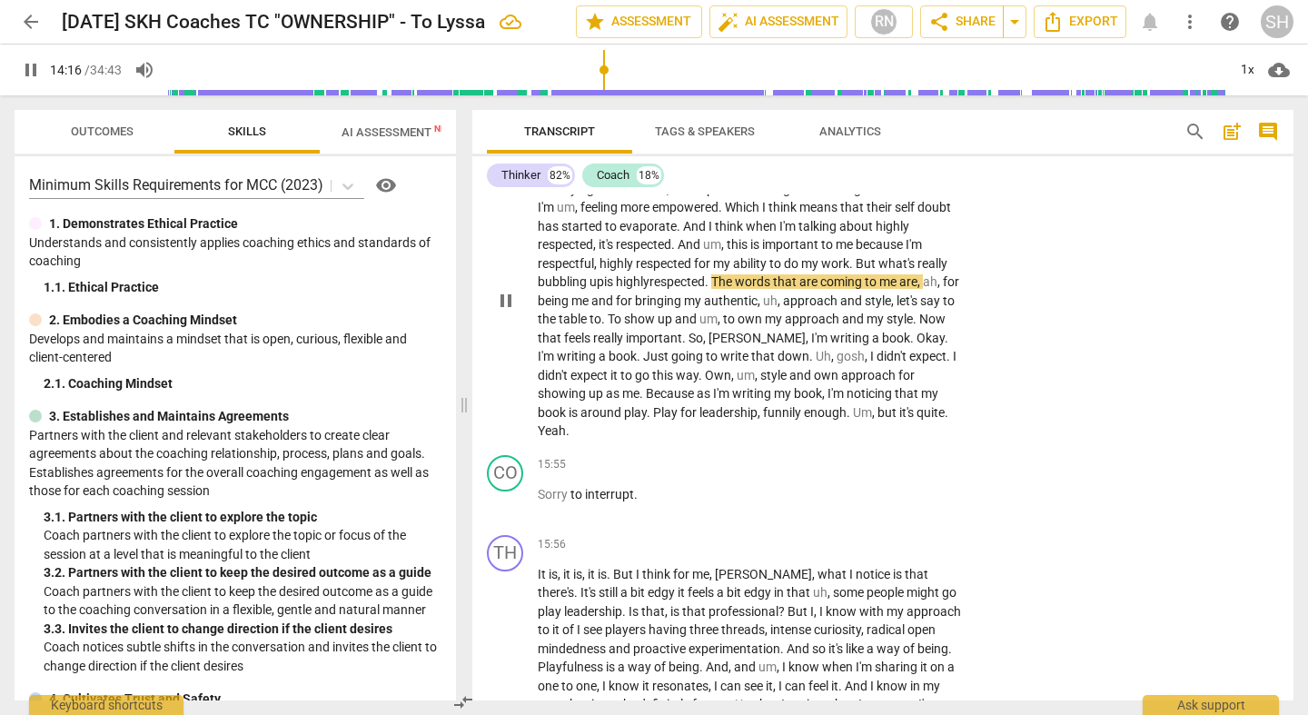
click at [504, 290] on span "pause" at bounding box center [506, 301] width 22 height 22
type input "857"
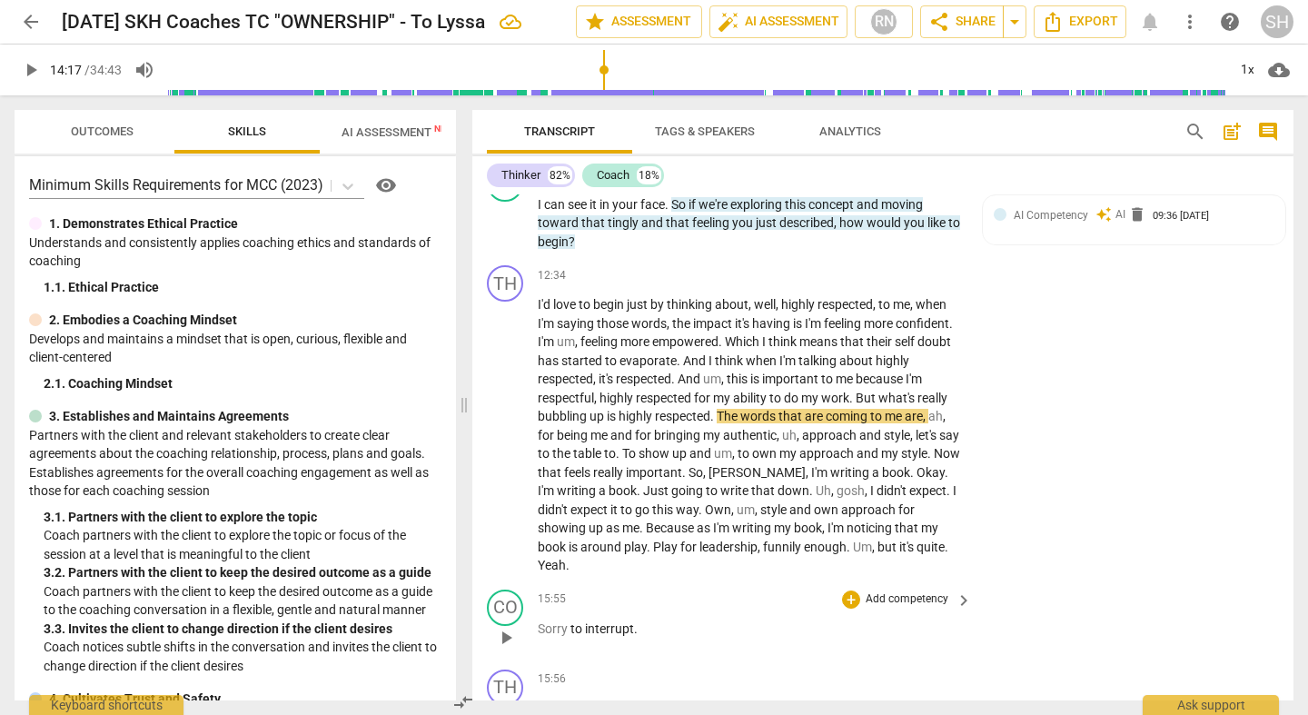
scroll to position [2961, 0]
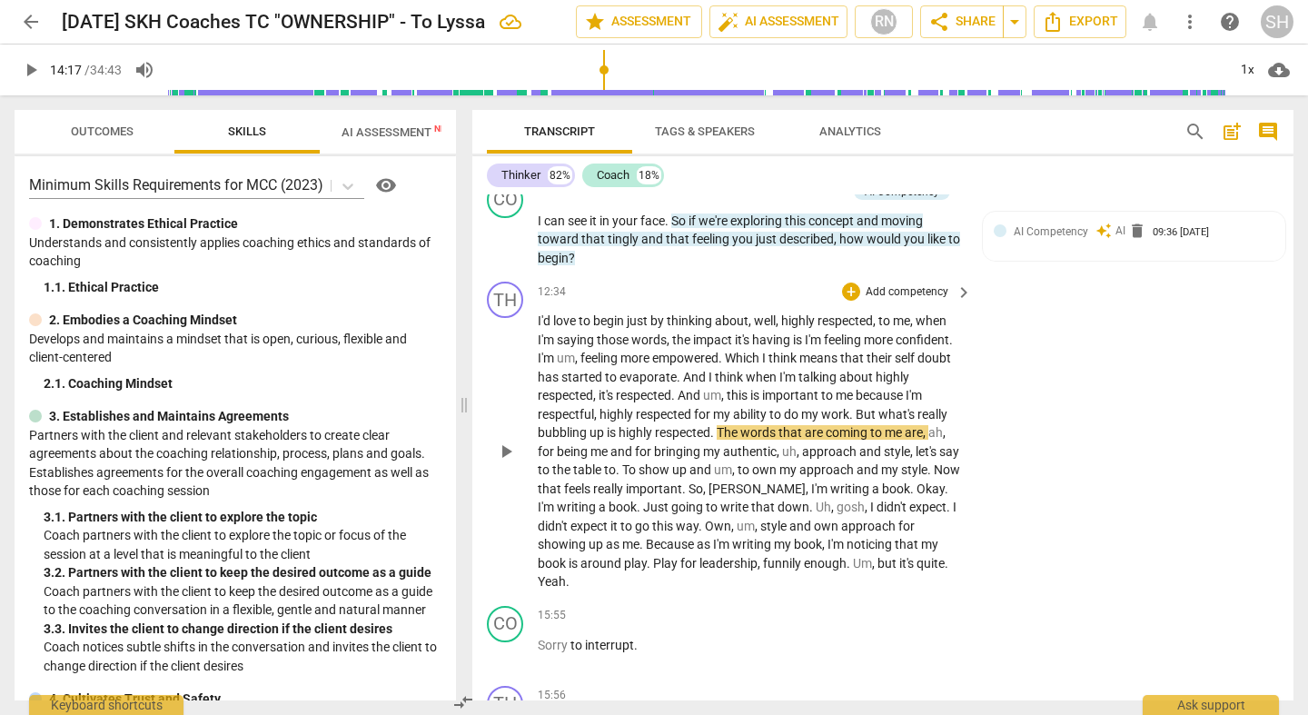
click at [925, 284] on p "Add competency" at bounding box center [907, 292] width 86 height 16
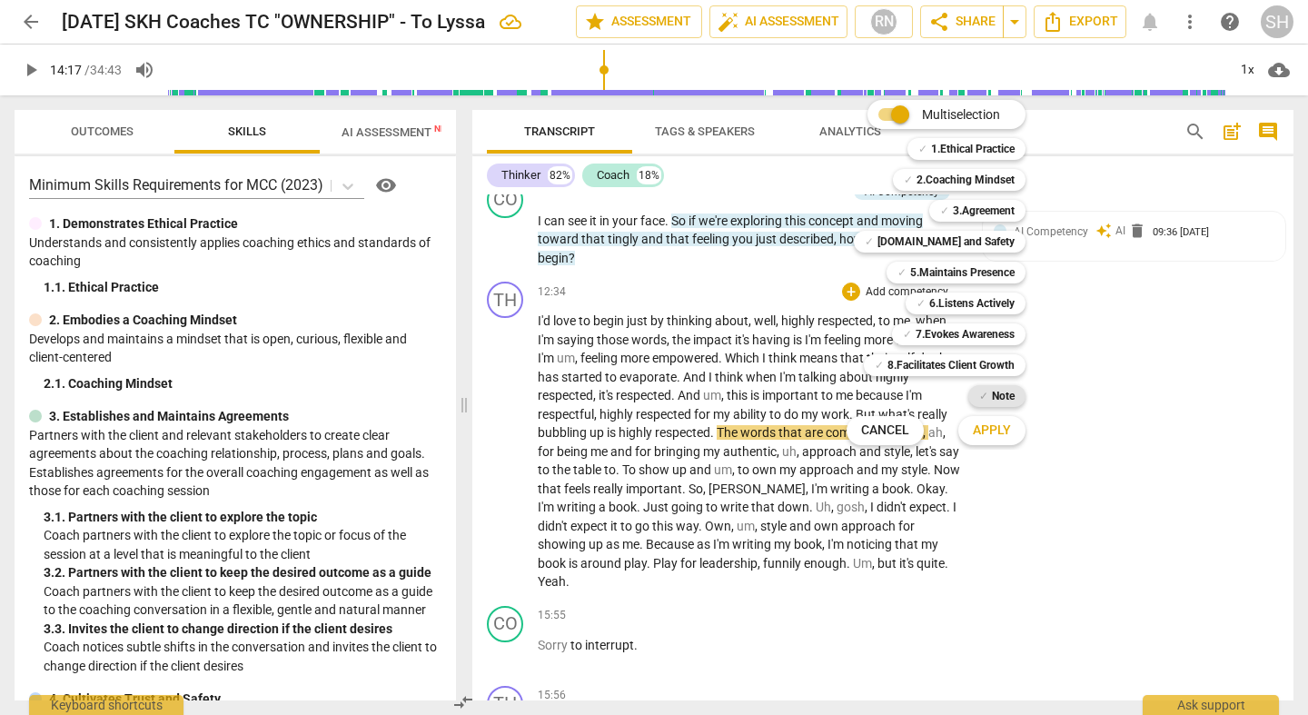
click at [995, 397] on b "Note" at bounding box center [1003, 396] width 23 height 22
click at [1003, 428] on span "Apply" at bounding box center [992, 430] width 38 height 18
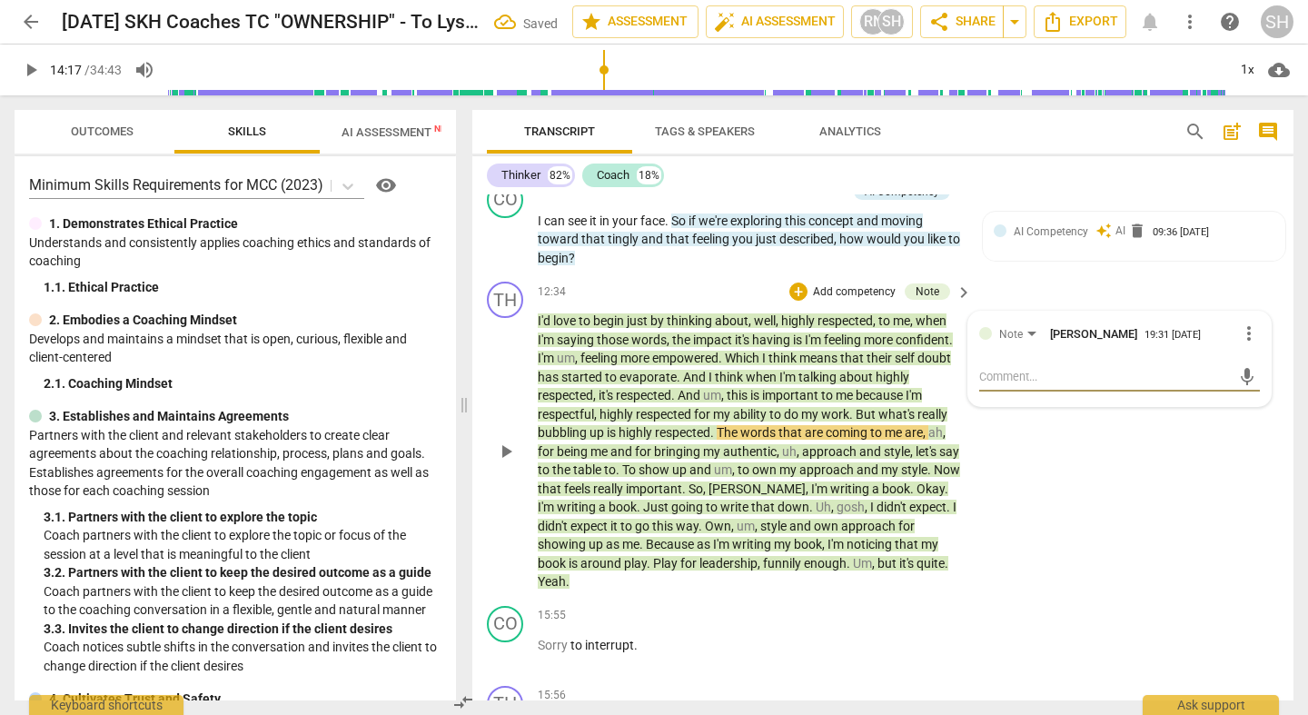
type textarea "S"
type textarea "ST"
type textarea "STA"
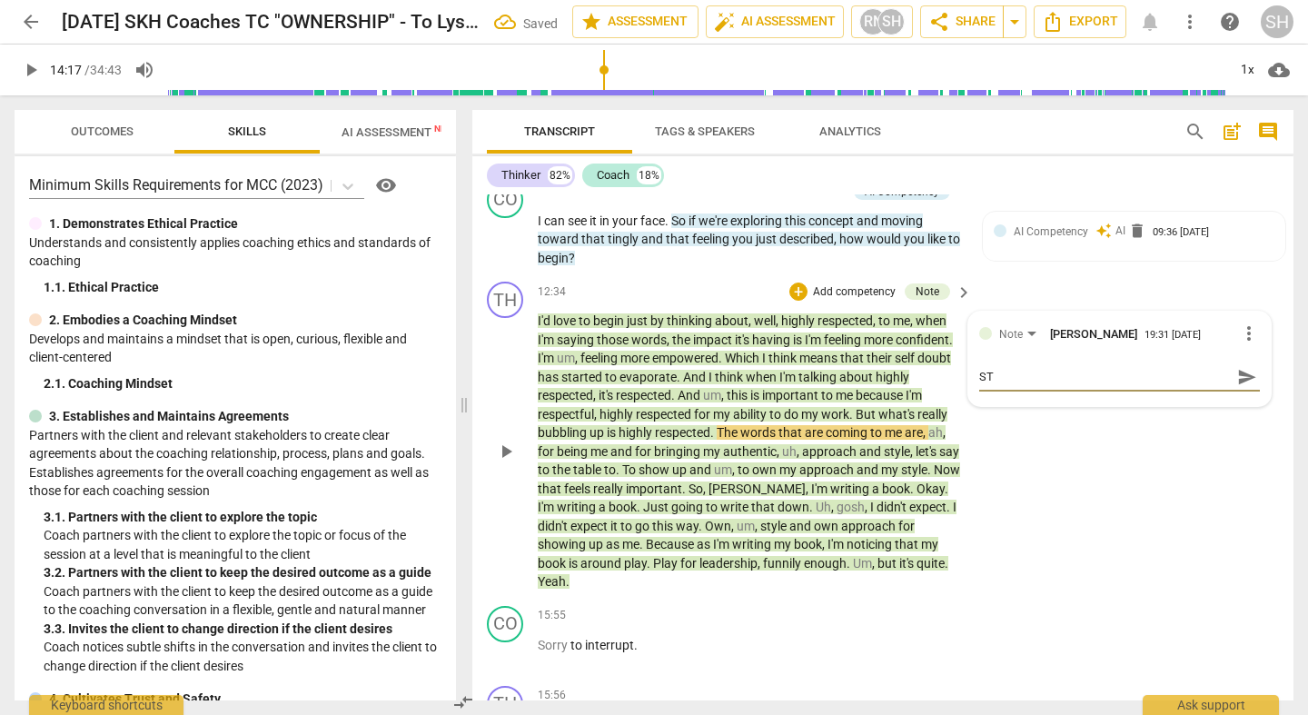
type textarea "STA"
type textarea "STAR"
type textarea "START"
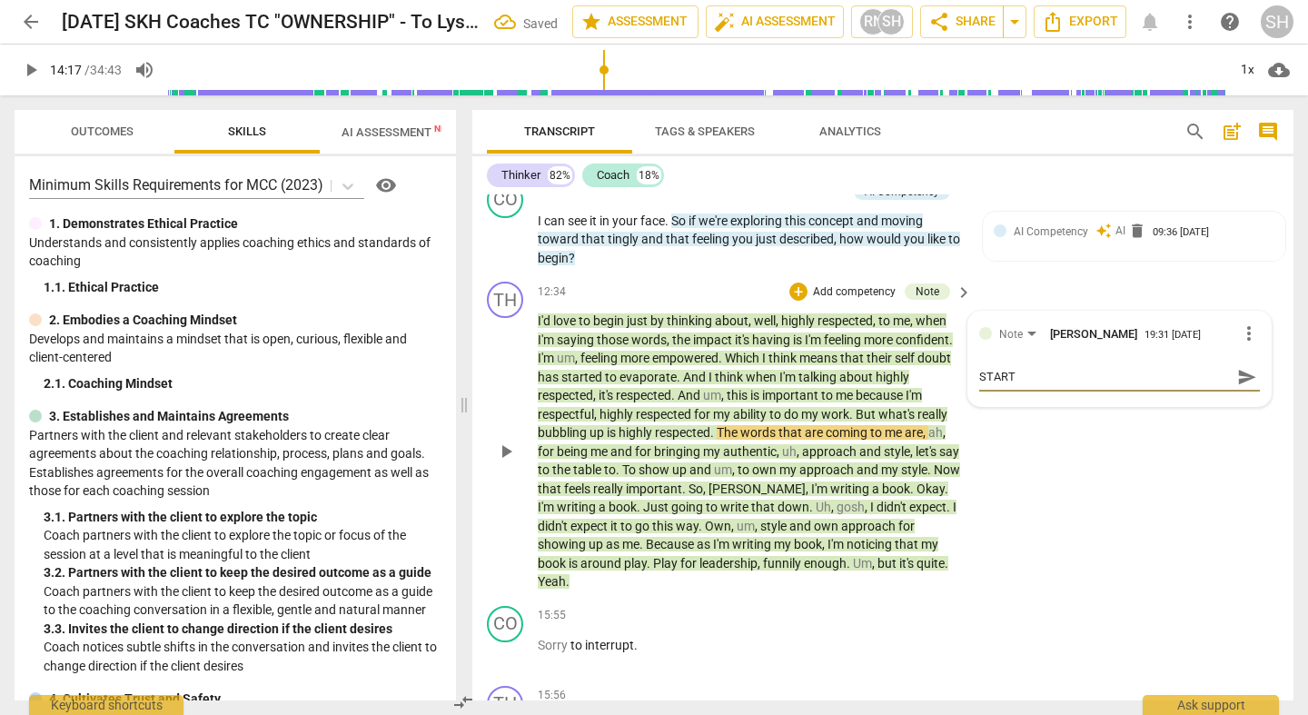
type textarea "START"
type textarea "START H"
type textarea "START HE"
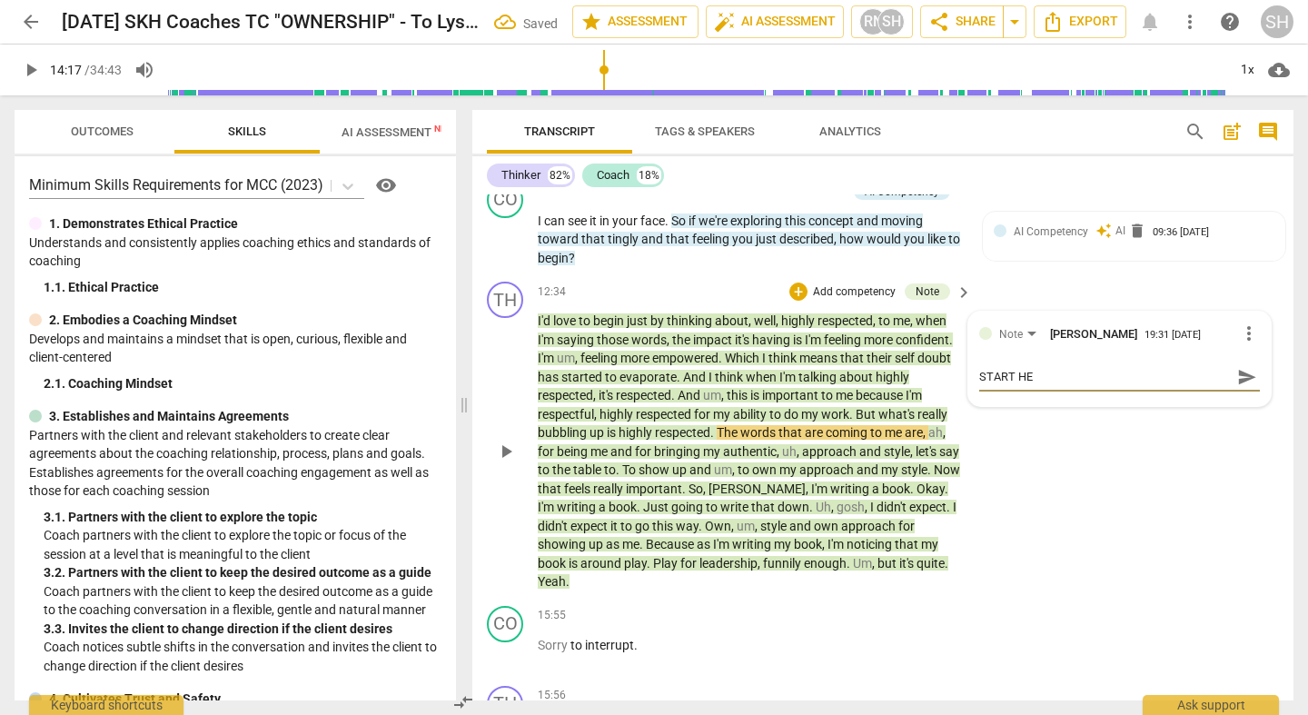
type textarea "START HER"
type textarea "START HERE"
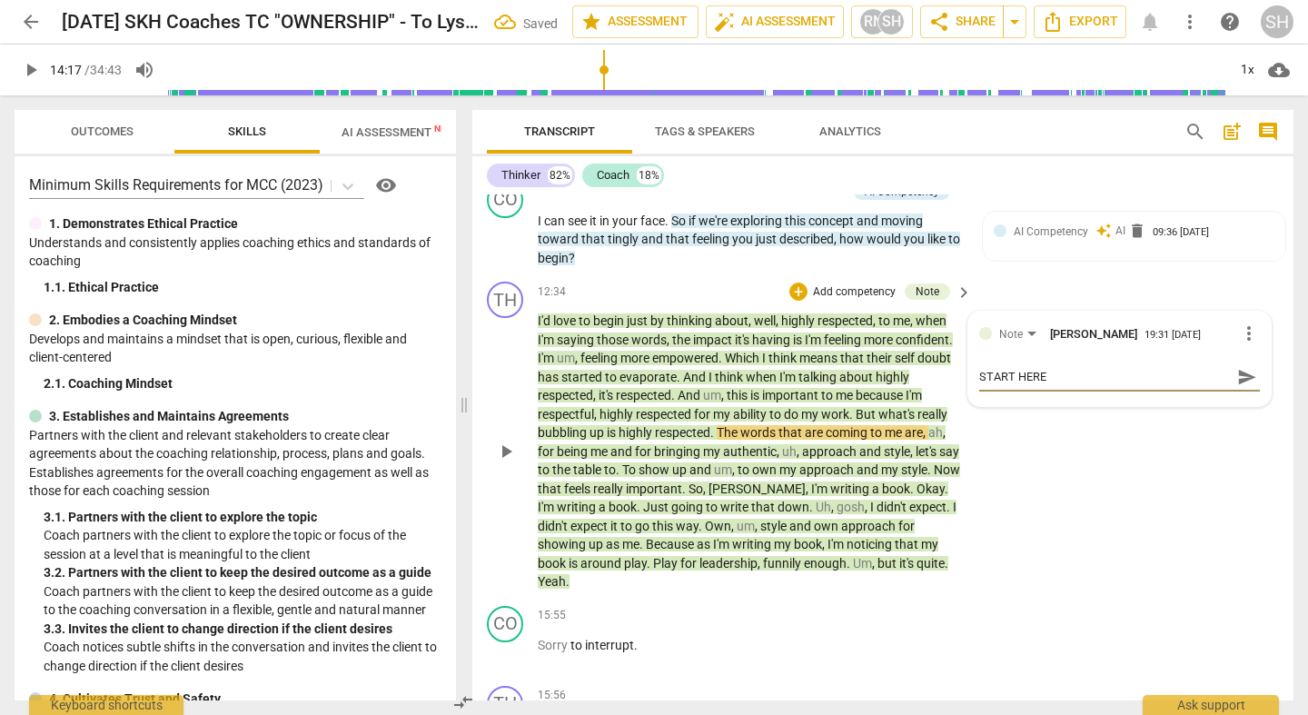
type textarea "START HERE C"
type textarea "START HERE CL"
type textarea "START HERE CLE"
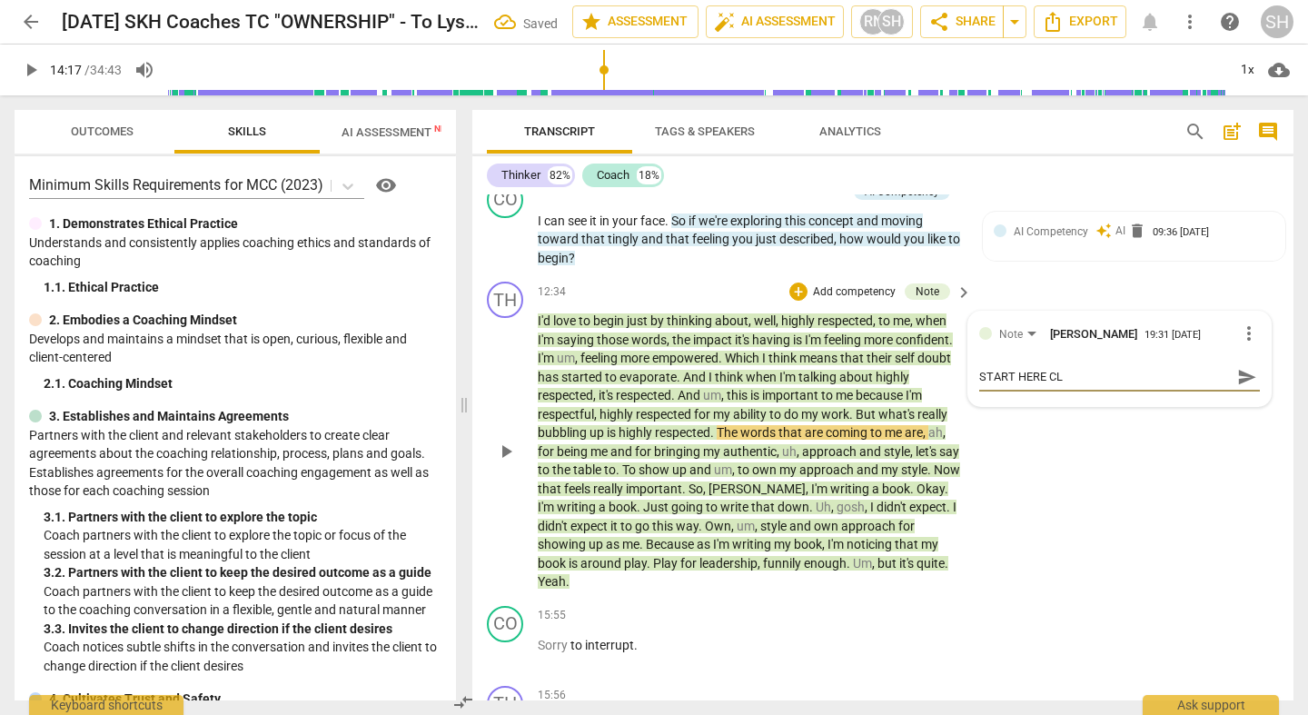
type textarea "START HERE CLE"
type textarea "START HERE CLEA"
type textarea "START HERE CLEAN"
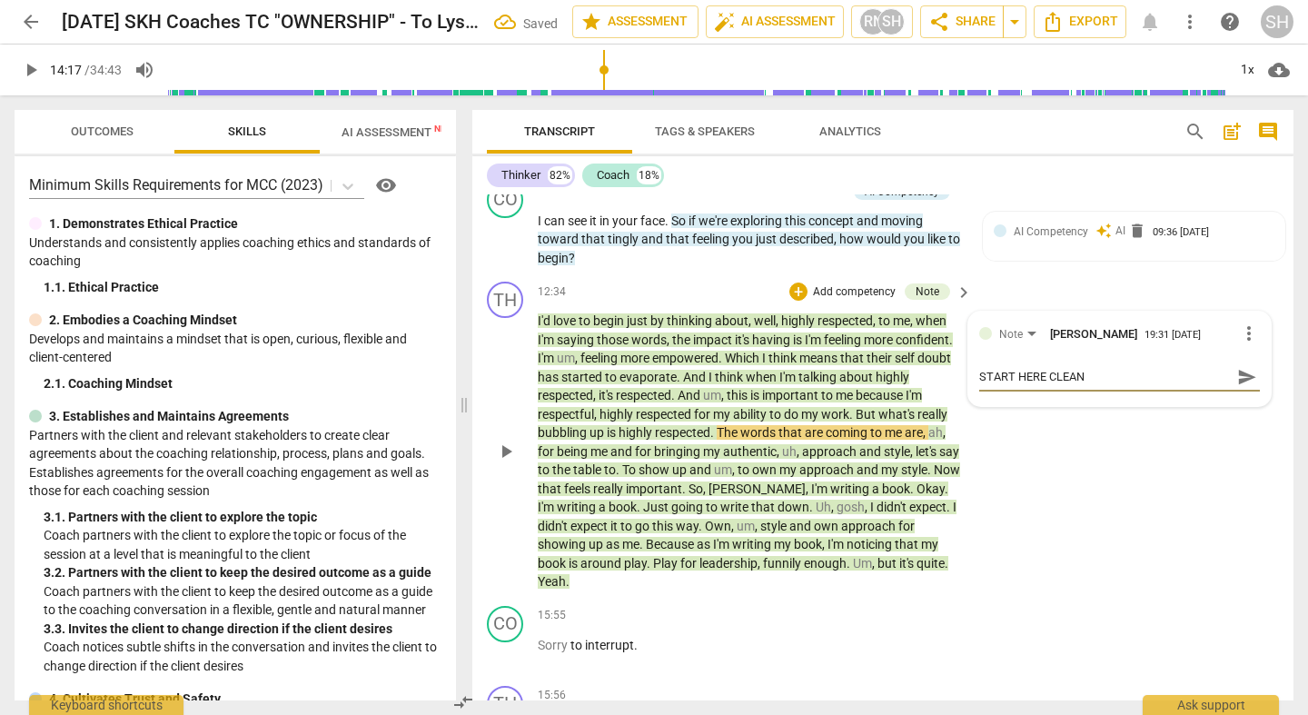
type textarea "START HERE CLEANI"
type textarea "START HERE CLEANIN"
type textarea "START HERE CLEANING"
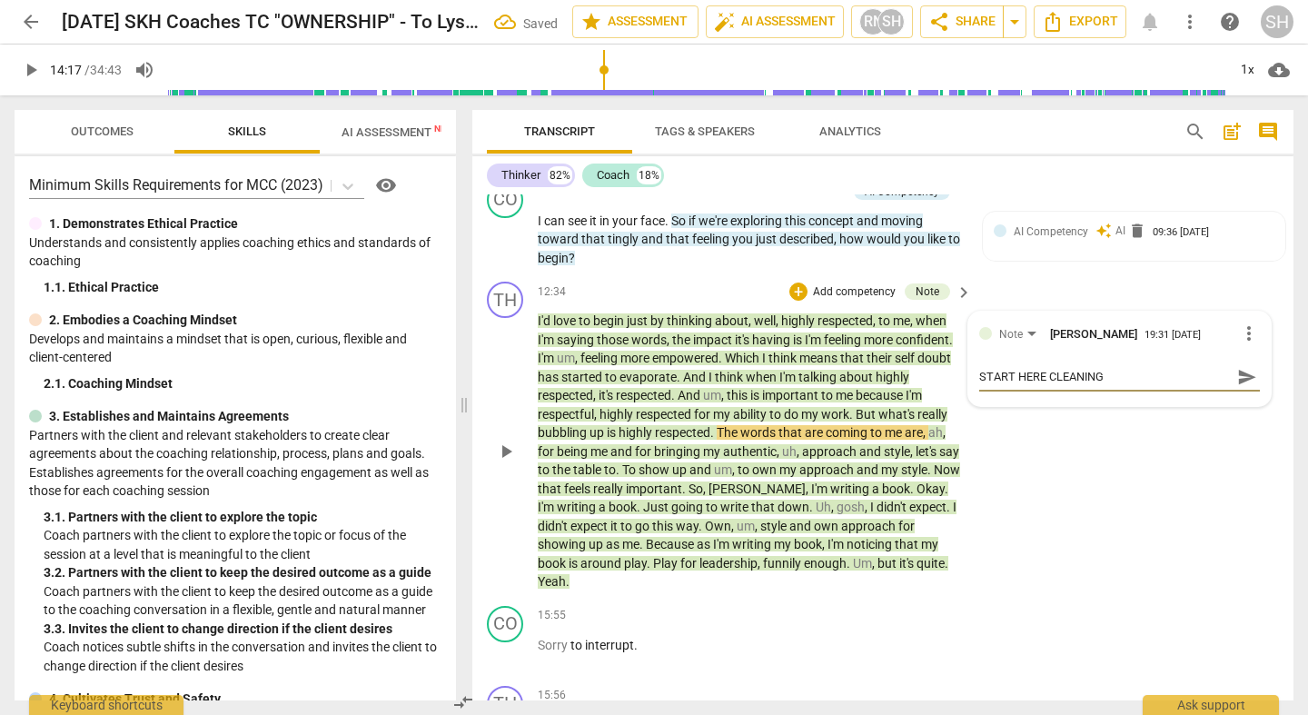
type textarea "START HERE CLEANING"
type textarea "START HERE CLEANING U"
type textarea "START HERE CLEANING UP"
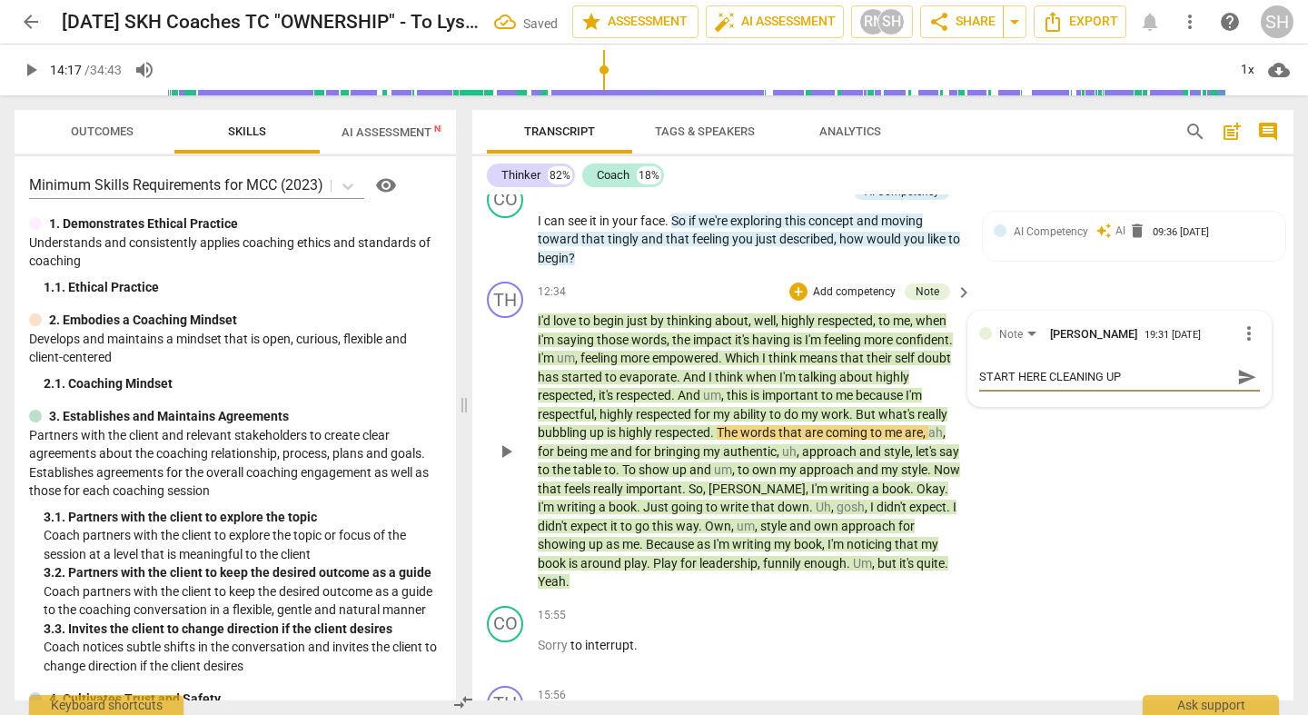
type textarea "START HERE CLEANING UP"
type textarea "START HERE CLEANING UP T"
type textarea "START HERE CLEANING UP TR"
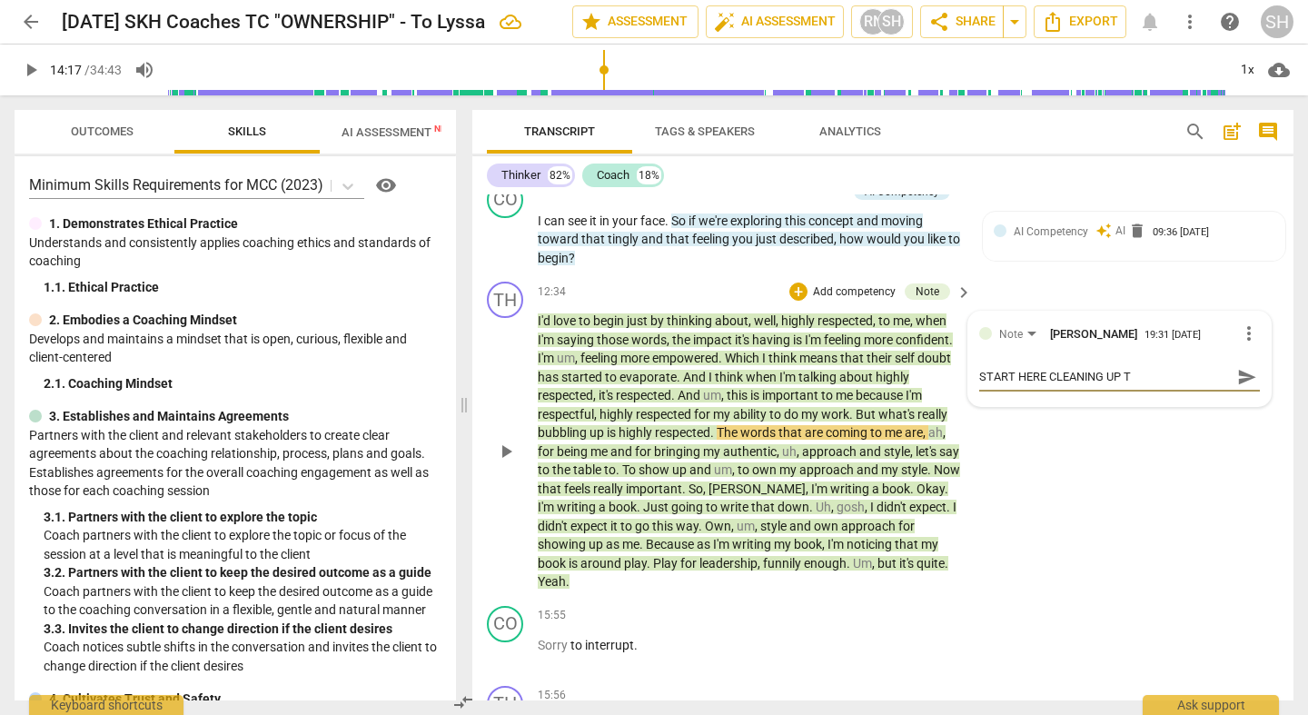
type textarea "START HERE CLEANING UP TR"
type textarea "START HERE CLEANING UP TRA"
type textarea "START HERE CLEANING UP [PERSON_NAME]"
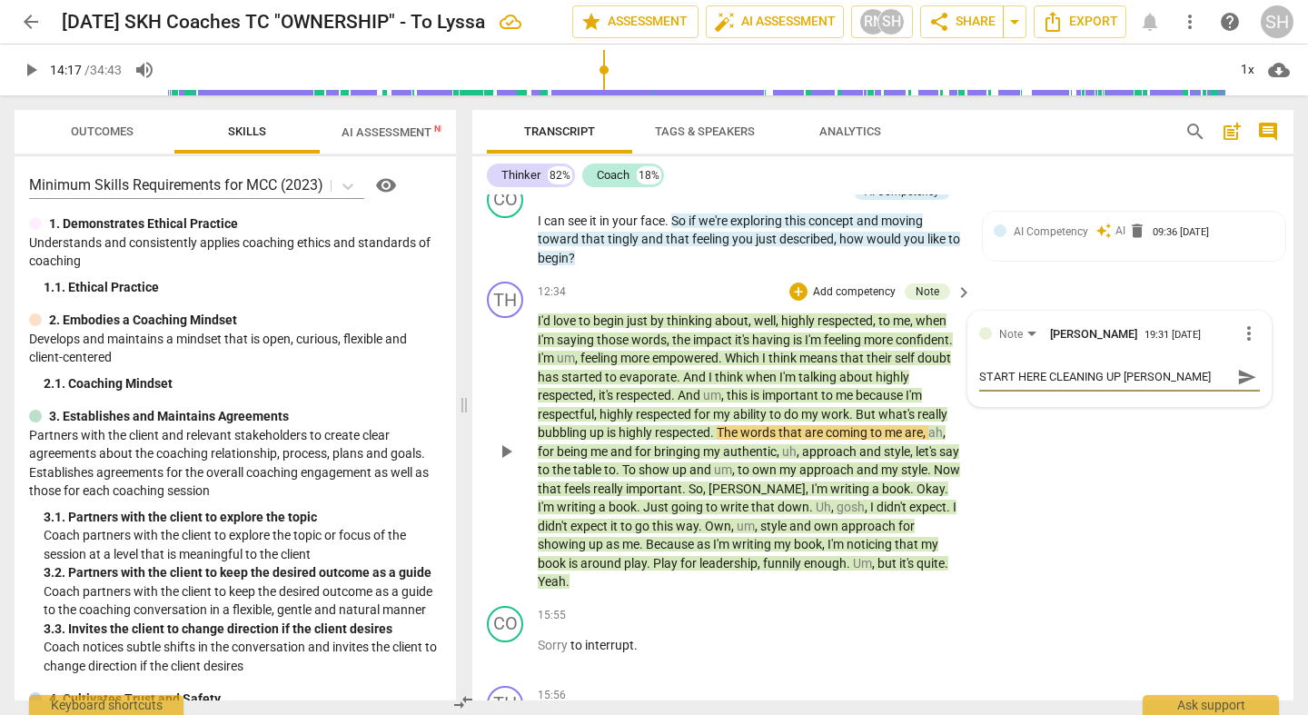
type textarea "START HERE CLEANING UP TRANS"
type textarea "START HERE CLEANING UP TRANSC"
type textarea "START HERE CLEANING UP TRANSCR"
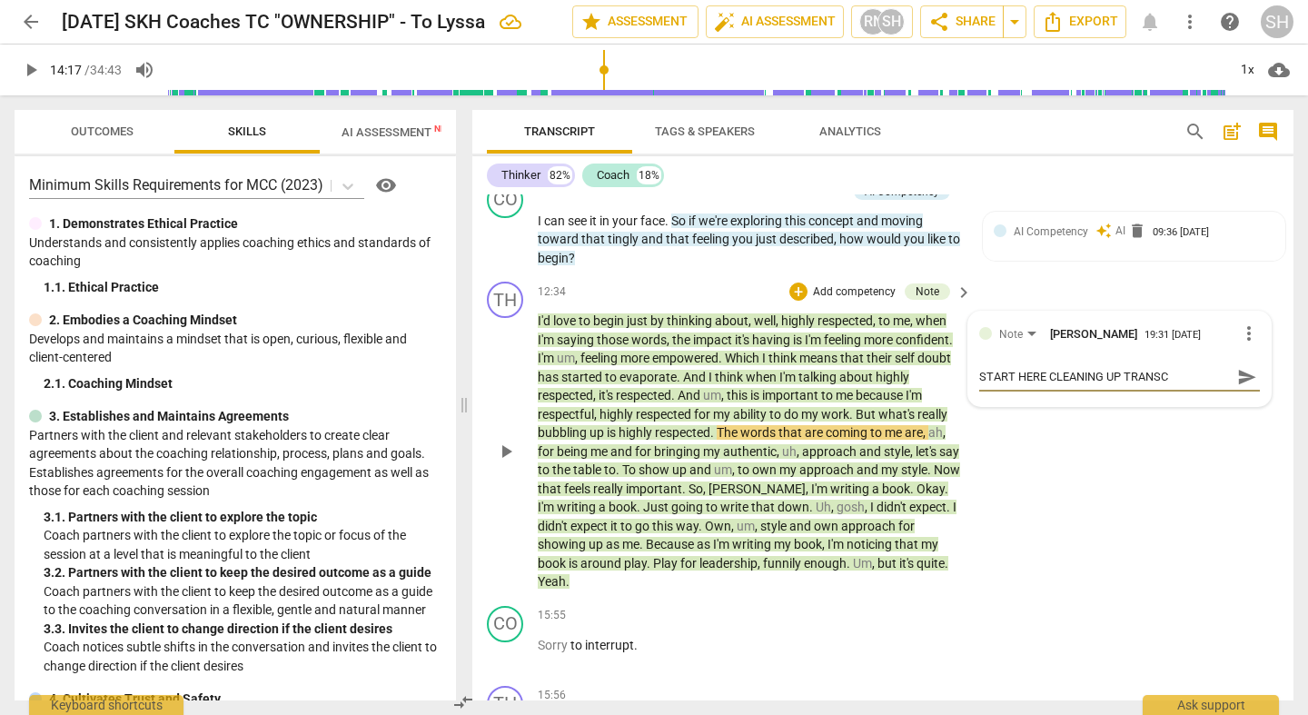
type textarea "START HERE CLEANING UP TRANSCR"
type textarea "START HERE CLEANING UP TRANSCRI"
type textarea "START HERE CLEANING UP TRANSCRIP"
type textarea "START HERE CLEANING UP TRANSCRIPT"
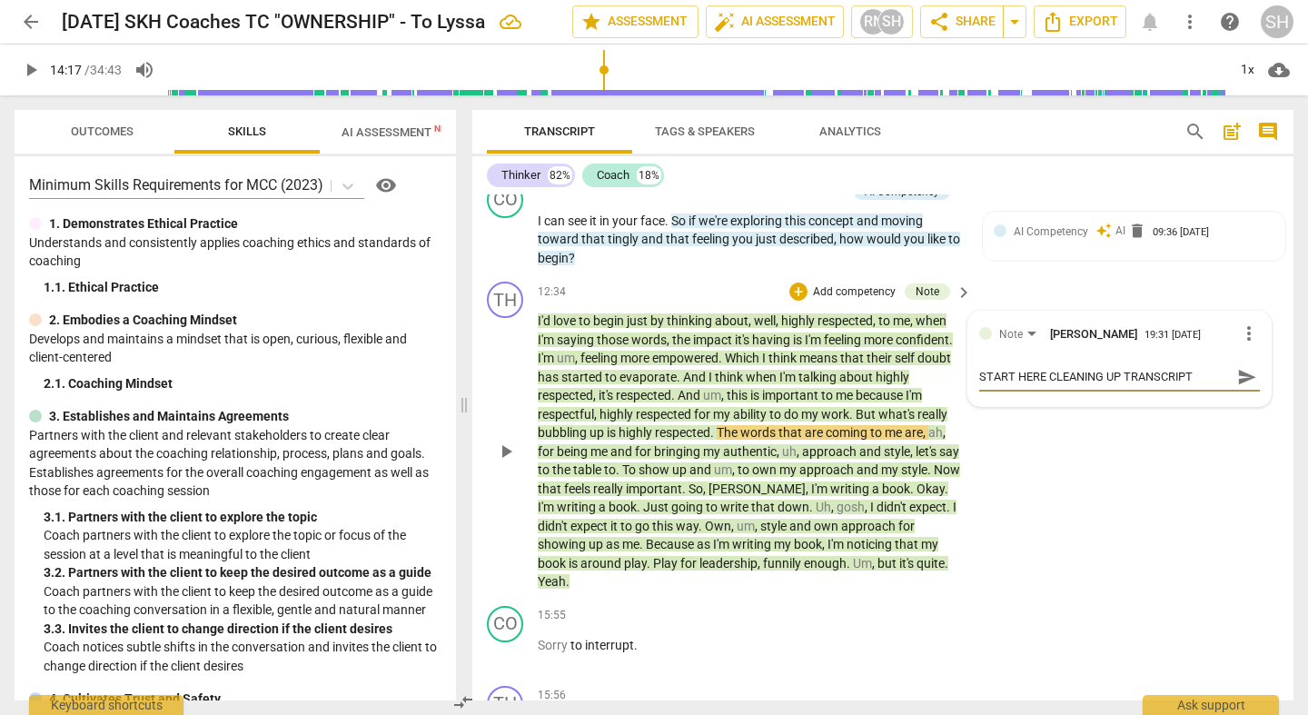
click at [999, 577] on div "TH play_arrow pause 12:34 + Add competency Note keyboard_arrow_right I'd love t…" at bounding box center [882, 436] width 821 height 324
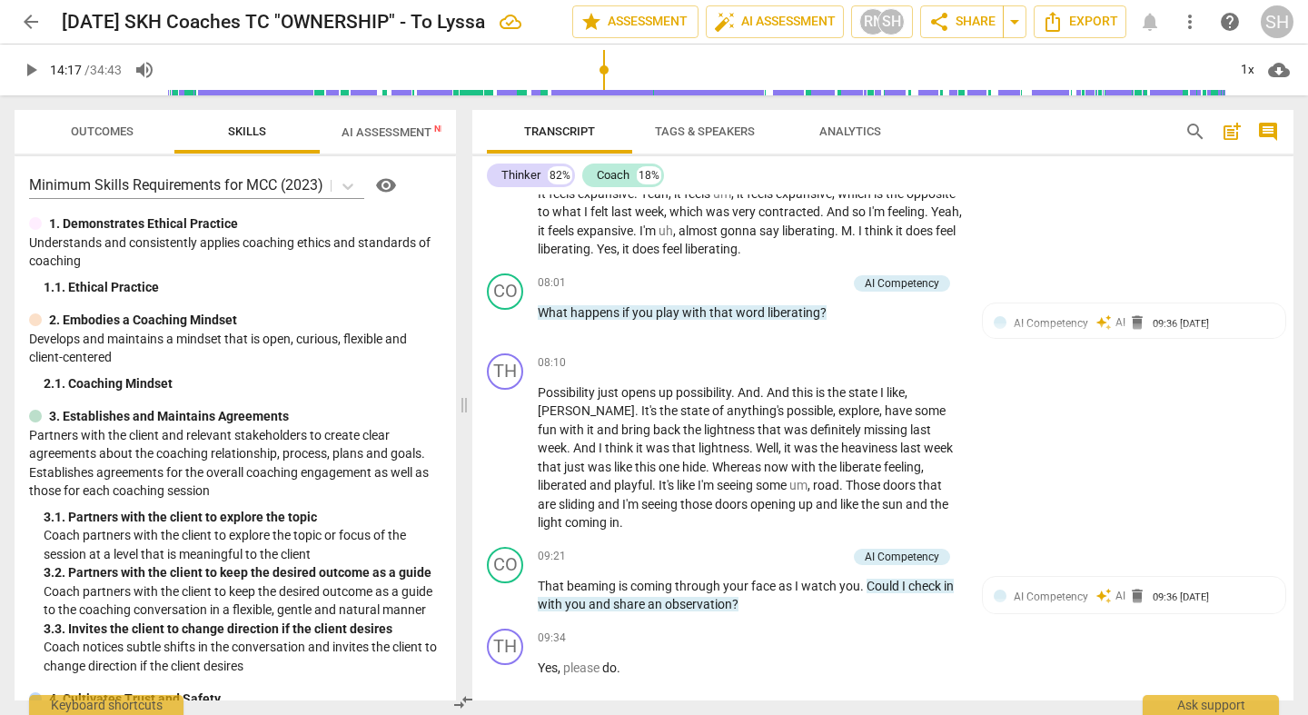
scroll to position [1714, 0]
